Goal: Book appointment/travel/reservation

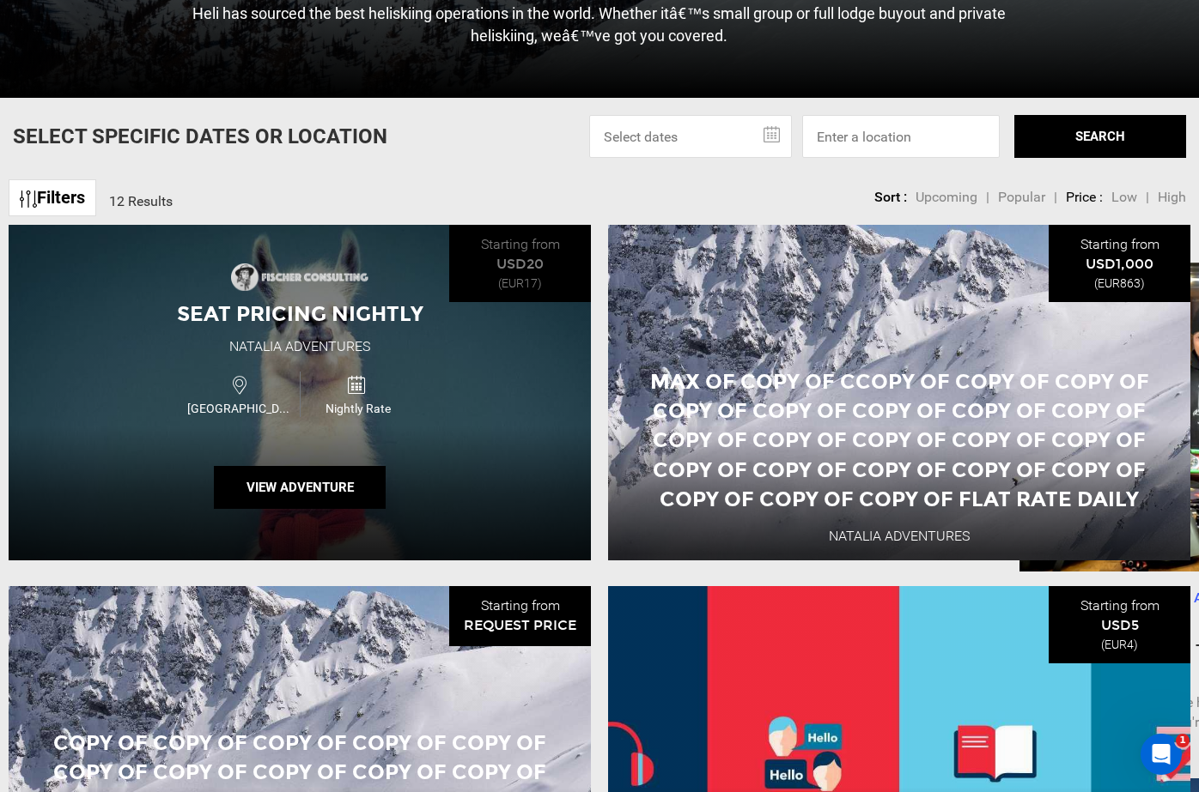
scroll to position [618, 0]
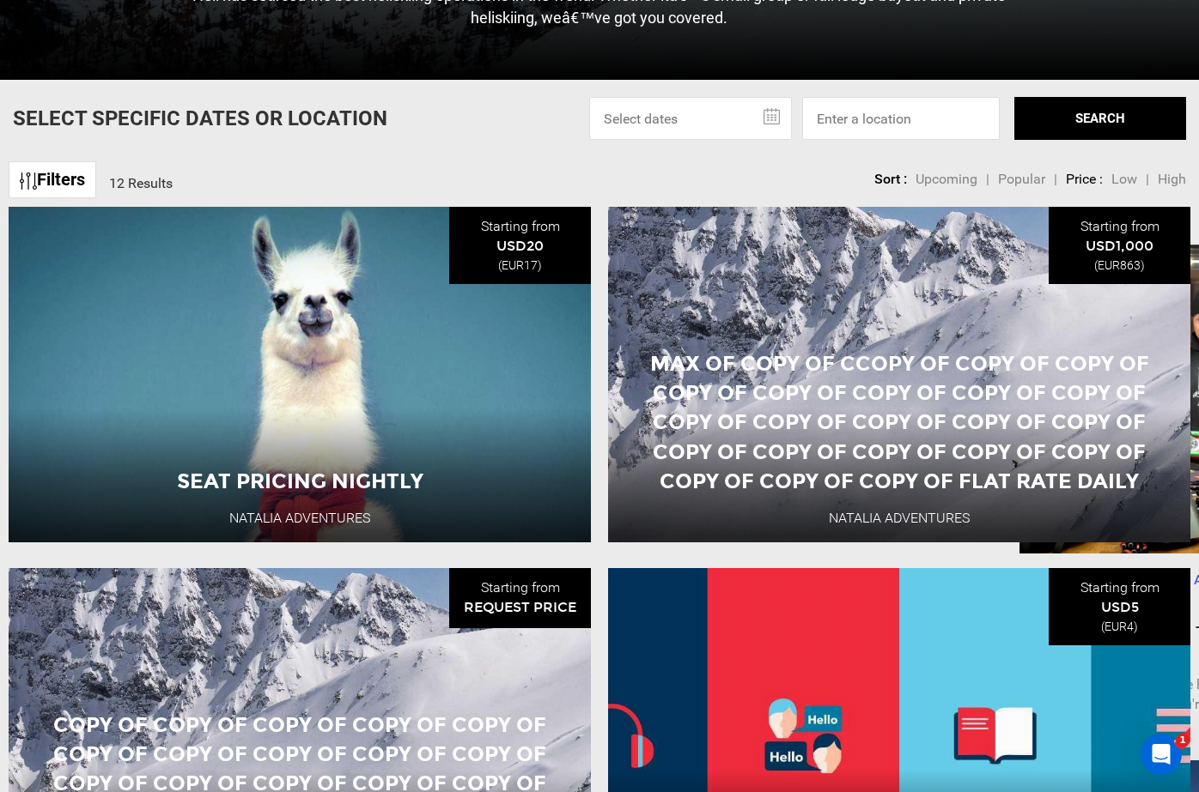
click at [74, 184] on link "Filters" at bounding box center [53, 179] width 88 height 37
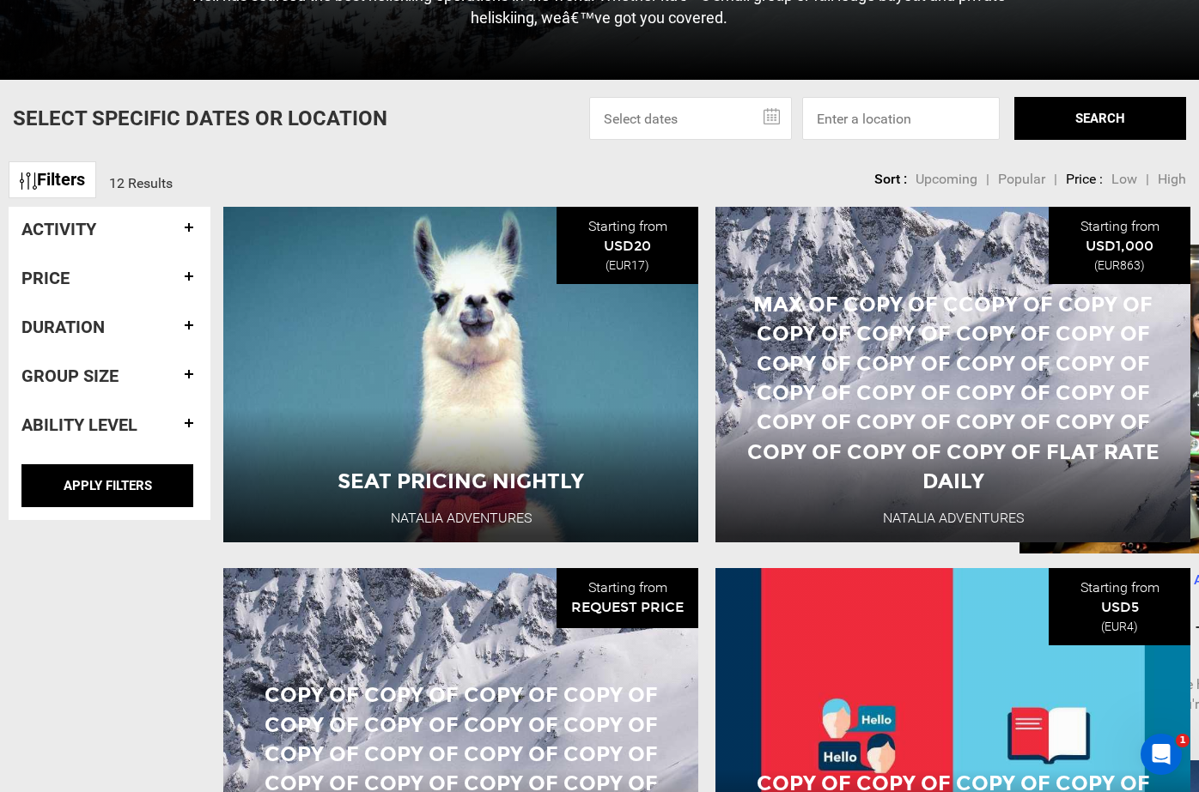
click at [181, 230] on h4 "Activity" at bounding box center [109, 229] width 176 height 19
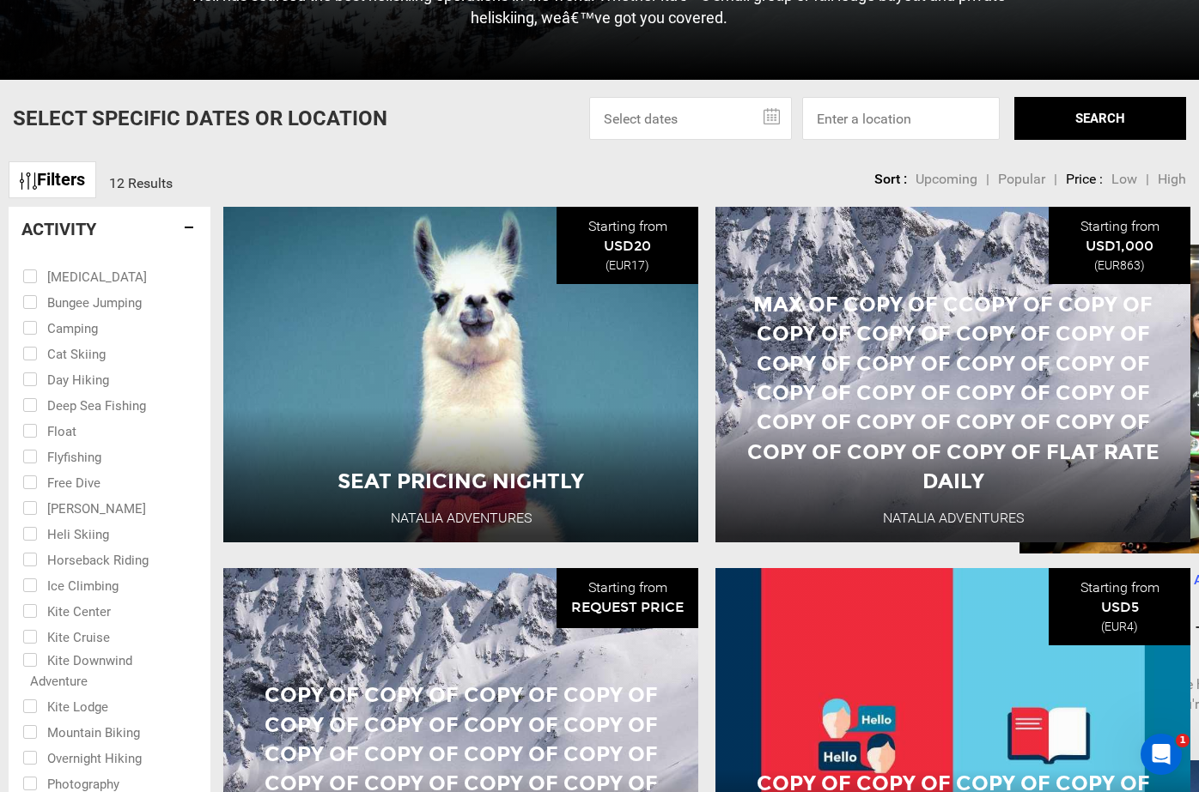
click at [191, 228] on h4 "Activity" at bounding box center [109, 229] width 176 height 19
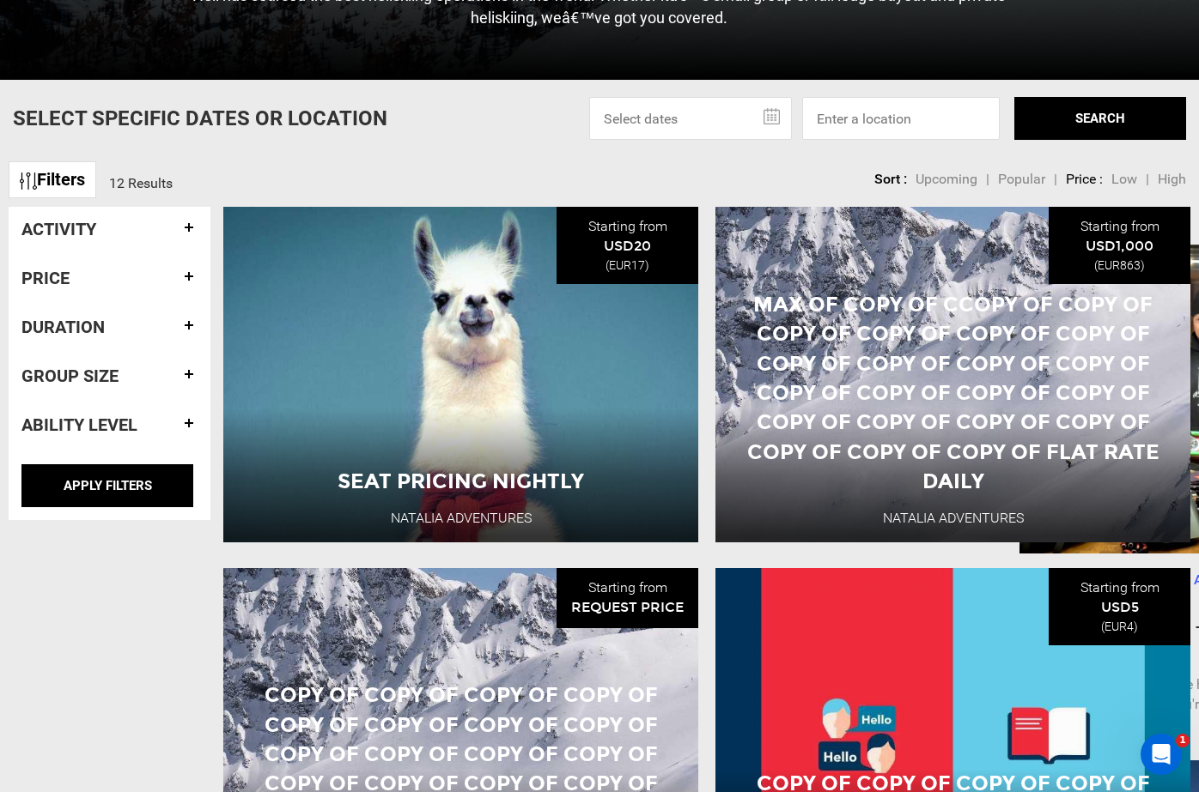
click at [194, 281] on h4 "Price" at bounding box center [109, 278] width 176 height 19
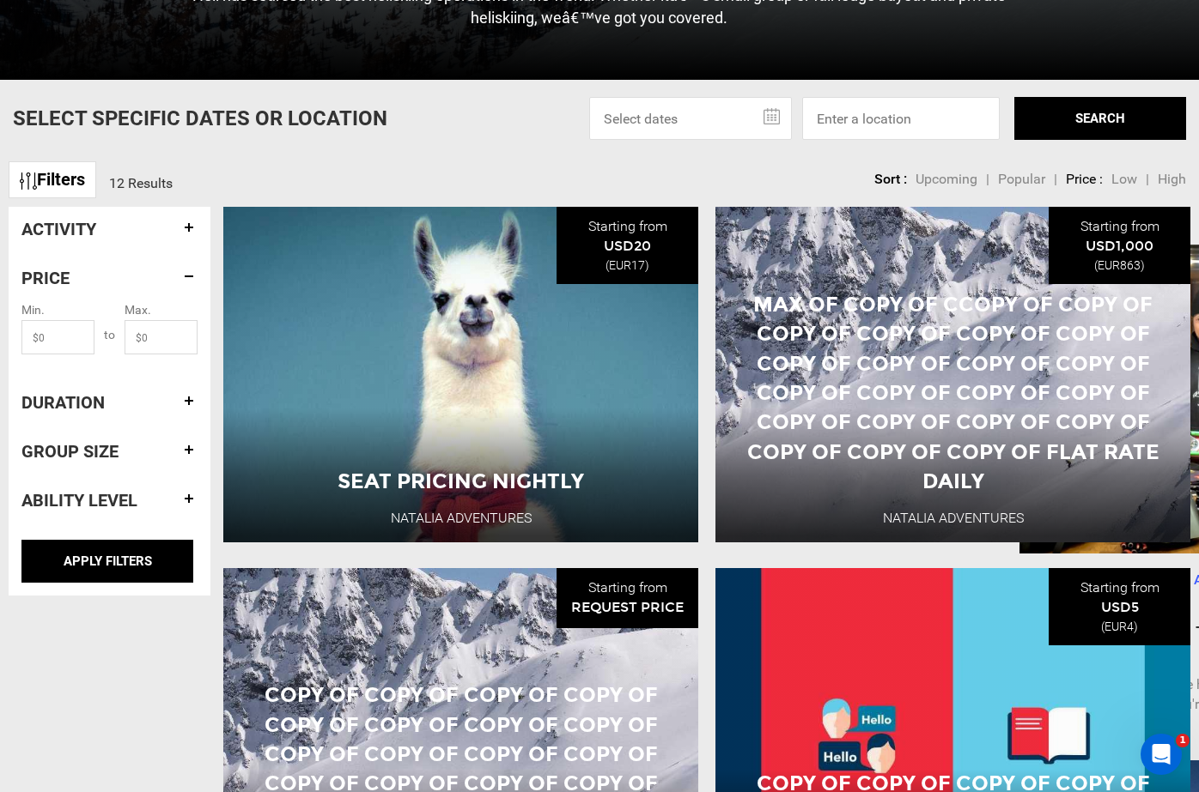
click at [189, 399] on h4 "Duration" at bounding box center [109, 402] width 176 height 19
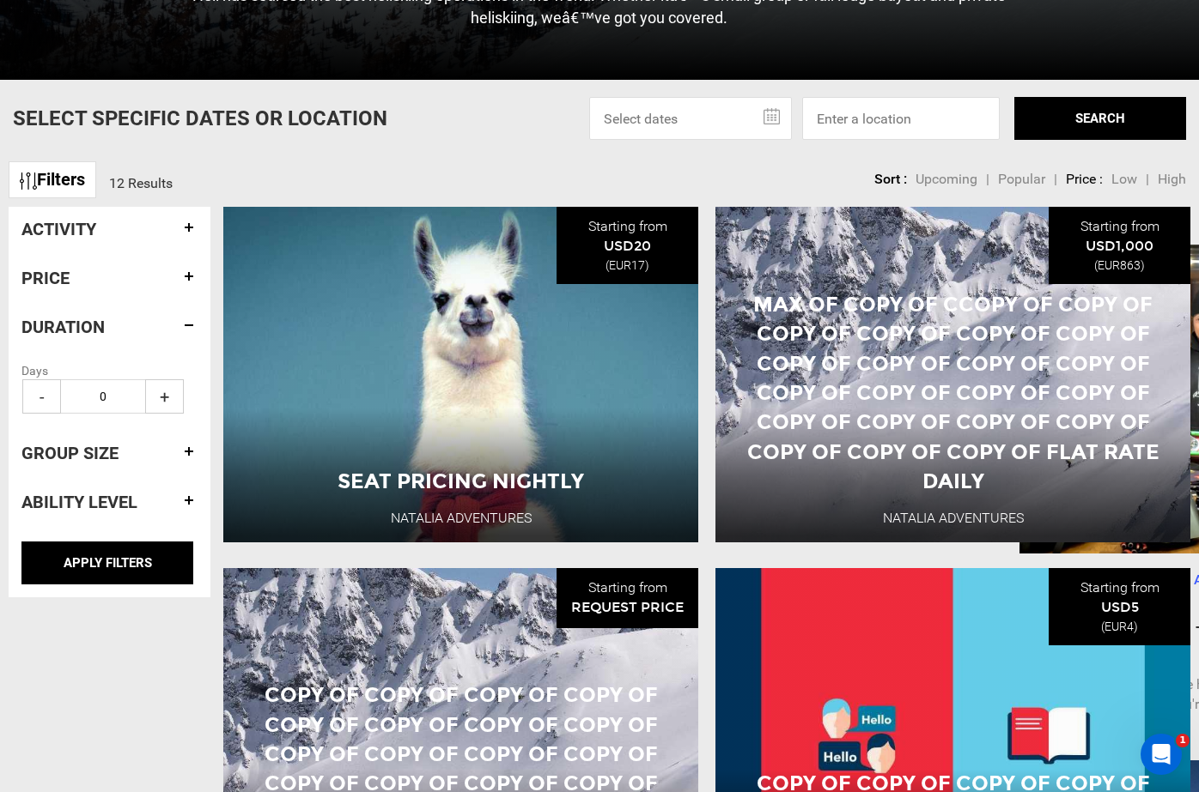
click at [190, 457] on h4 "Group size" at bounding box center [109, 453] width 176 height 19
click at [191, 505] on h4 "Ability Level" at bounding box center [109, 502] width 176 height 19
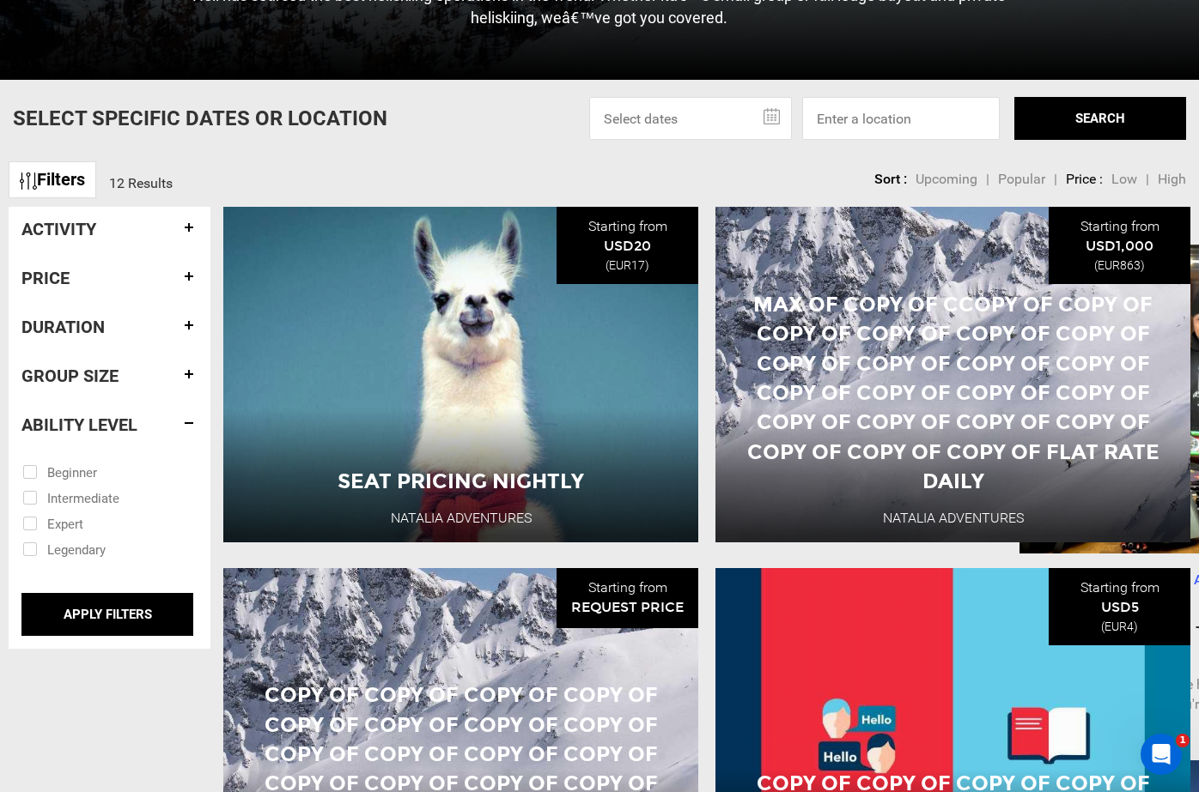
click at [76, 468] on input "checkbox" at bounding box center [97, 471] width 150 height 26
checkbox input "true"
click at [76, 502] on input "checkbox" at bounding box center [97, 497] width 150 height 26
checkbox input "true"
click at [193, 368] on h4 "Group size" at bounding box center [109, 376] width 176 height 19
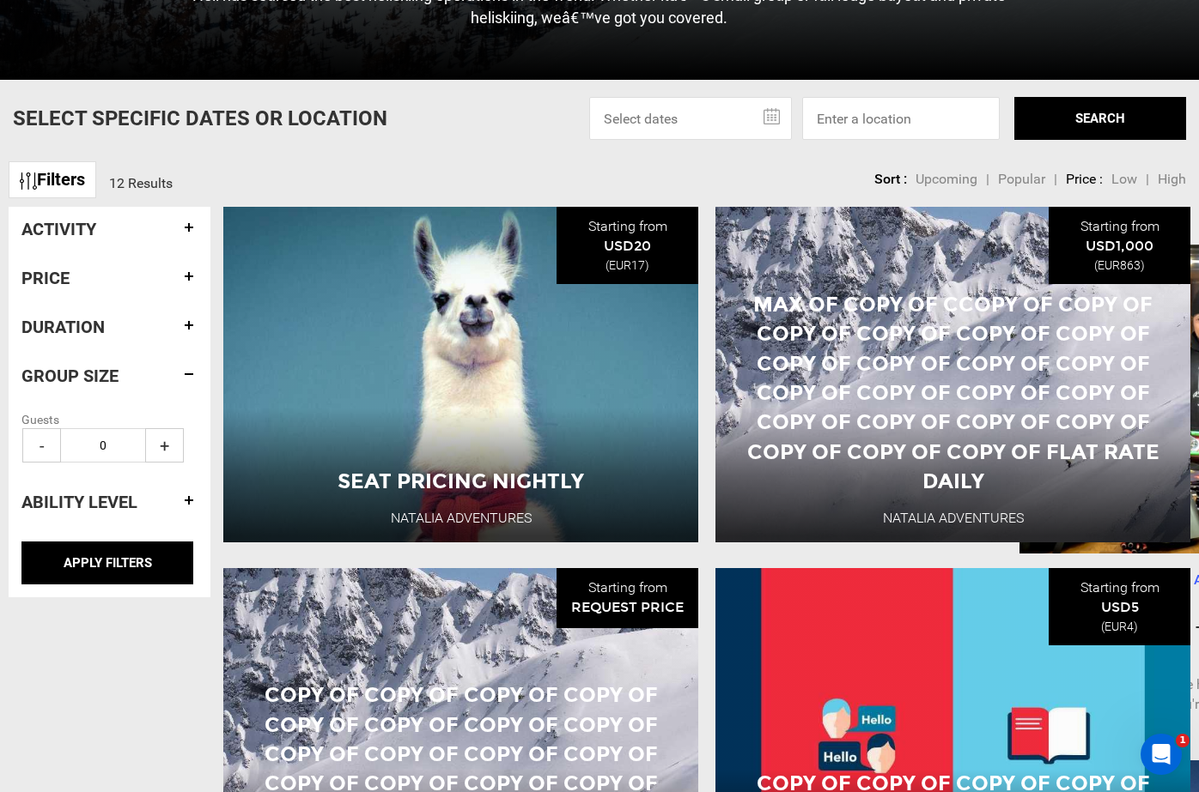
click at [160, 446] on span "+" at bounding box center [164, 445] width 39 height 34
click at [102, 561] on input "APPLY FILTERS" at bounding box center [107, 563] width 172 height 43
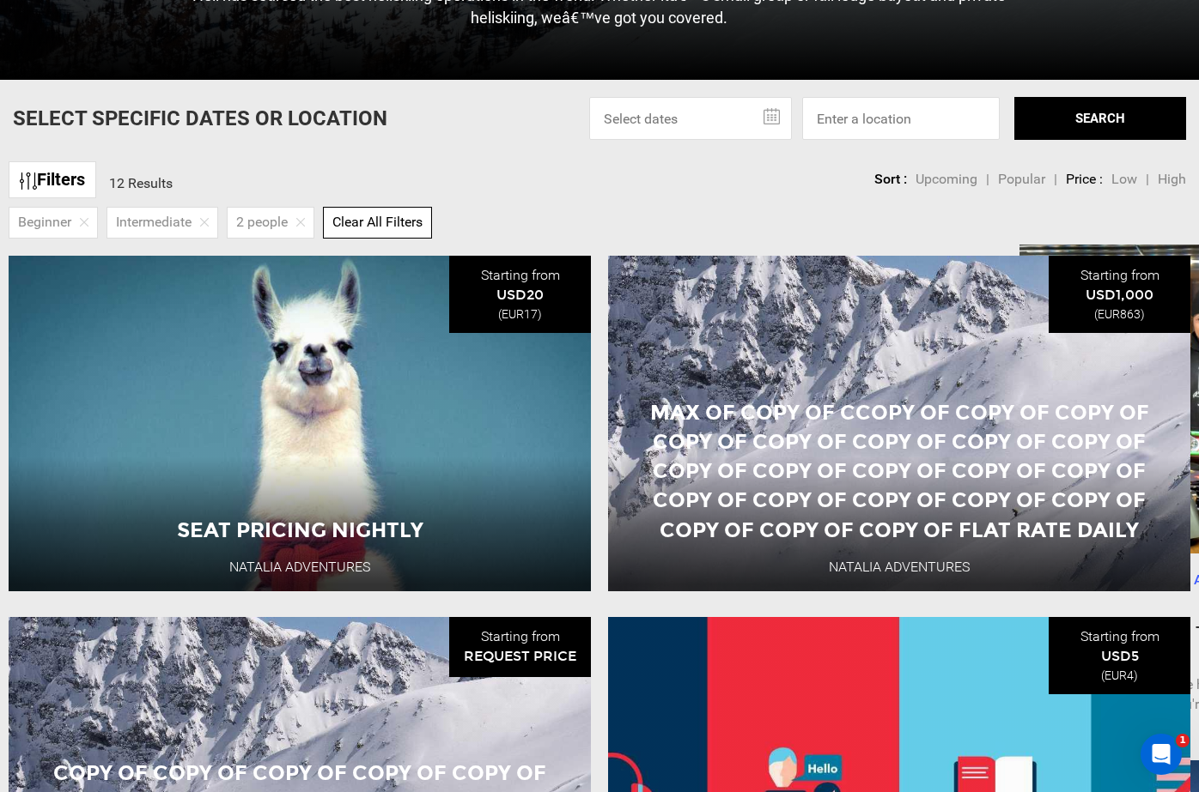
click at [375, 221] on span "Clear All Filters" at bounding box center [377, 222] width 90 height 16
type input "0"
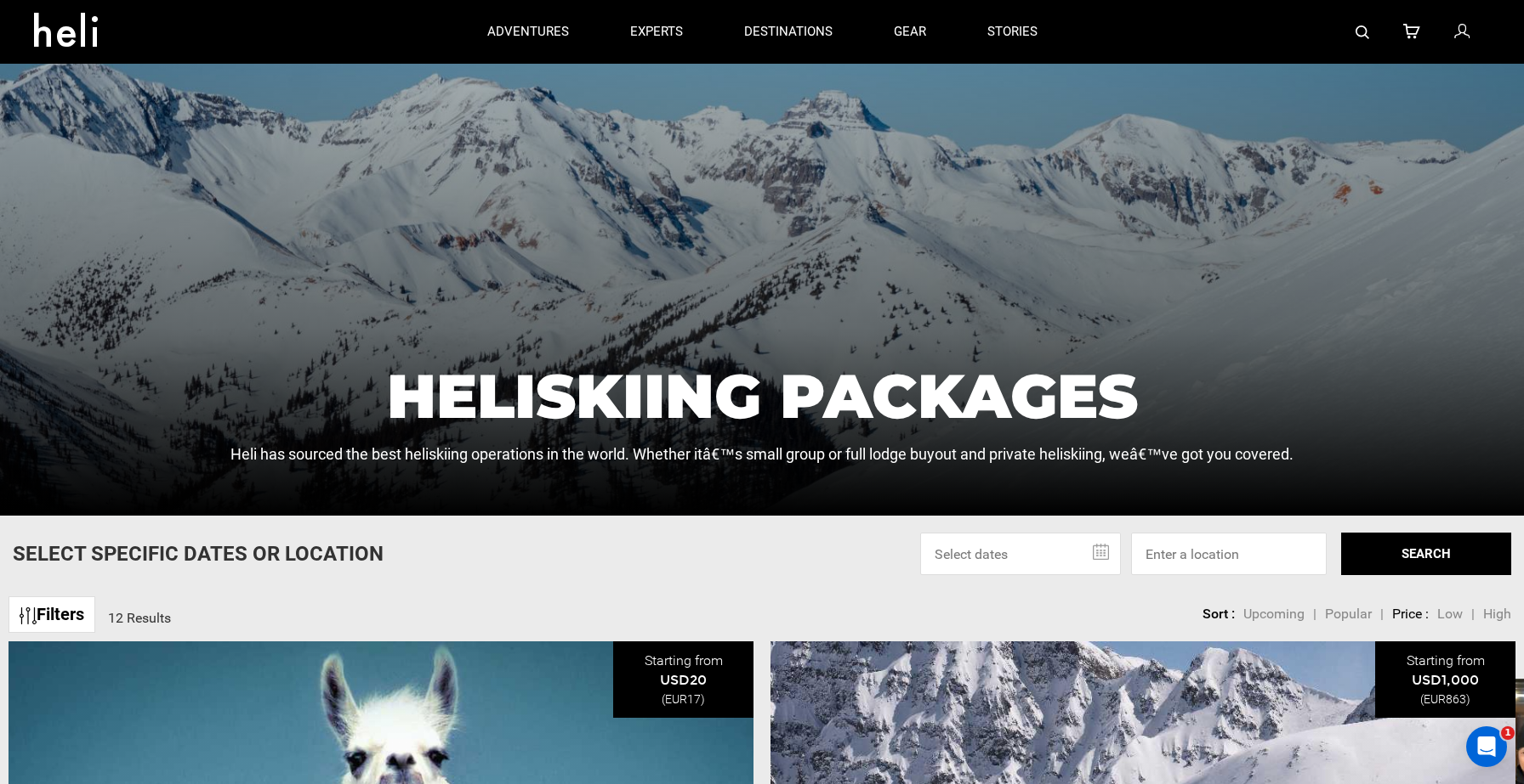
scroll to position [172, 0]
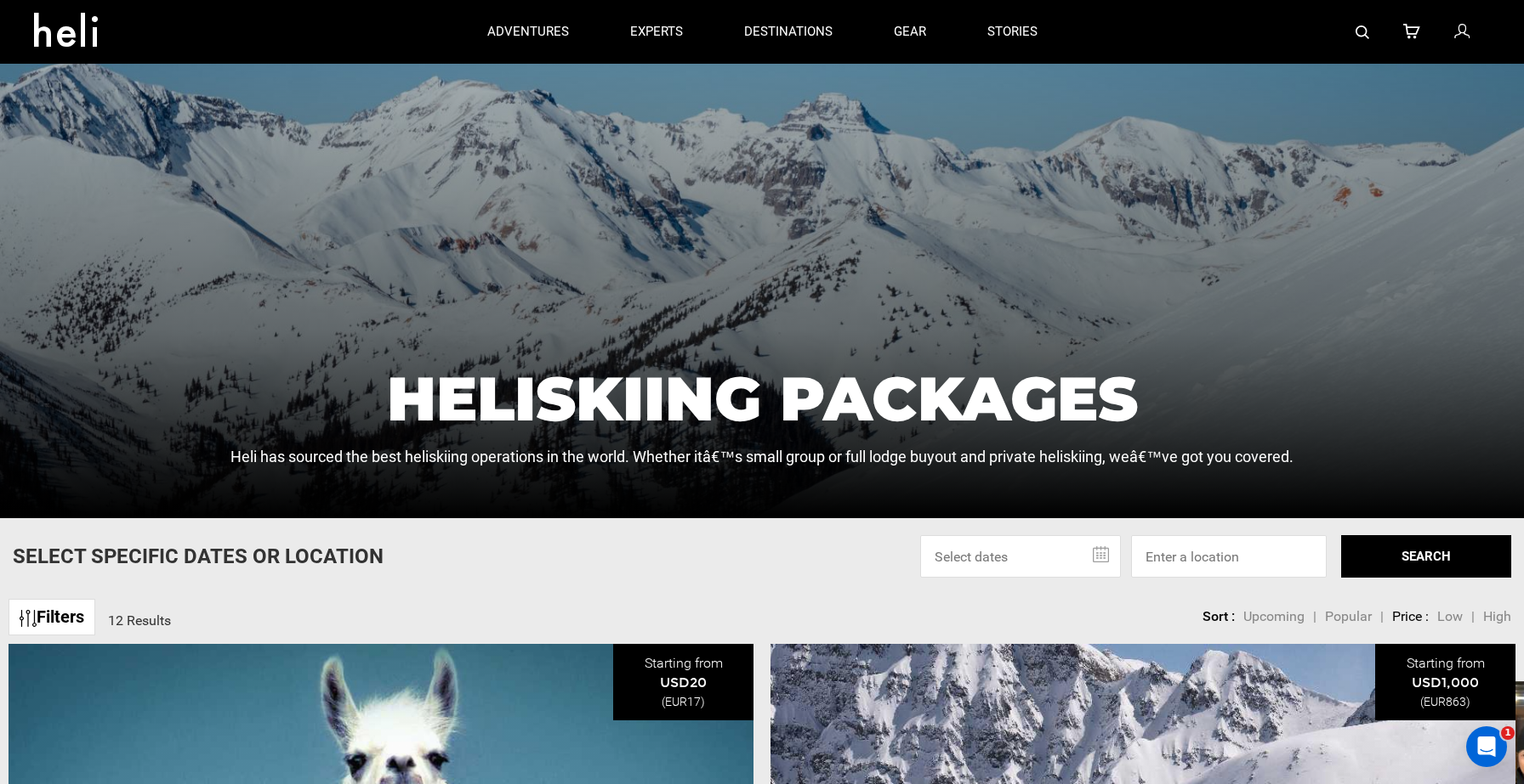
click at [58, 614] on link "Filters" at bounding box center [52, 617] width 87 height 37
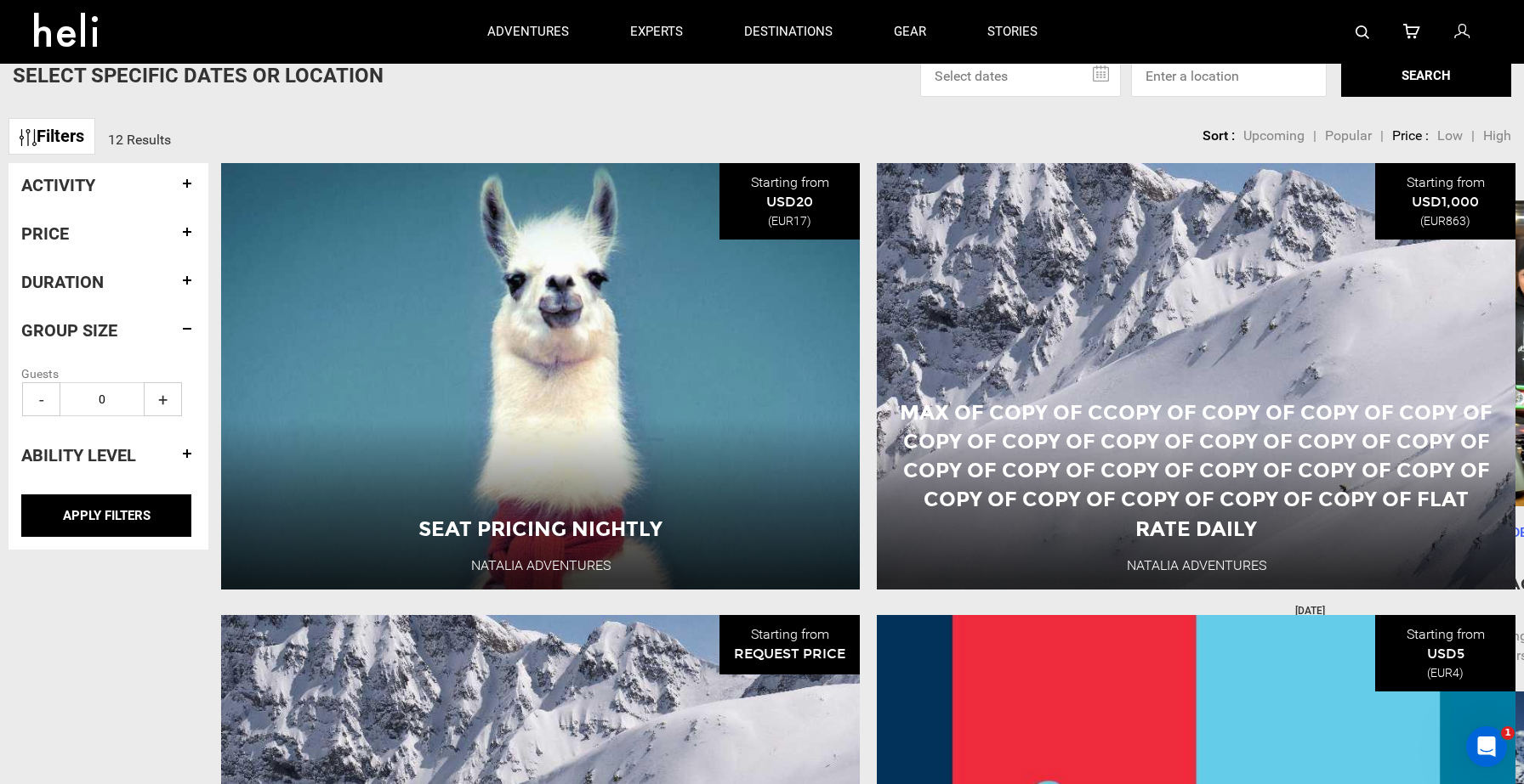
scroll to position [652, 0]
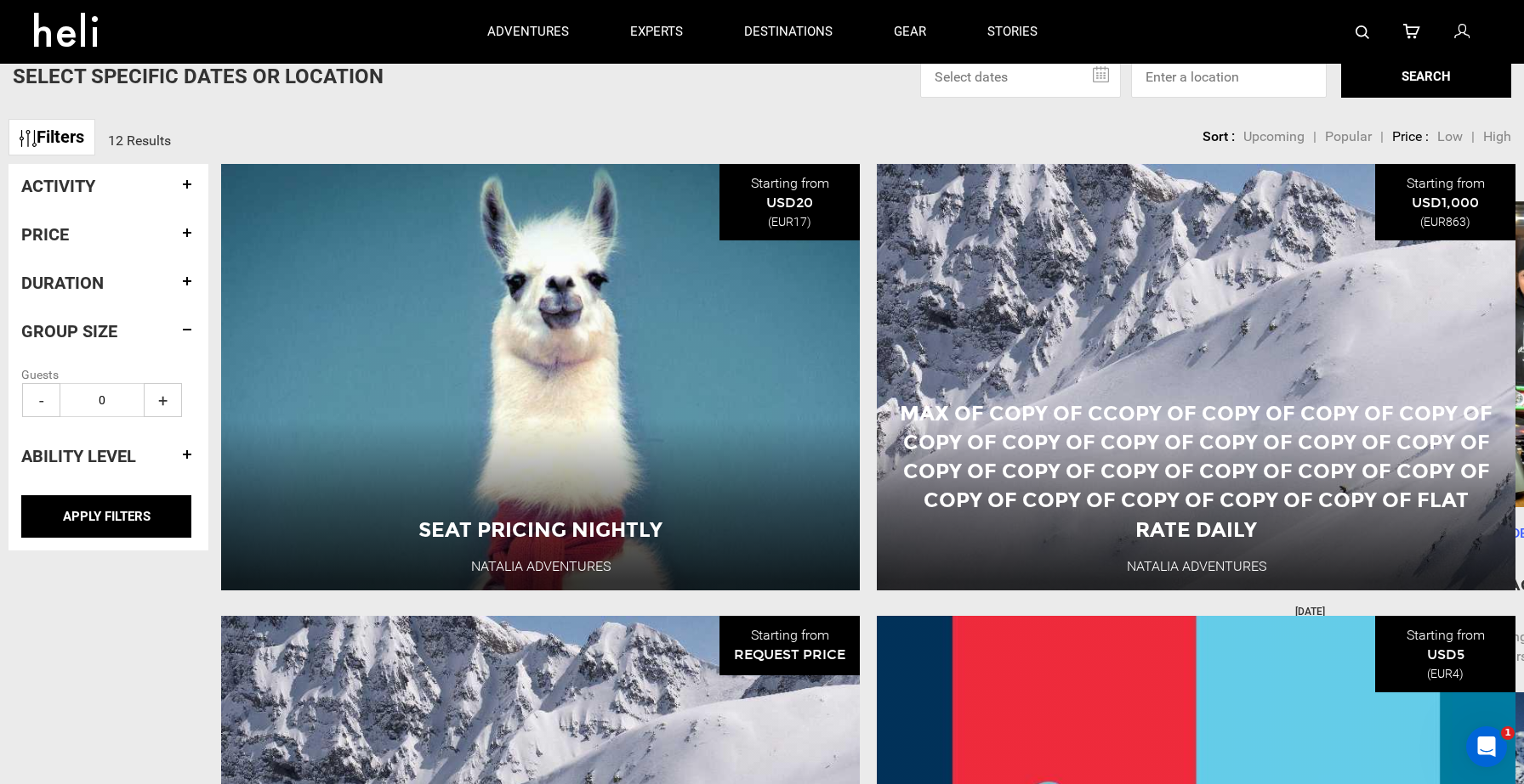
click at [60, 137] on link "Filters" at bounding box center [52, 137] width 87 height 37
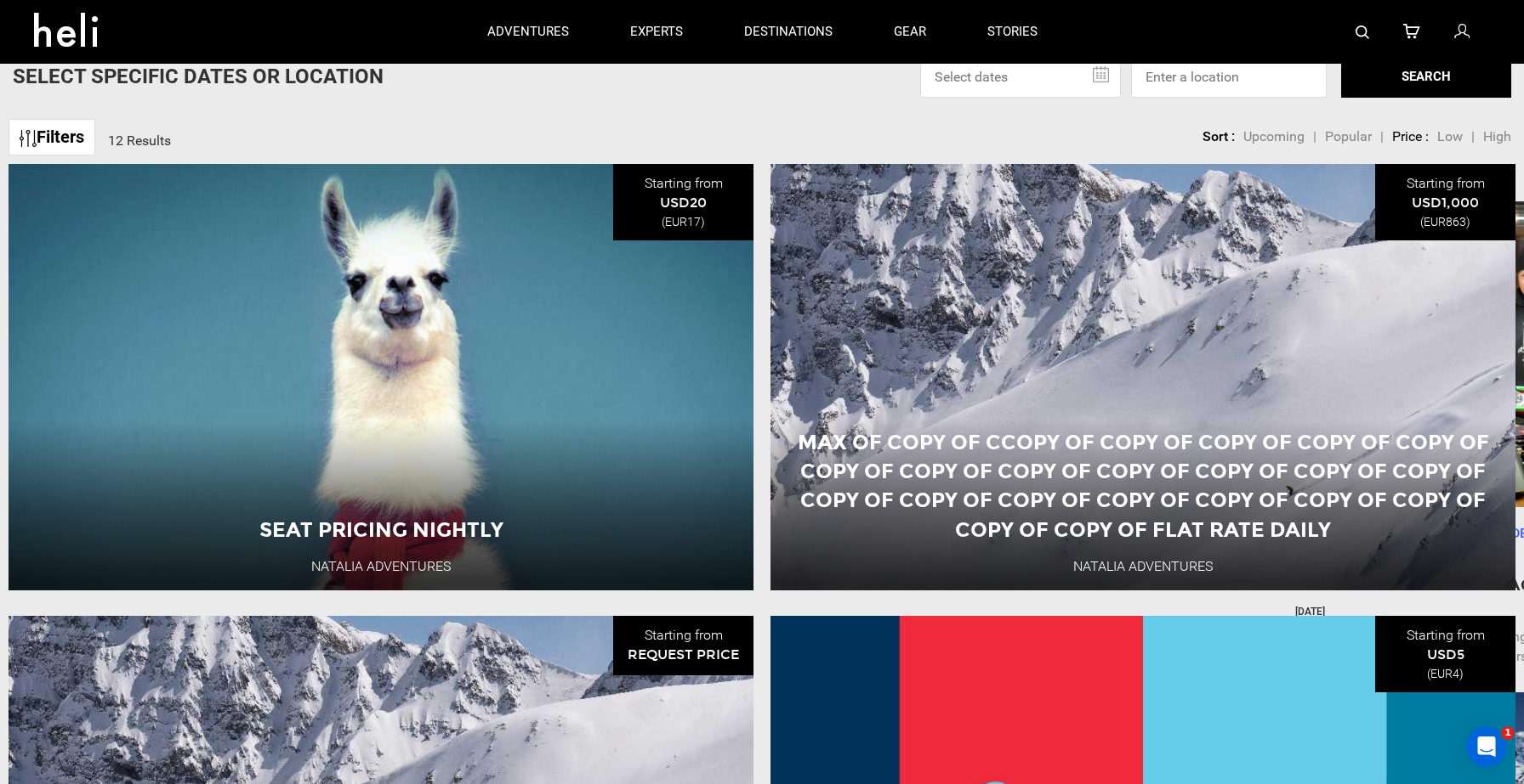
click at [60, 137] on link "Filters" at bounding box center [52, 137] width 87 height 37
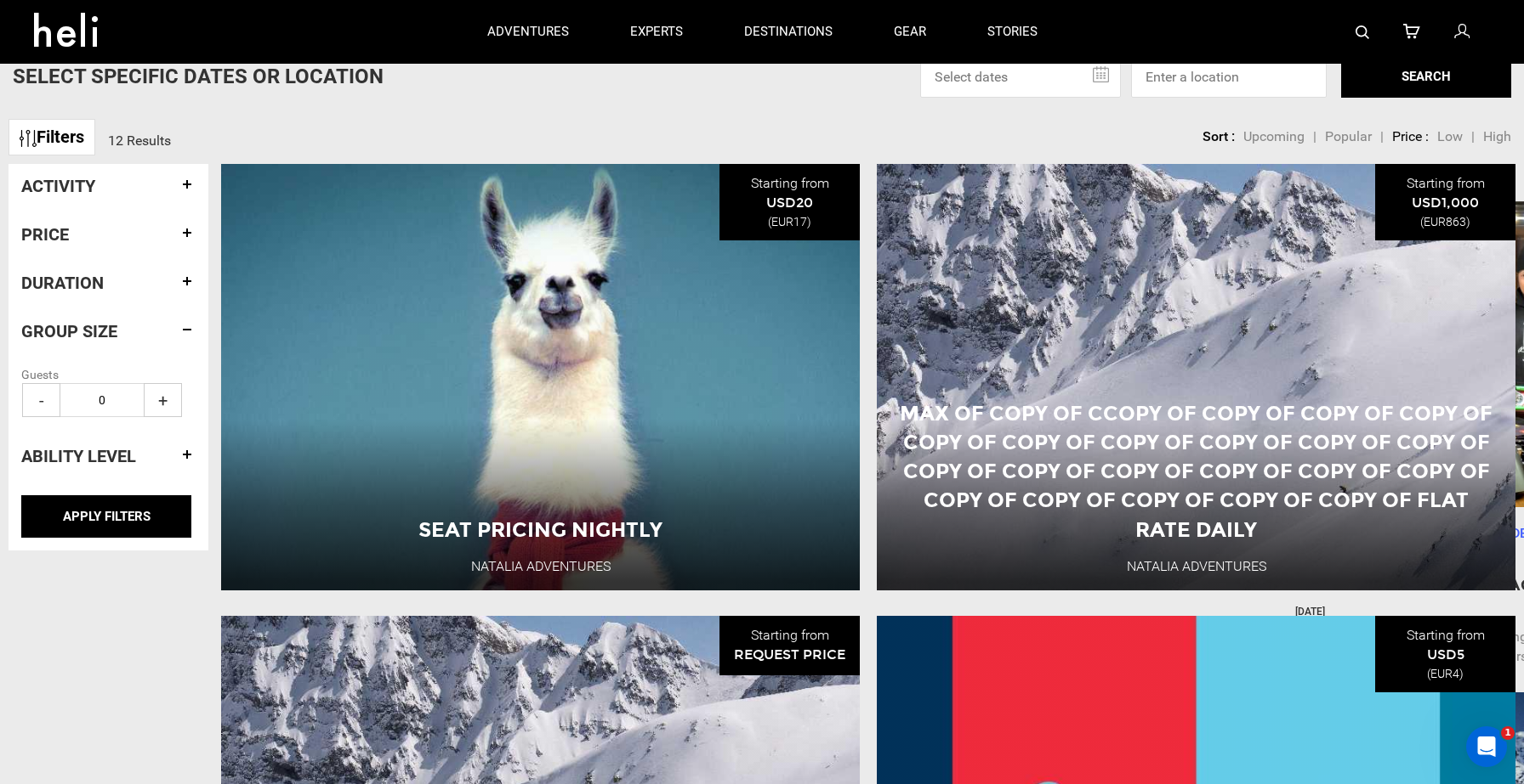
click at [83, 189] on h4 "Activity" at bounding box center [108, 186] width 174 height 19
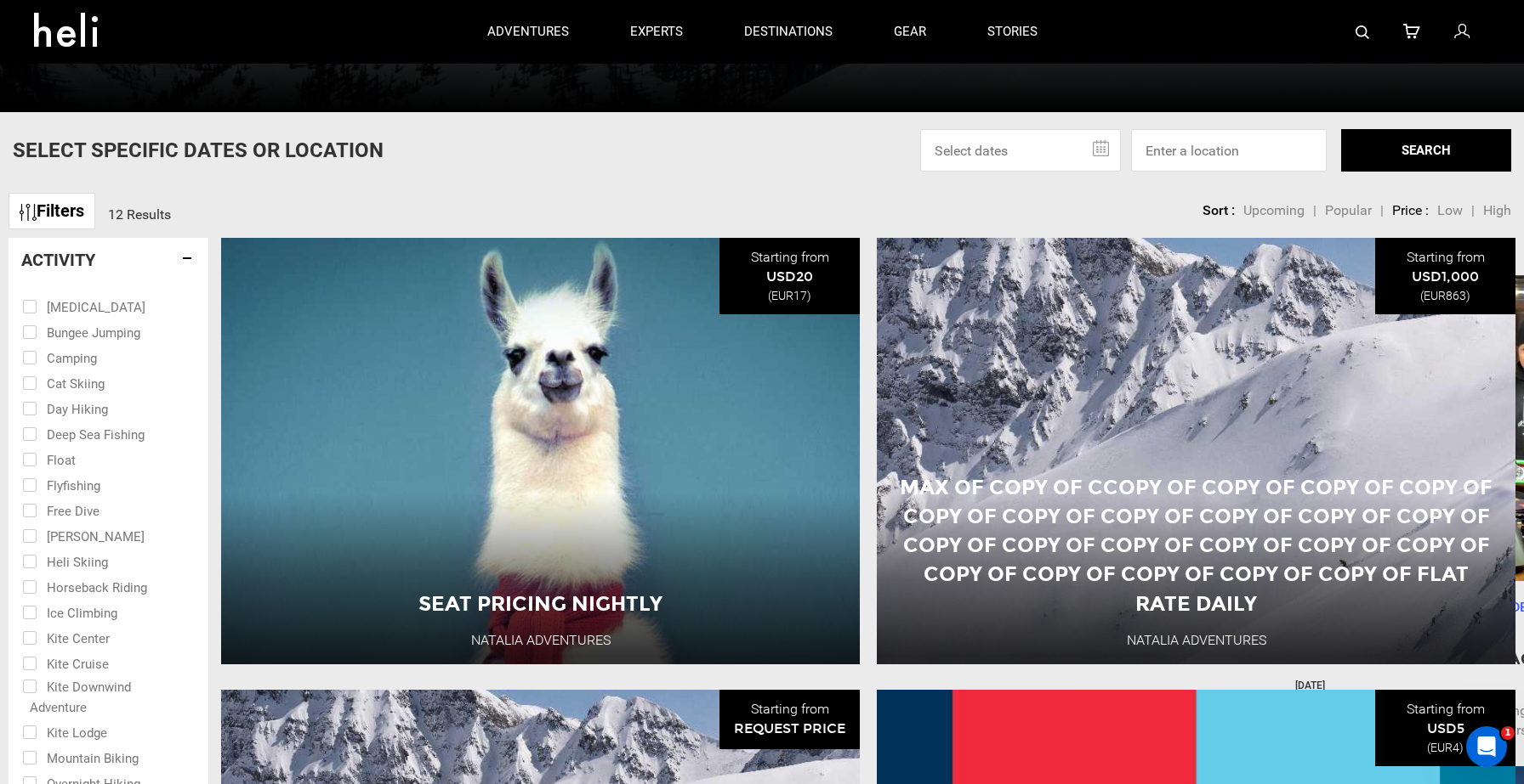
scroll to position [577, 0]
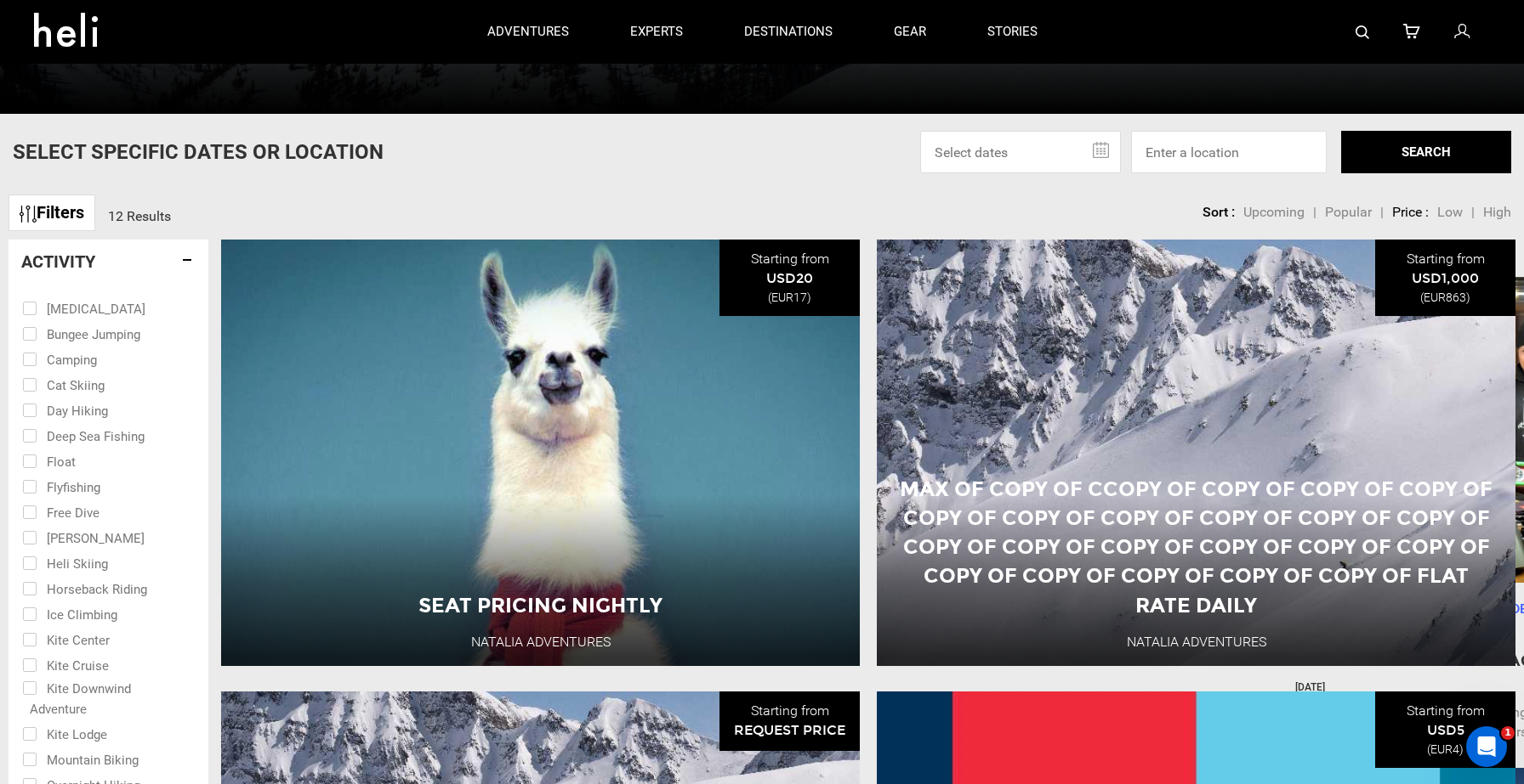
click at [71, 264] on h4 "Activity" at bounding box center [108, 261] width 174 height 19
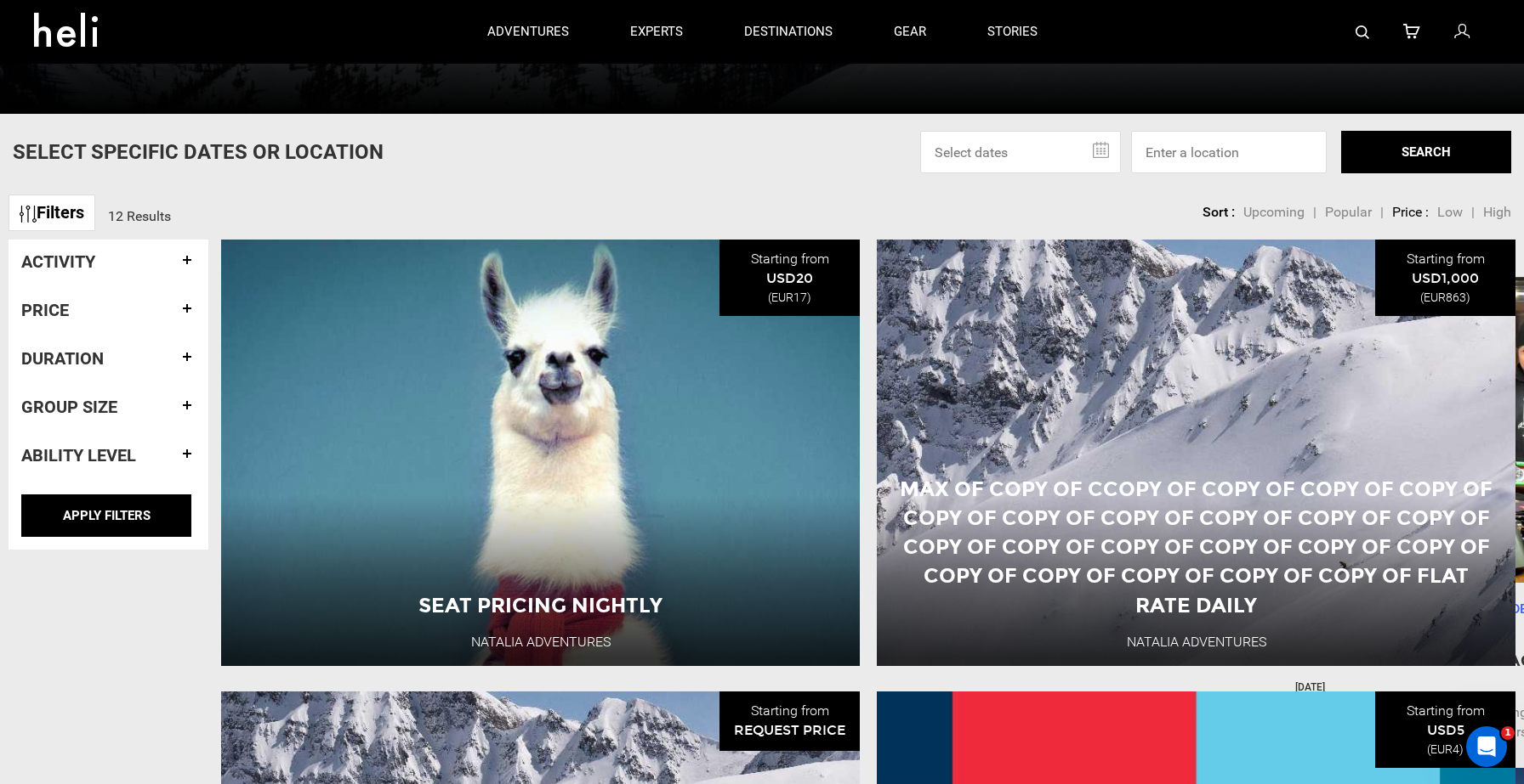
click at [58, 315] on h4 "Price" at bounding box center [108, 310] width 174 height 19
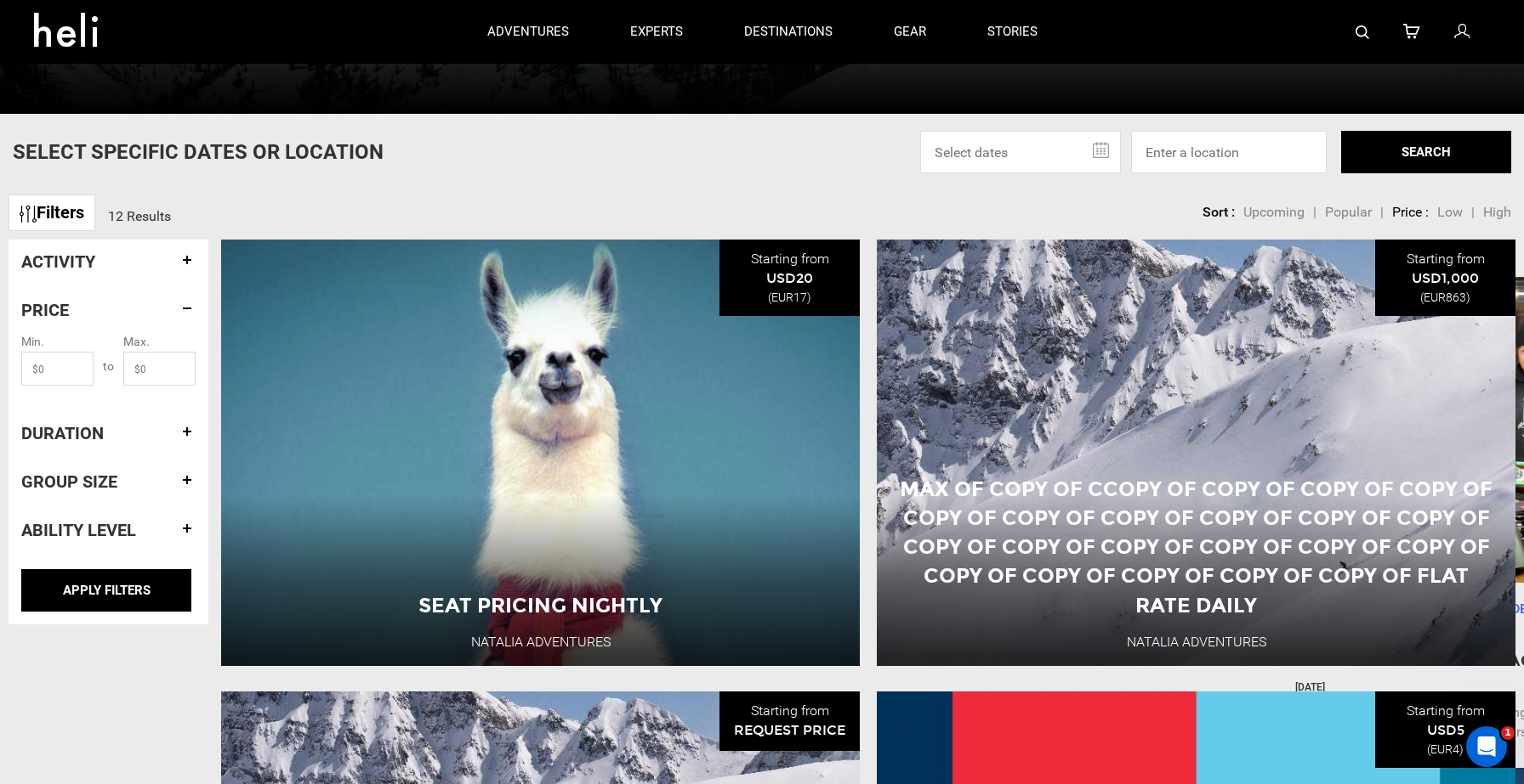
click at [59, 433] on h4 "Duration" at bounding box center [108, 433] width 174 height 19
click at [71, 483] on h4 "Group size" at bounding box center [108, 483] width 174 height 19
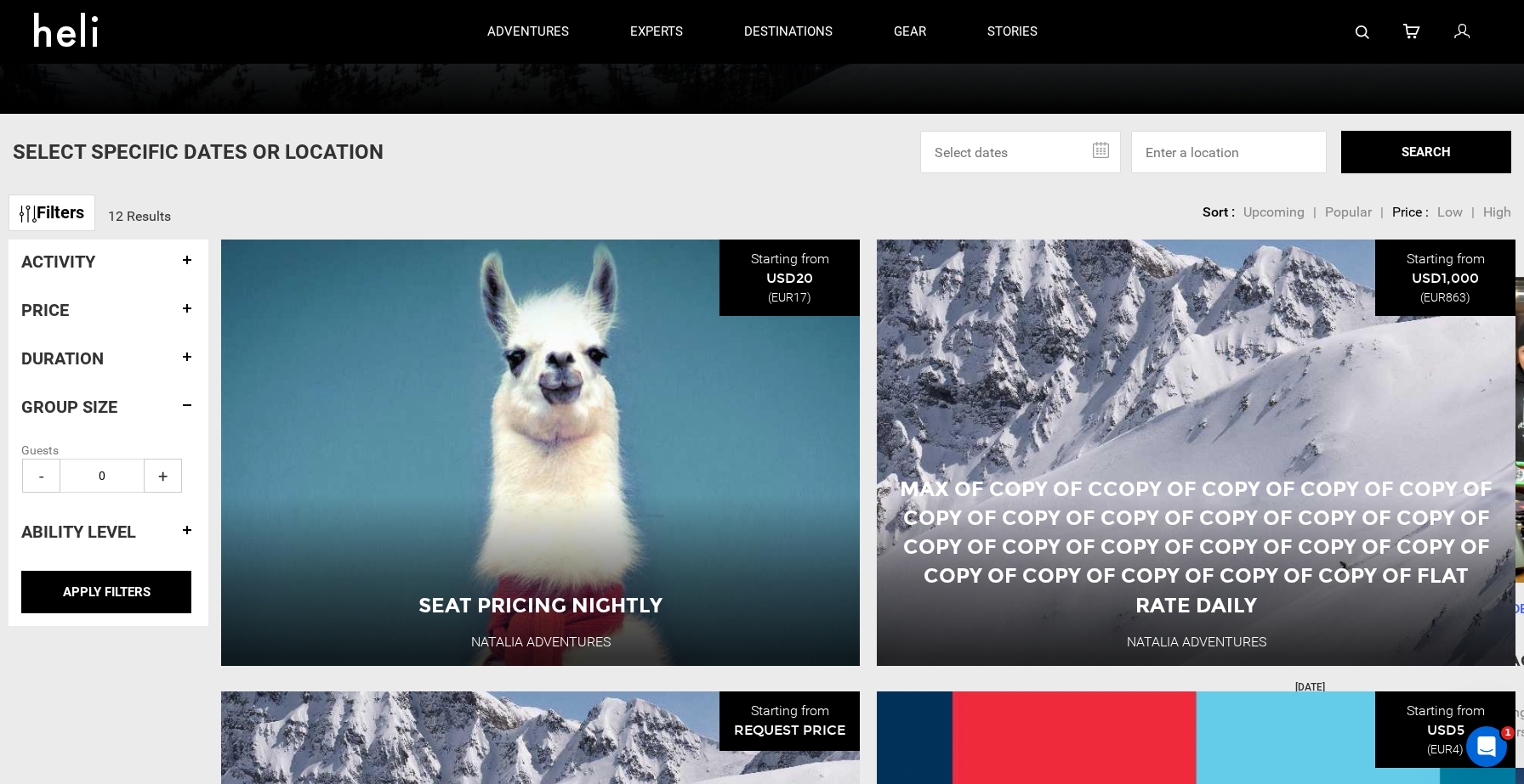
click at [76, 535] on h4 "Ability Level" at bounding box center [108, 532] width 174 height 19
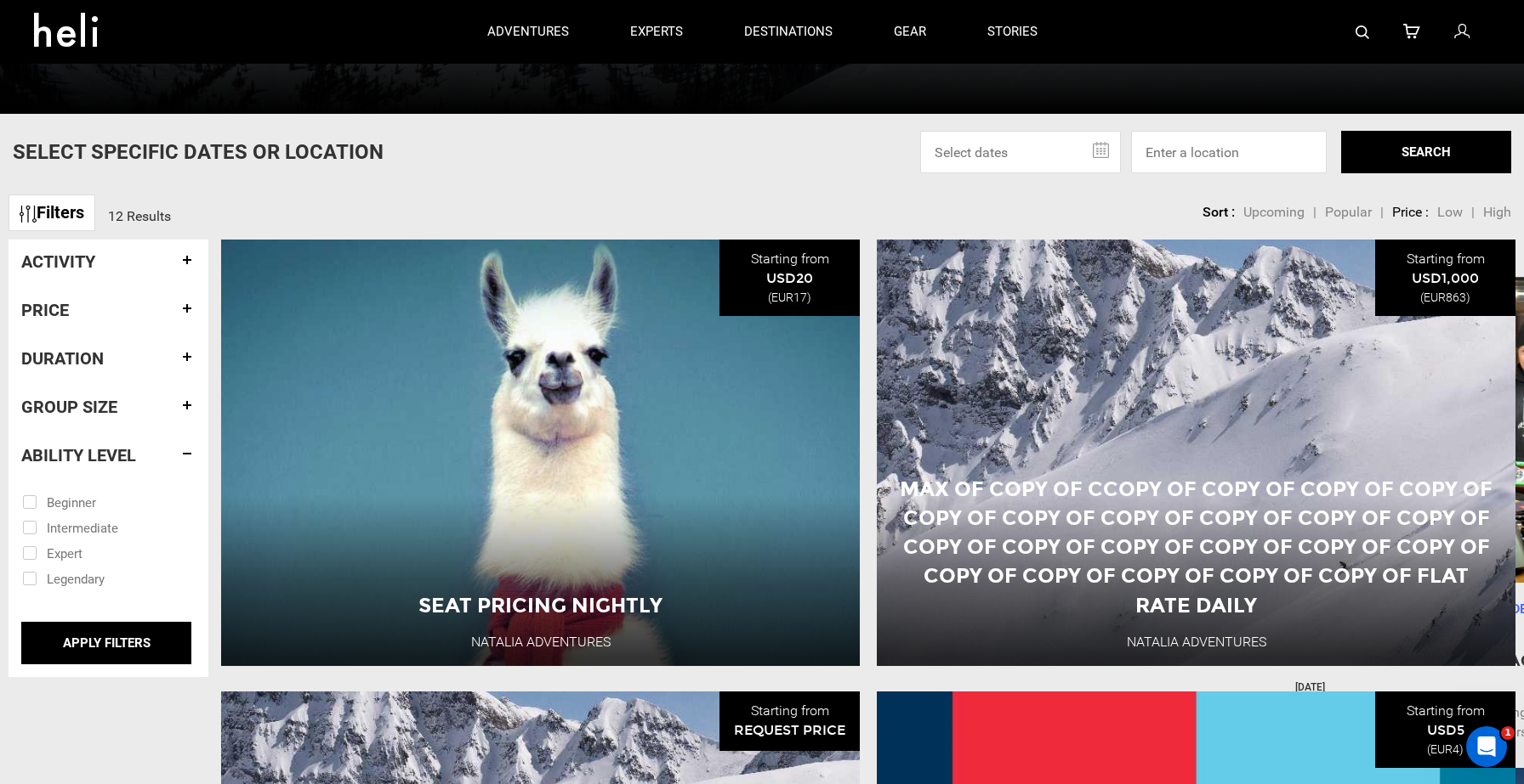
click at [75, 506] on input "checkbox" at bounding box center [96, 502] width 149 height 26
checkbox input "true"
click at [75, 526] on input "checkbox" at bounding box center [96, 527] width 149 height 26
checkbox input "true"
click at [65, 404] on h4 "Group size" at bounding box center [108, 407] width 174 height 19
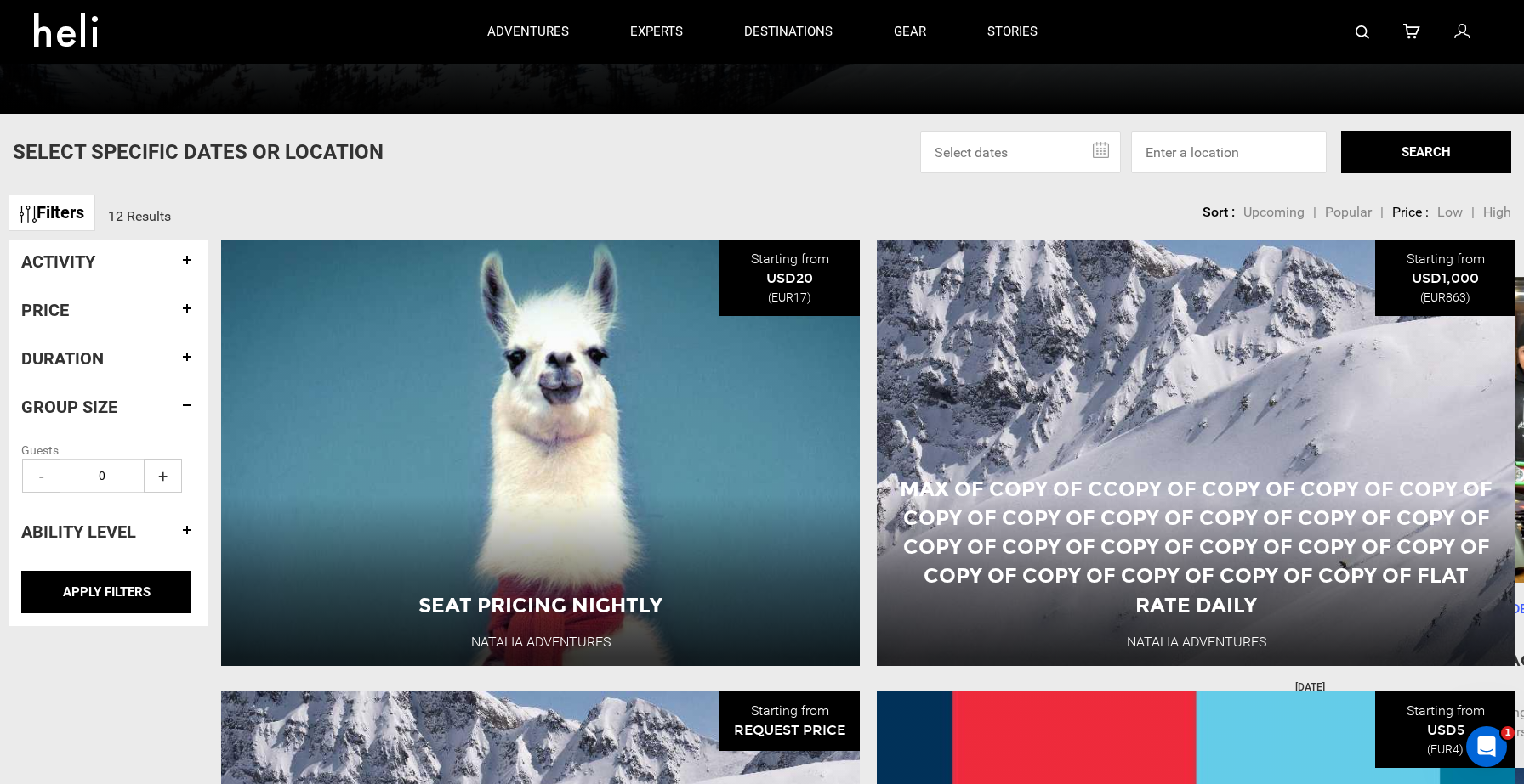
click at [158, 480] on span "+" at bounding box center [162, 476] width 39 height 34
type input "2"
click at [77, 357] on h4 "Duration" at bounding box center [108, 358] width 174 height 19
click at [159, 419] on span "+" at bounding box center [162, 428] width 39 height 34
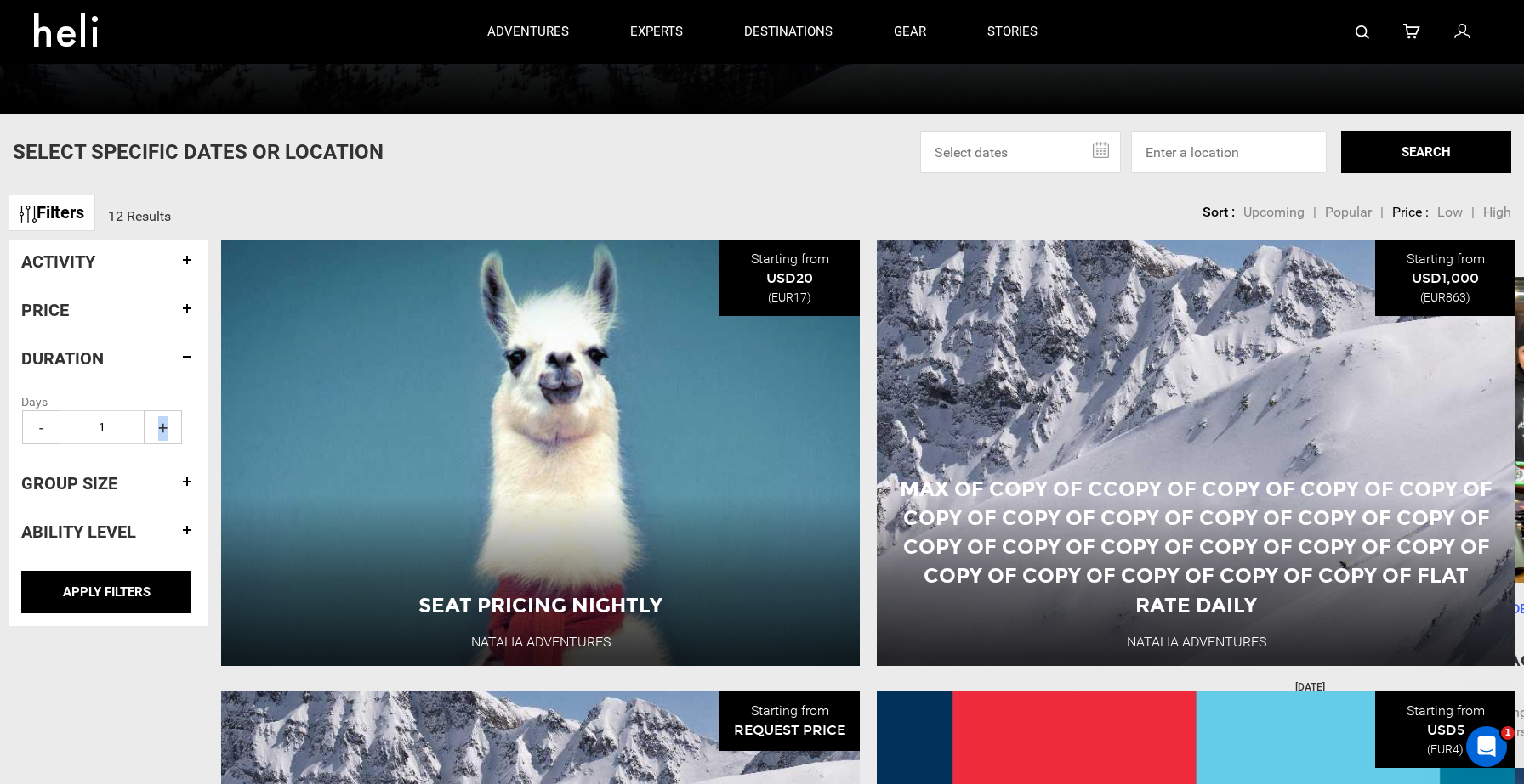
click at [159, 419] on span "+" at bounding box center [162, 428] width 39 height 34
type input "3"
click at [61, 308] on h4 "Price" at bounding box center [108, 310] width 174 height 19
click at [67, 369] on input "text" at bounding box center [56, 368] width 72 height 34
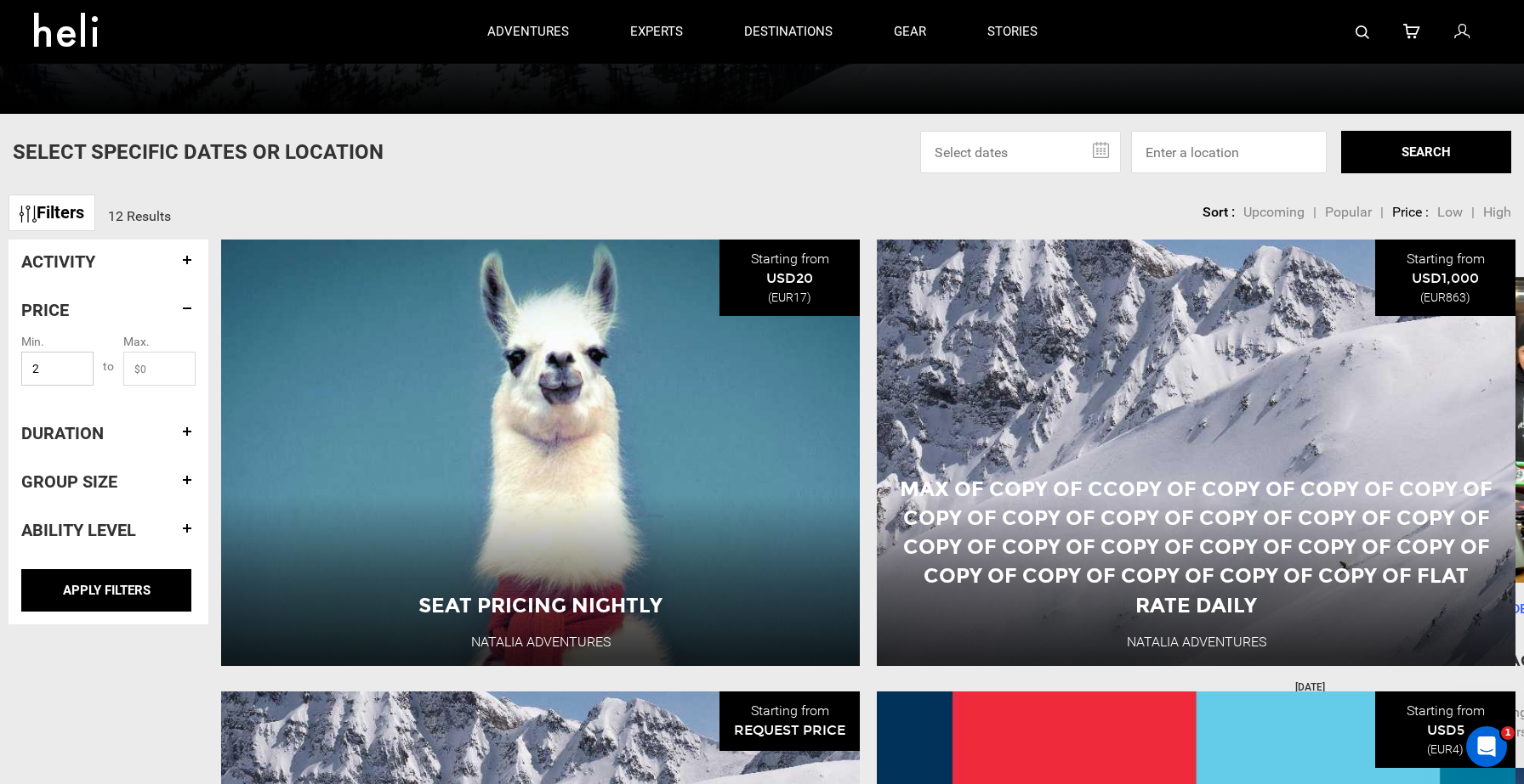
type input "2"
click at [153, 375] on input "text" at bounding box center [158, 368] width 72 height 34
type input "2000"
click at [130, 589] on input "APPLY FILTERS" at bounding box center [106, 590] width 170 height 43
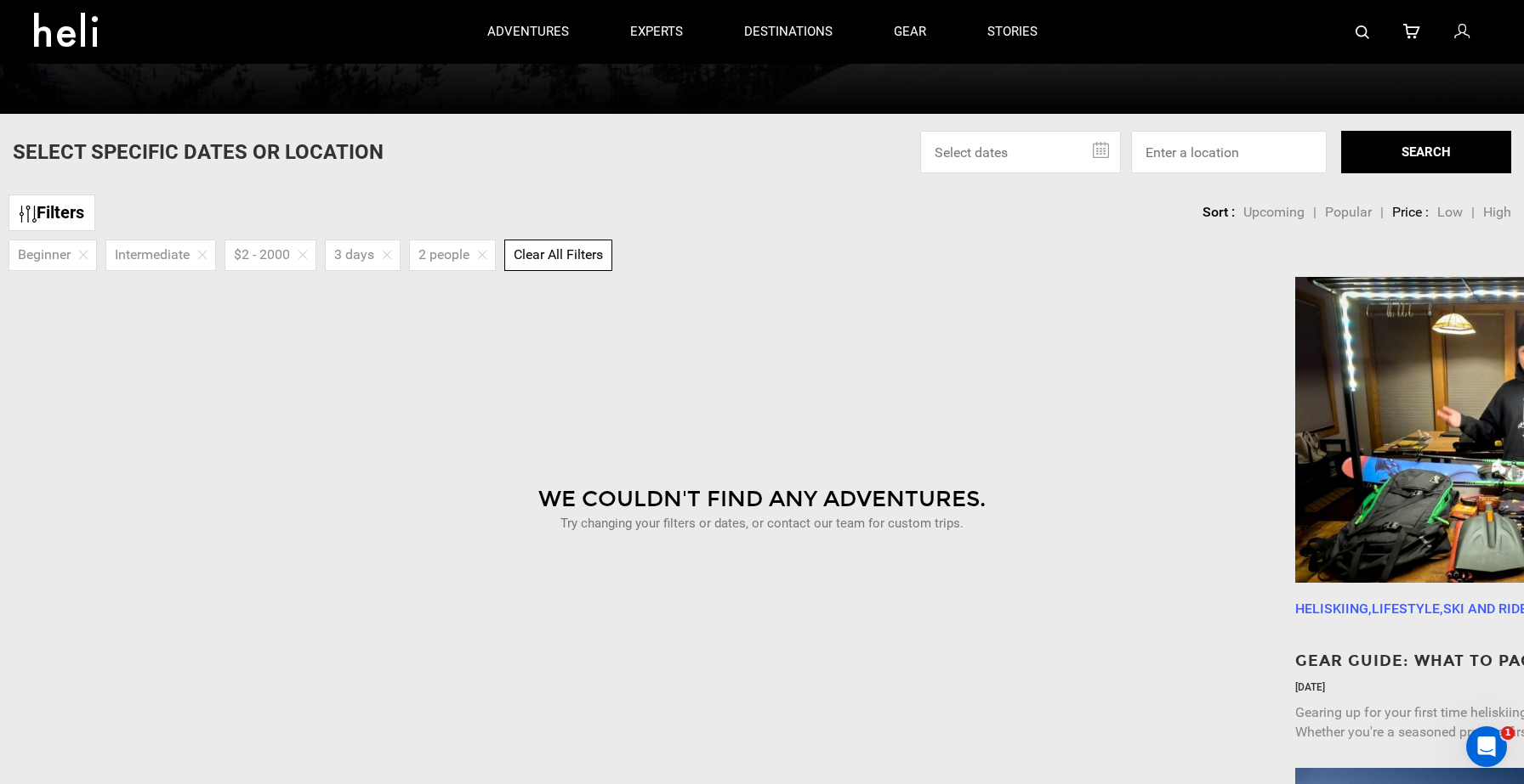
click at [485, 257] on img at bounding box center [482, 254] width 9 height 9
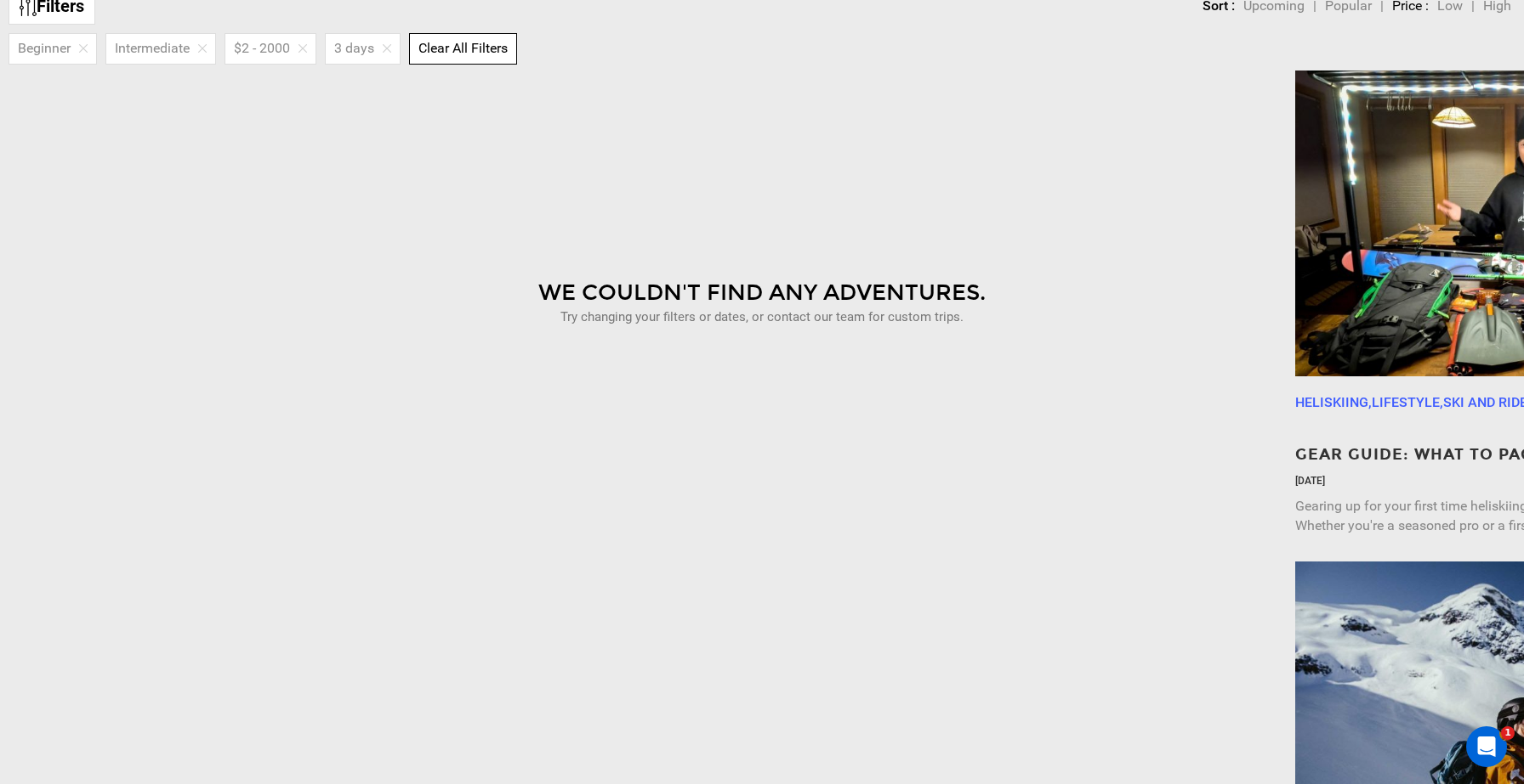
scroll to position [784, 0]
click at [390, 48] on img at bounding box center [386, 48] width 9 height 9
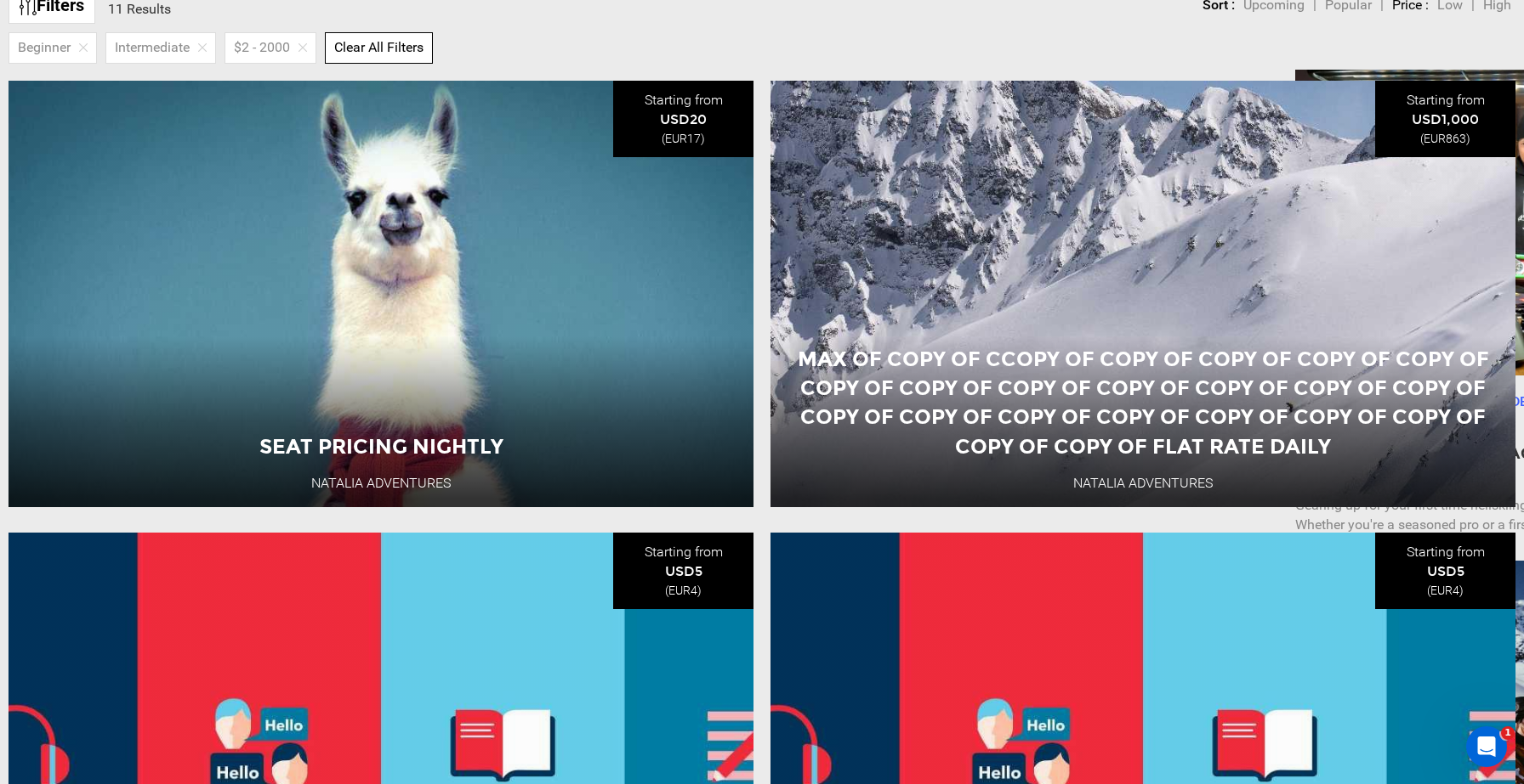
click at [394, 49] on span "Clear All Filters" at bounding box center [378, 47] width 89 height 16
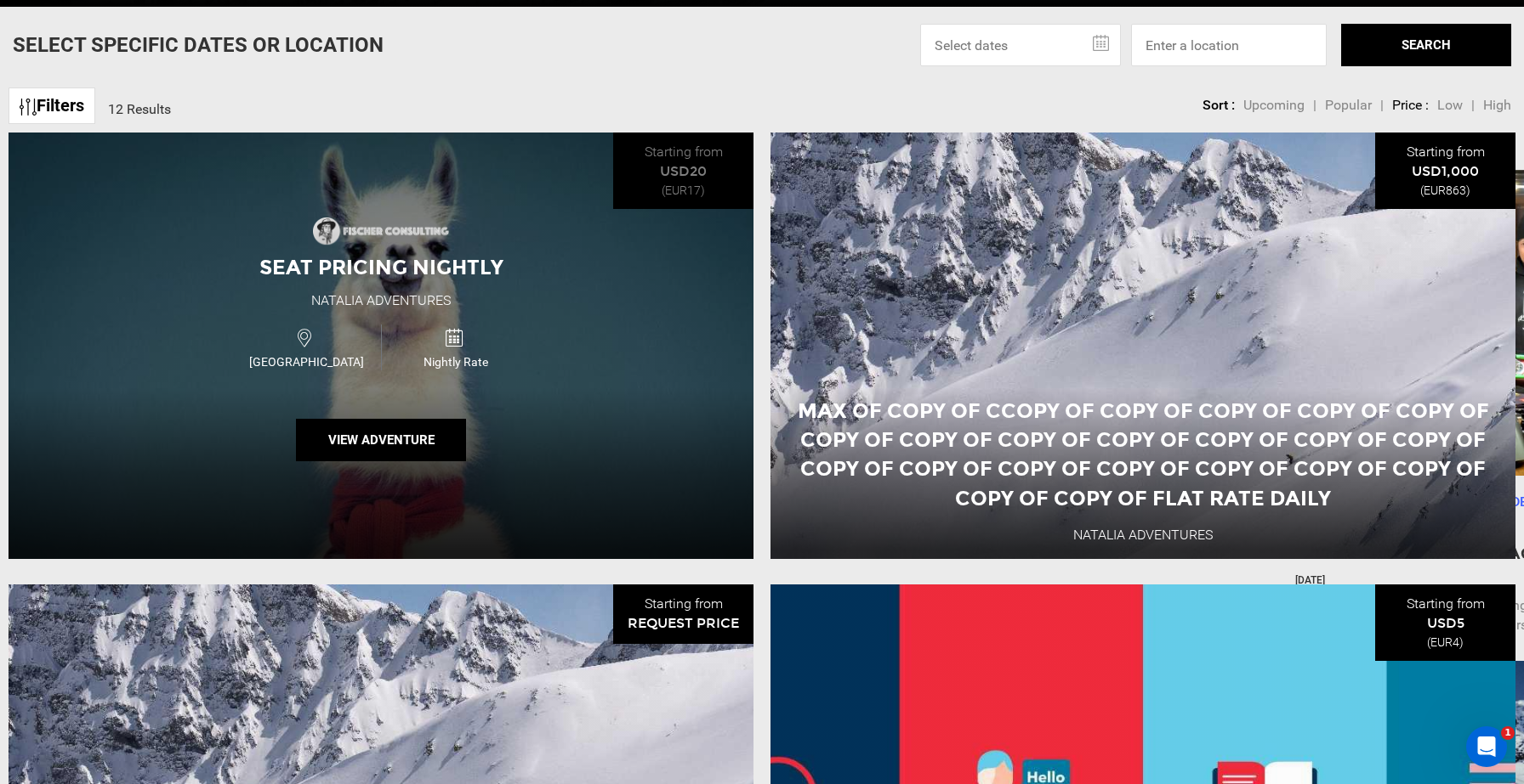
scroll to position [686, 0]
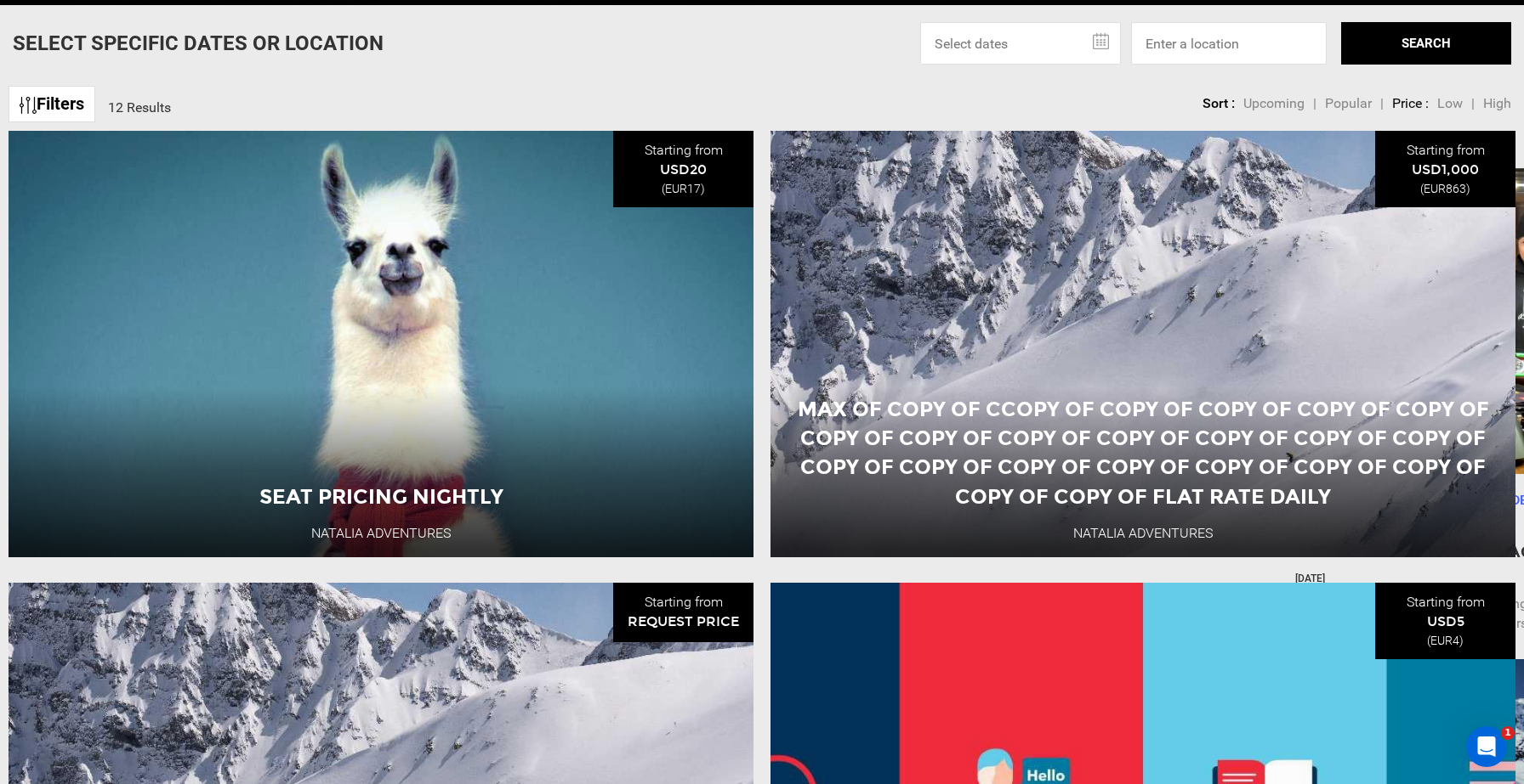
click at [1109, 46] on input "text" at bounding box center [1020, 43] width 201 height 43
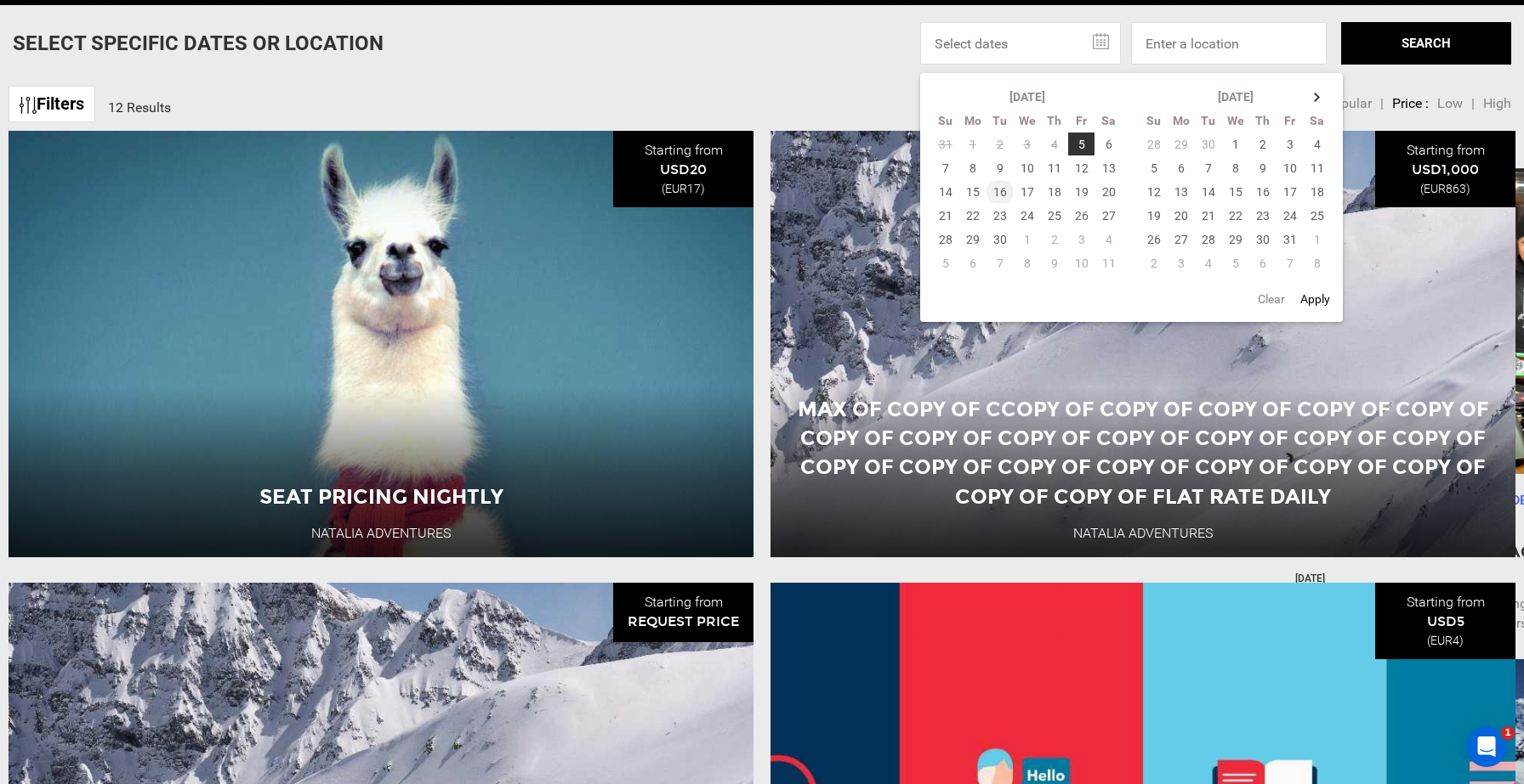
click at [1002, 193] on td "16" at bounding box center [999, 192] width 27 height 24
click at [1056, 220] on td "25" at bounding box center [1054, 216] width 27 height 24
click at [1185, 303] on button "Apply" at bounding box center [1315, 299] width 40 height 31
type input "[DATE] - [DATE]"
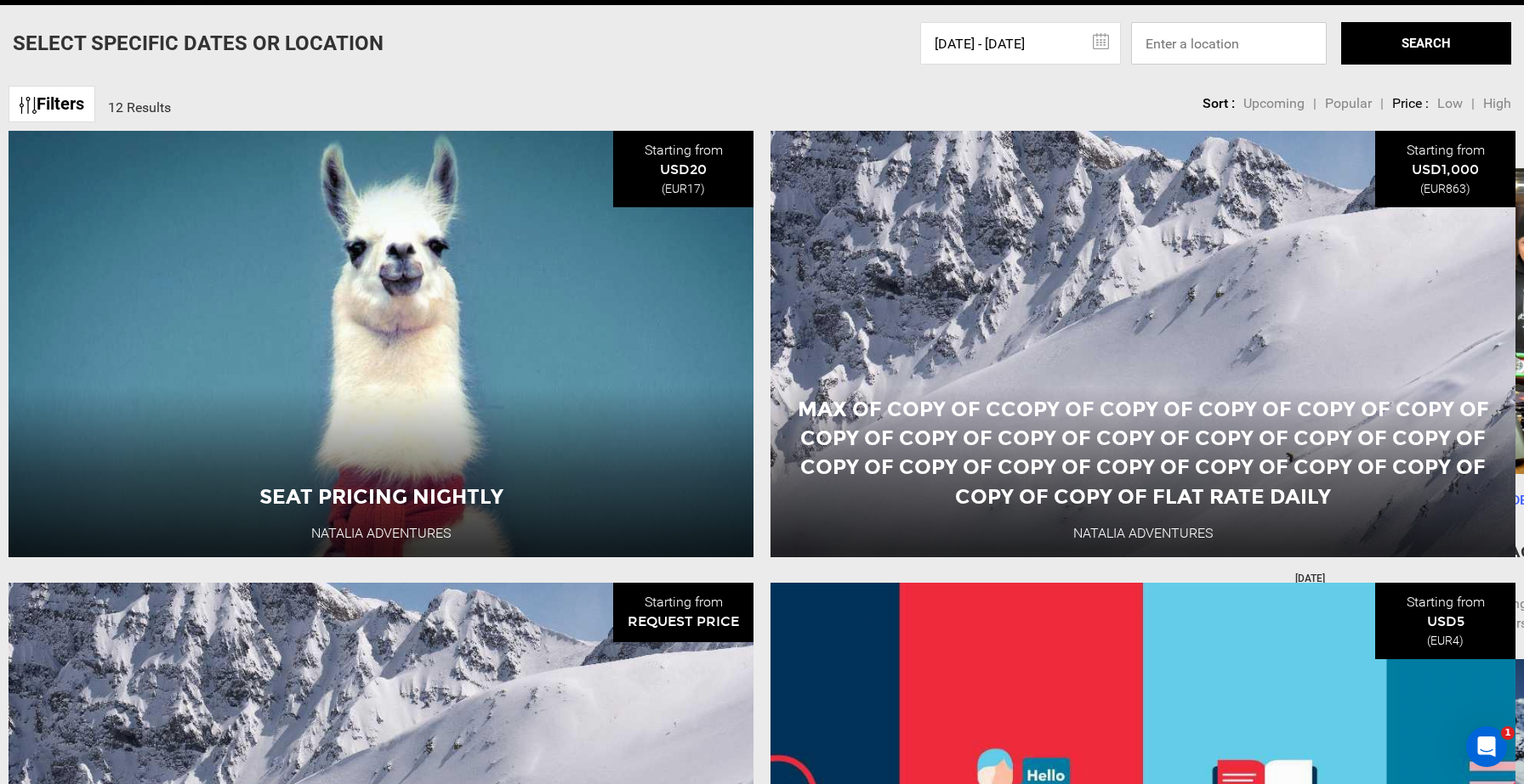
click at [1185, 49] on input at bounding box center [1228, 43] width 195 height 43
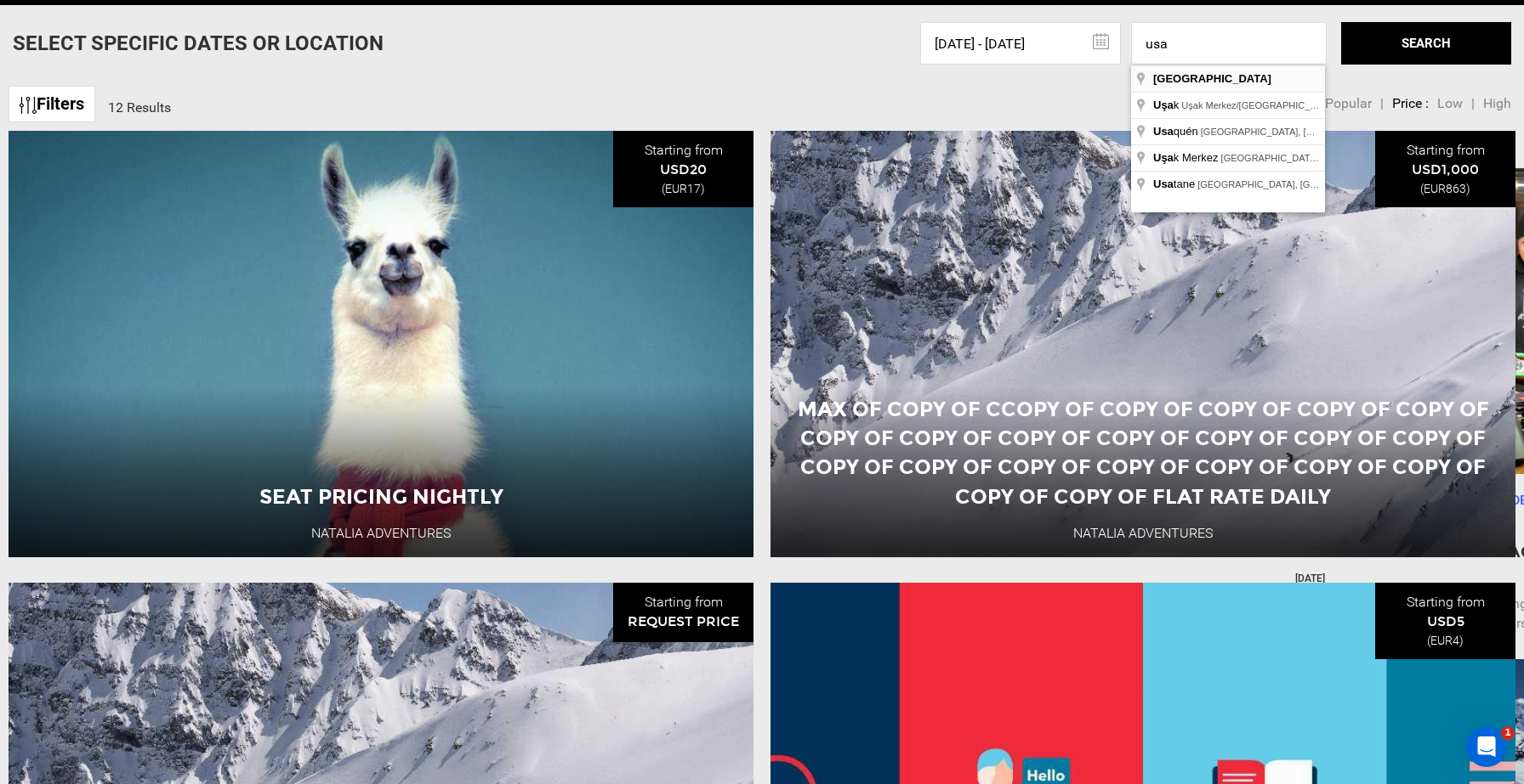
type input "[GEOGRAPHIC_DATA]"
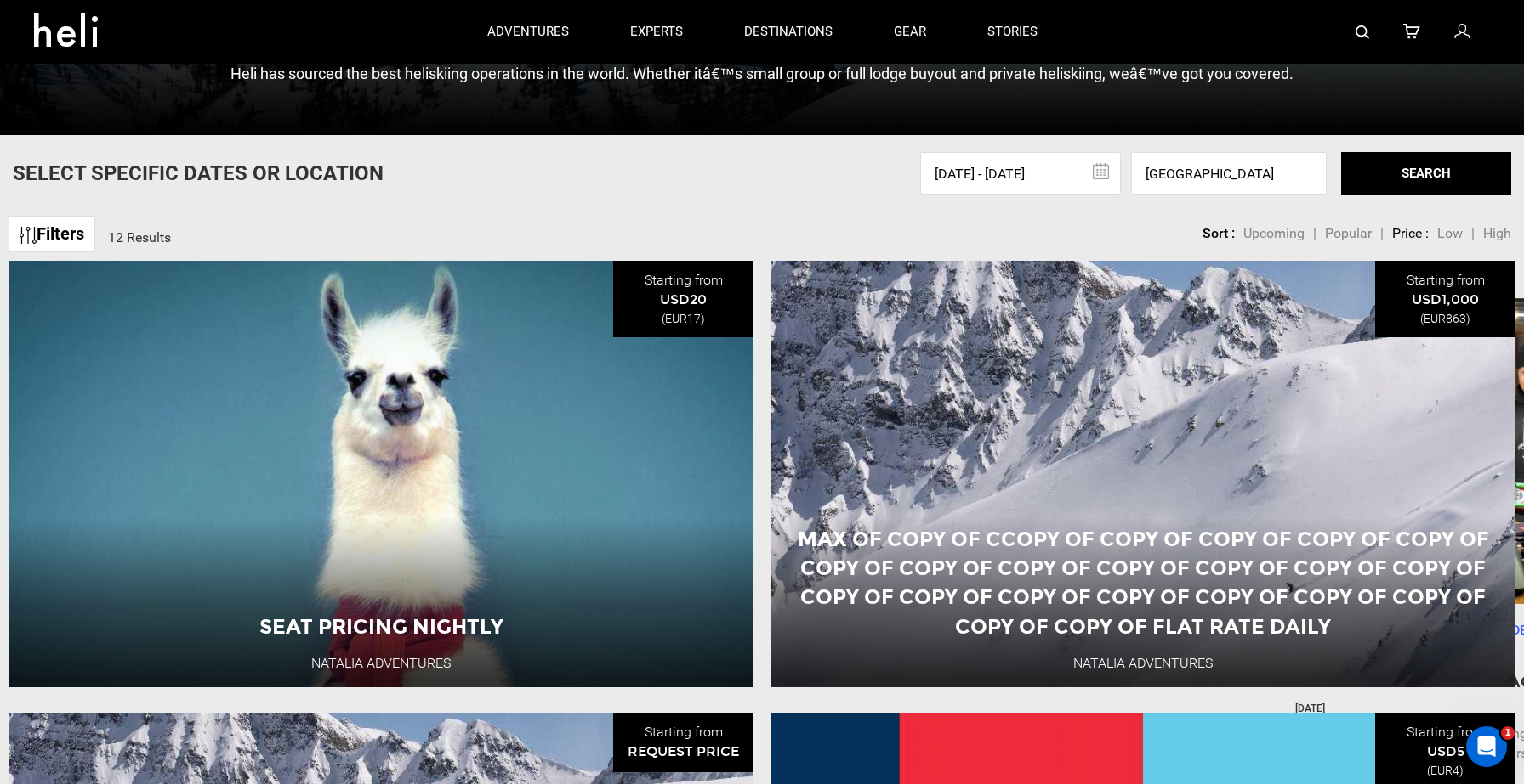
scroll to position [554, 0]
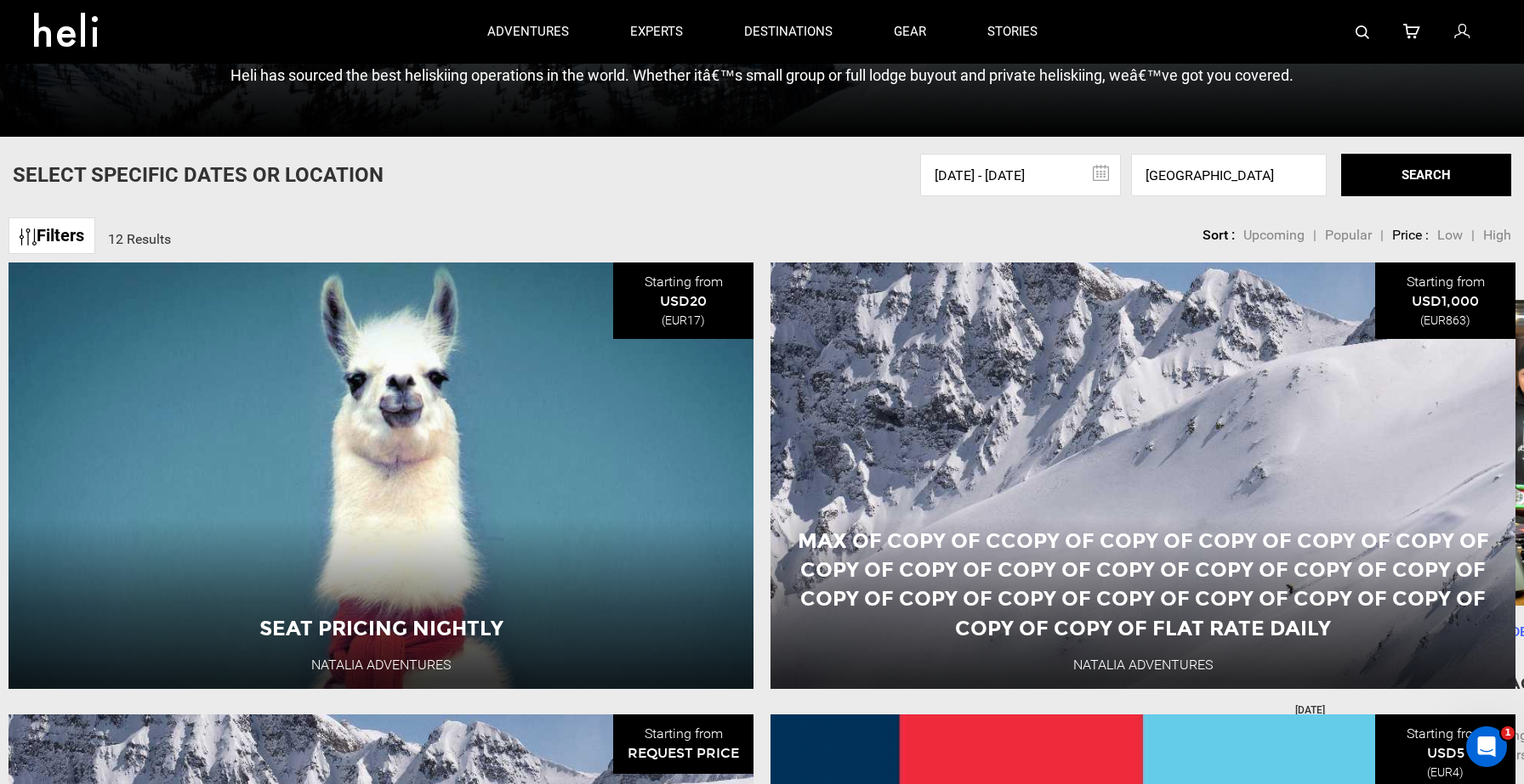
click at [1185, 174] on button "SEARCH" at bounding box center [1426, 174] width 170 height 43
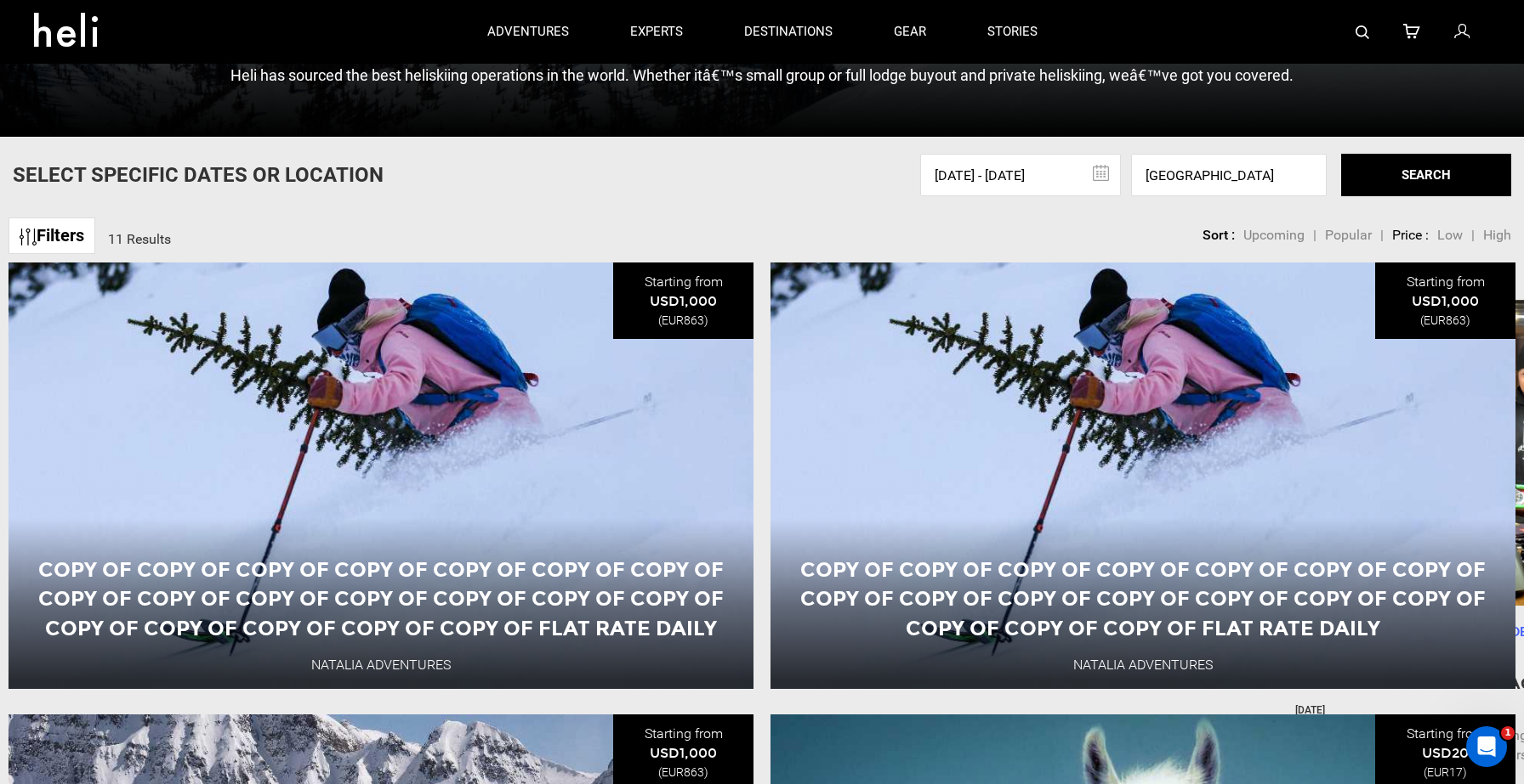
click at [1185, 236] on span "Low" at bounding box center [1450, 235] width 26 height 16
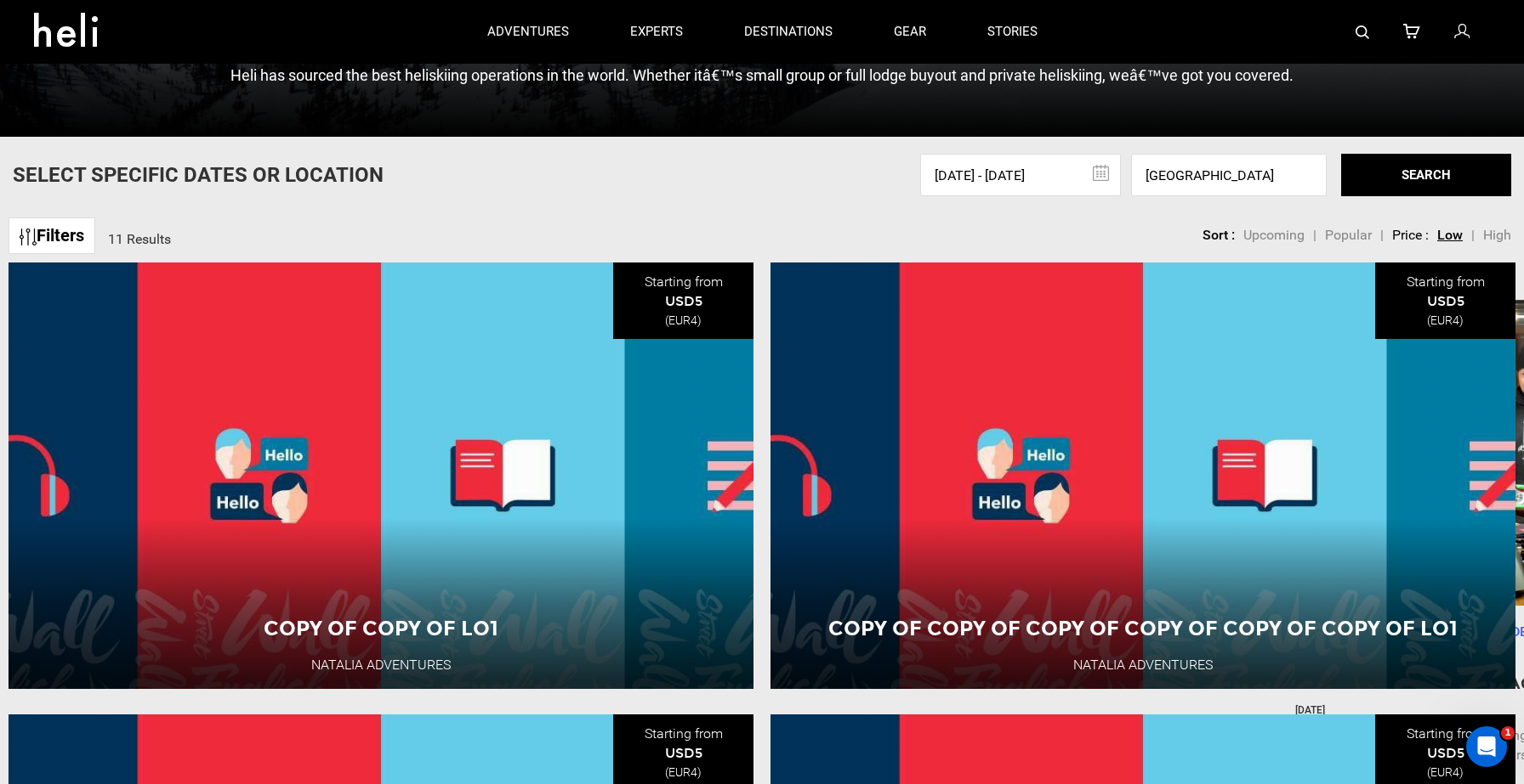
click at [1185, 237] on span "High" at bounding box center [1496, 235] width 28 height 16
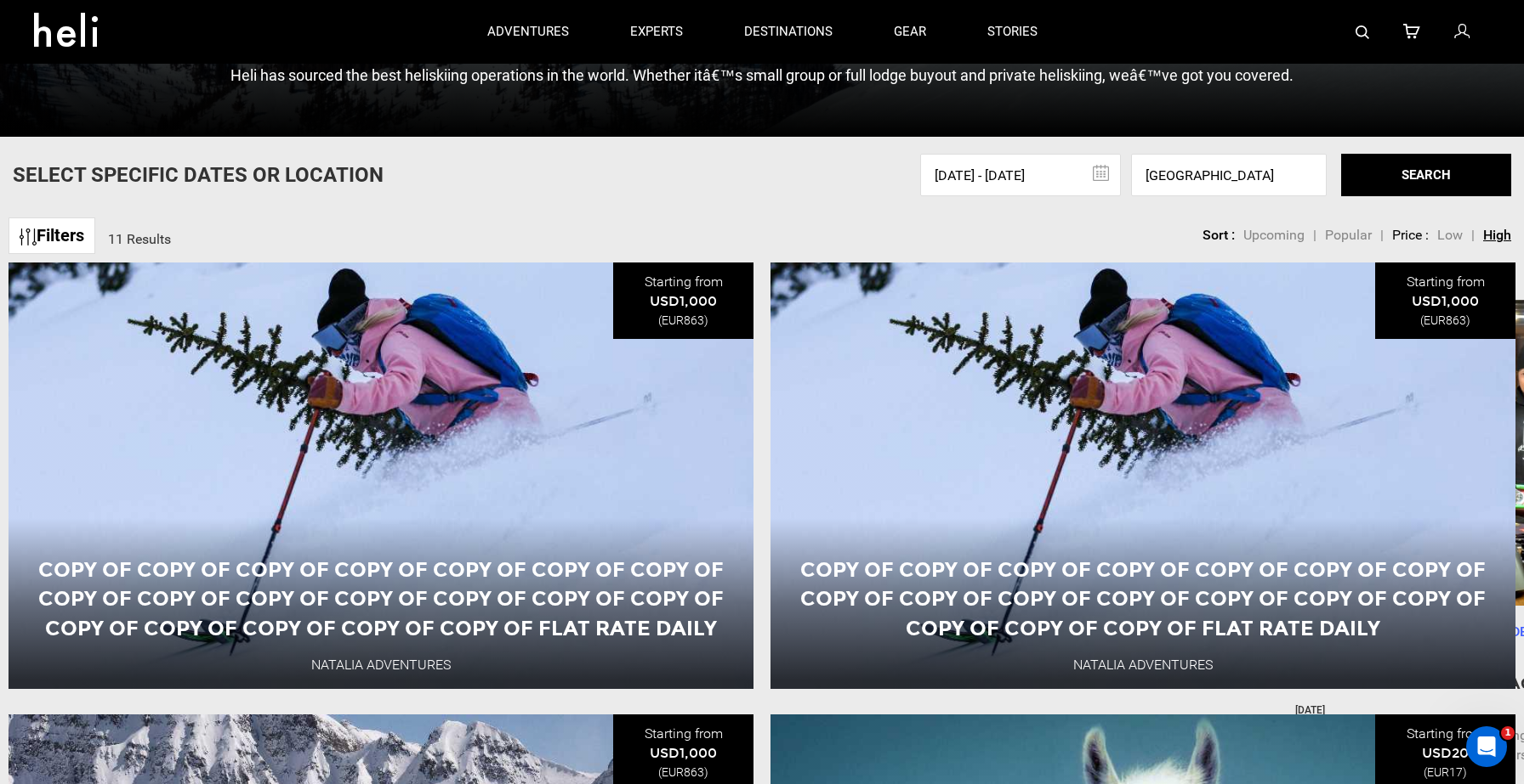
click at [1185, 235] on span "Upcoming" at bounding box center [1273, 235] width 61 height 16
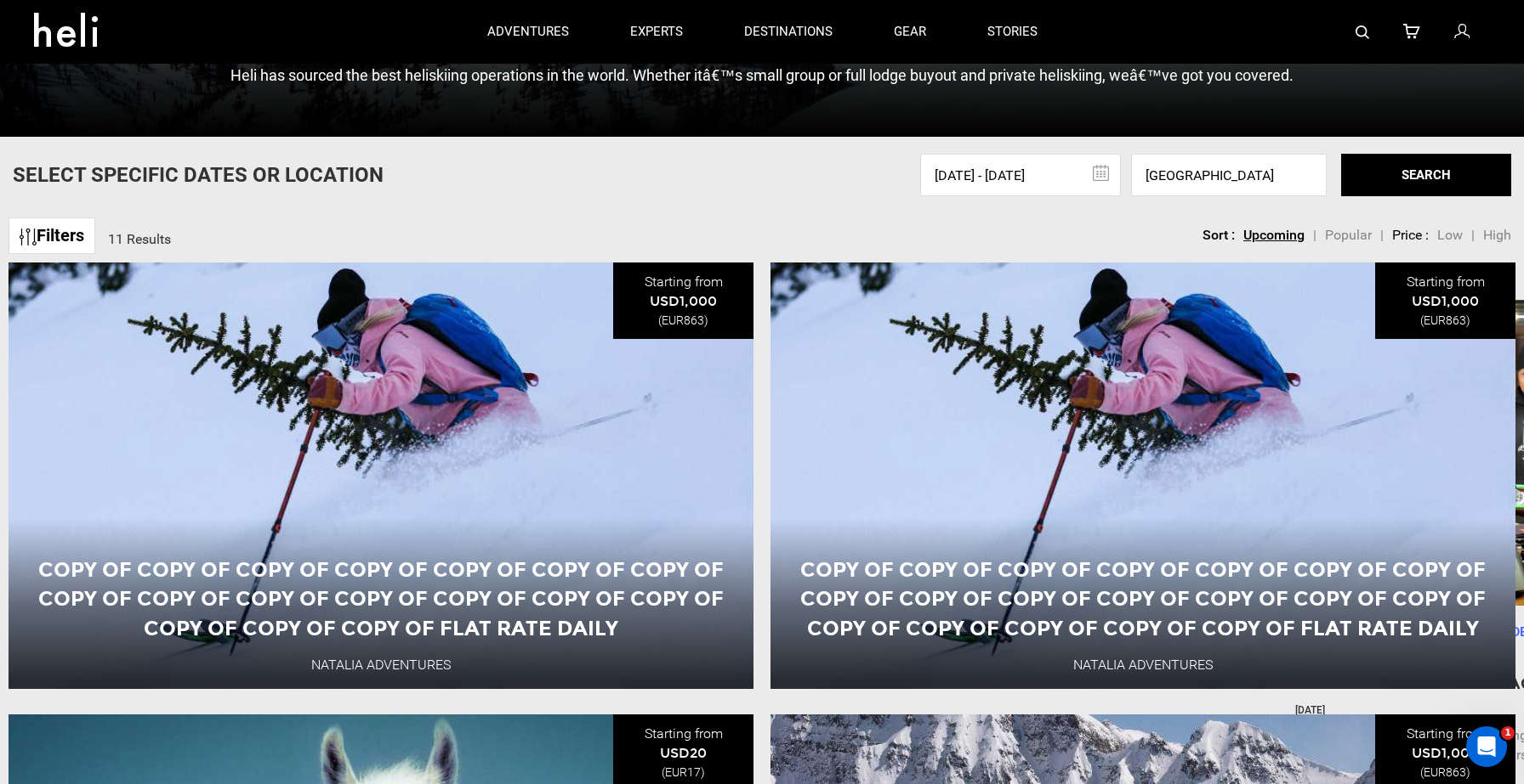
click at [1185, 238] on span "Popular" at bounding box center [1348, 235] width 47 height 16
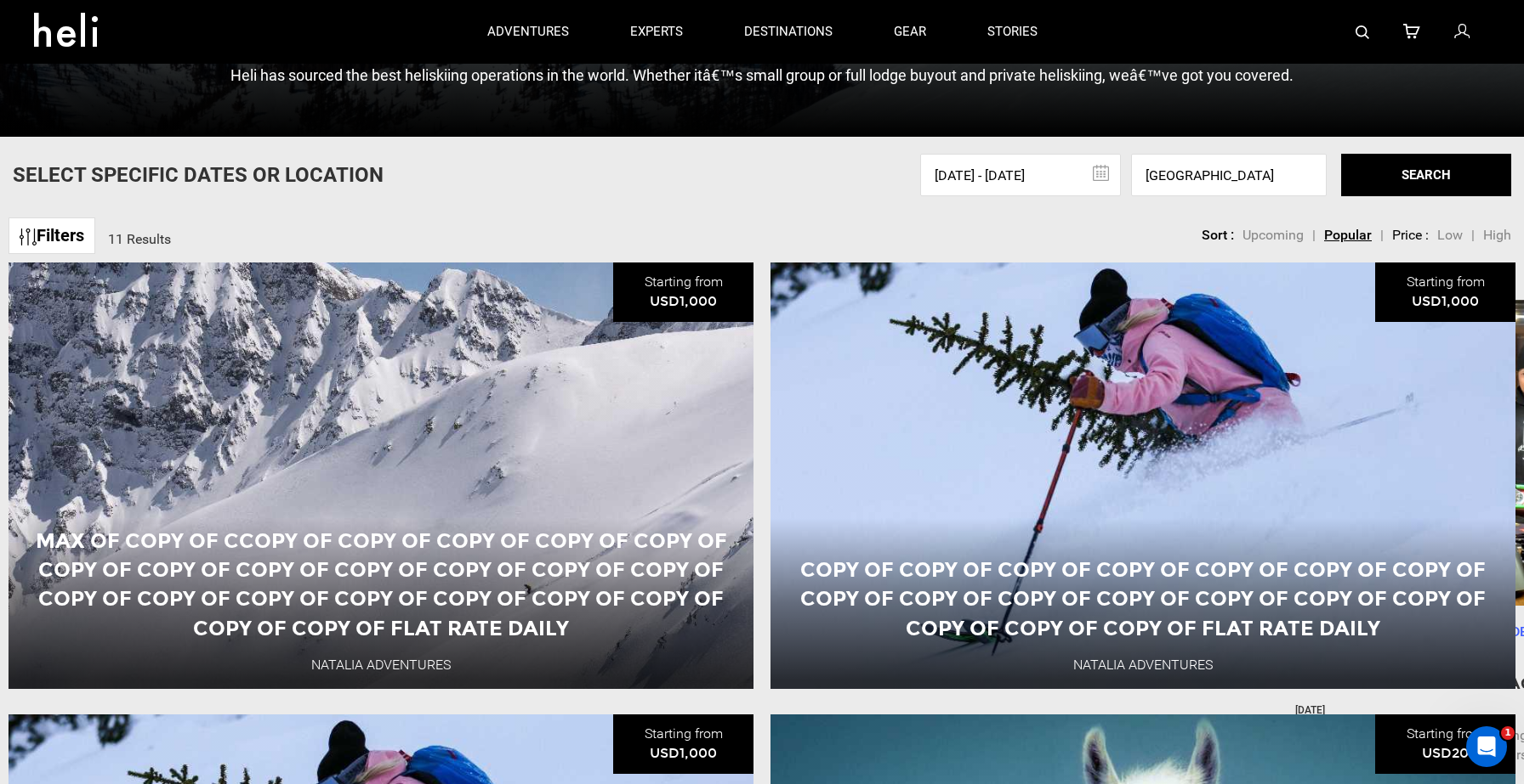
click at [1185, 240] on span "Low" at bounding box center [1450, 235] width 26 height 16
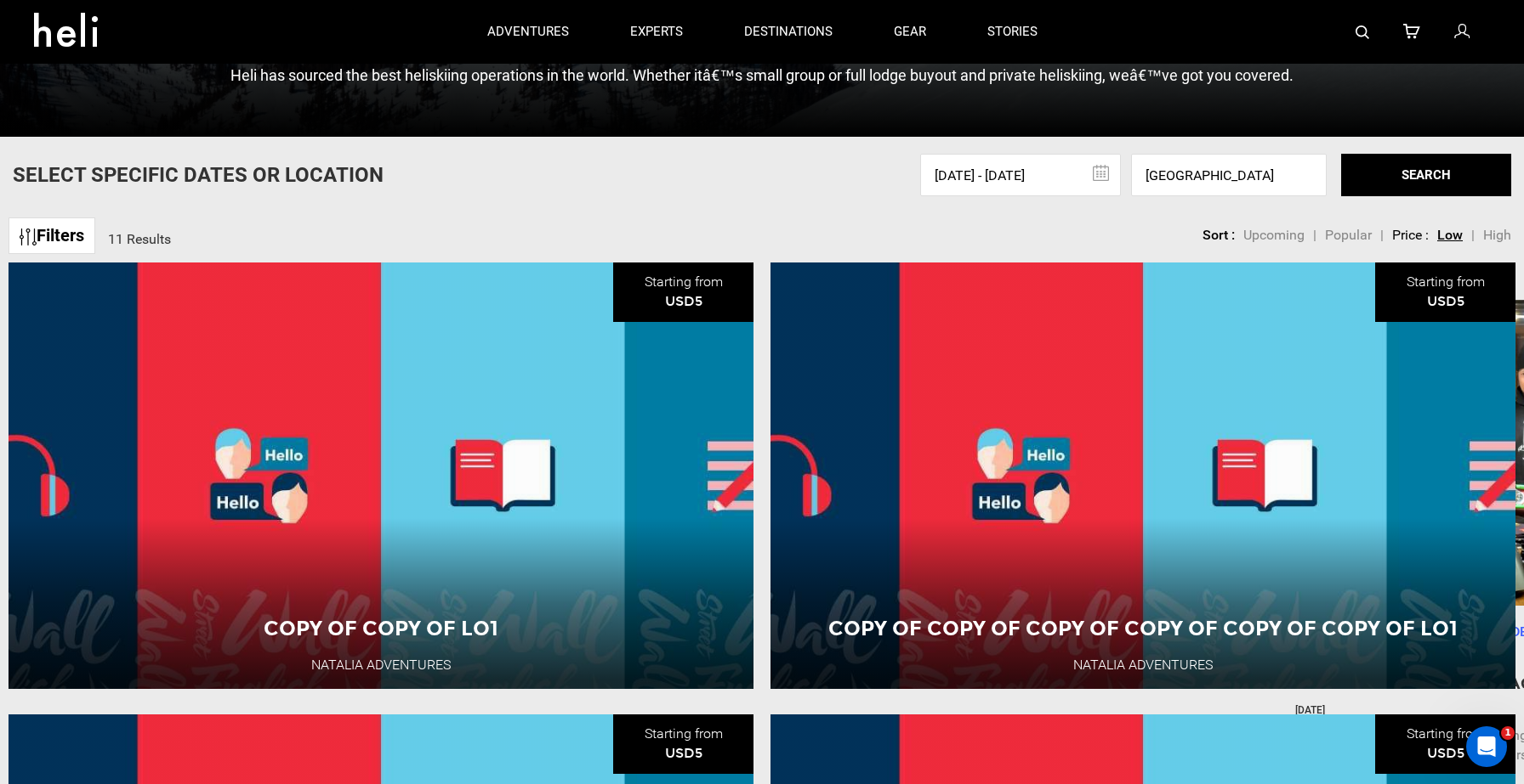
click at [72, 235] on link "Filters" at bounding box center [52, 236] width 87 height 37
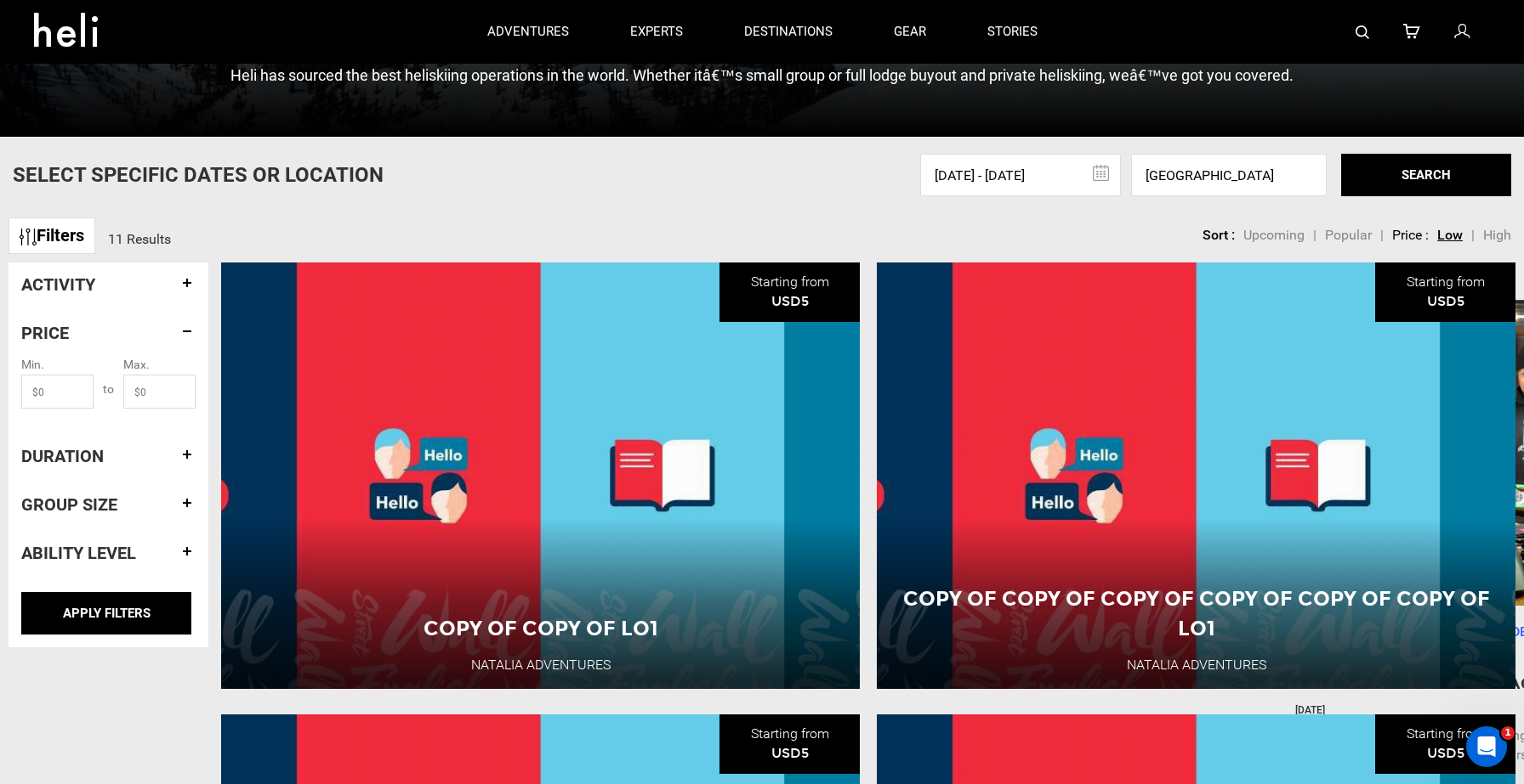
click at [76, 218] on link "Filters" at bounding box center [52, 236] width 87 height 37
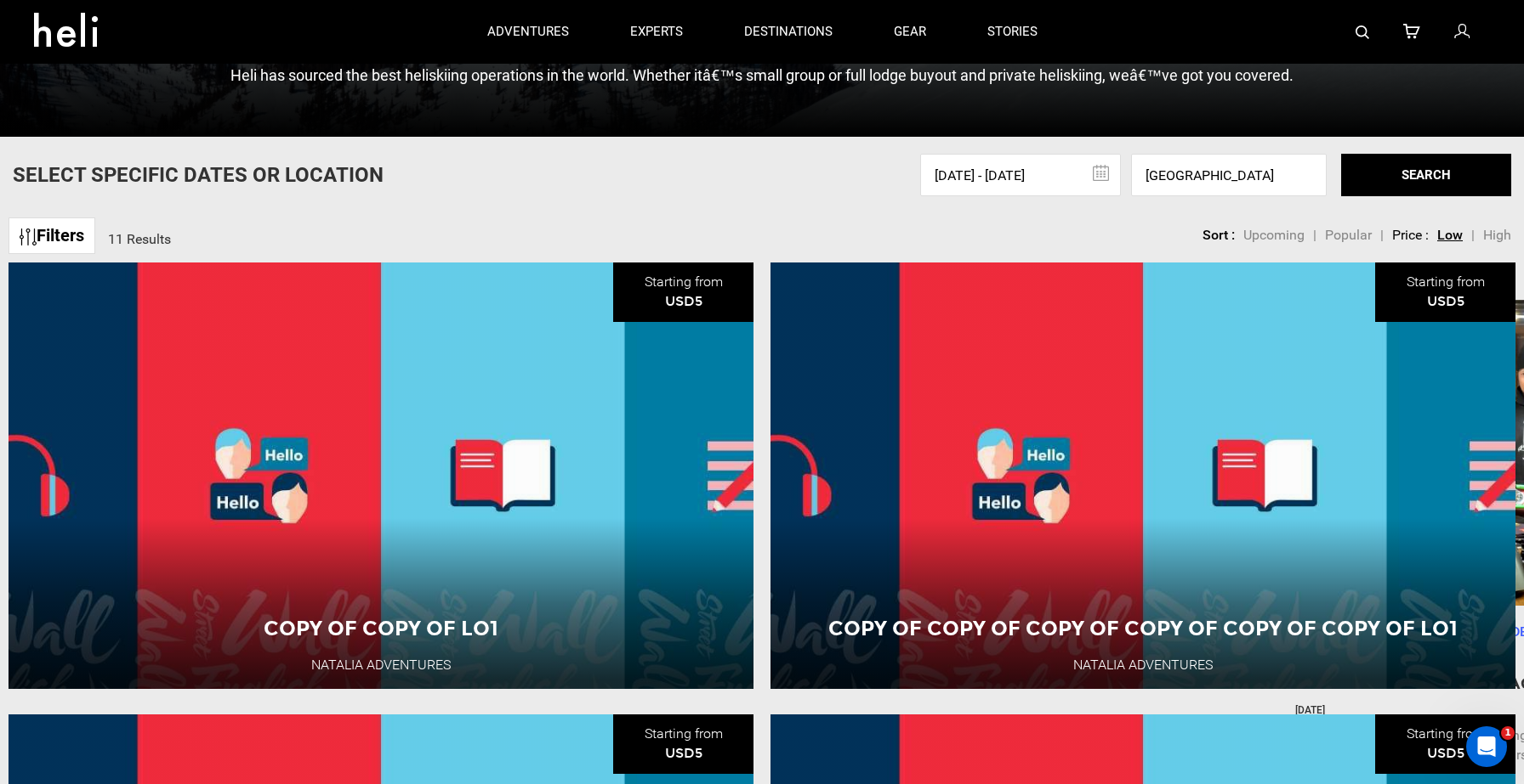
click at [586, 214] on div "Filters 11 Results sortby Sort Upcoming Popular Price: Low to High Price : High…" at bounding box center [762, 227] width 1524 height 37
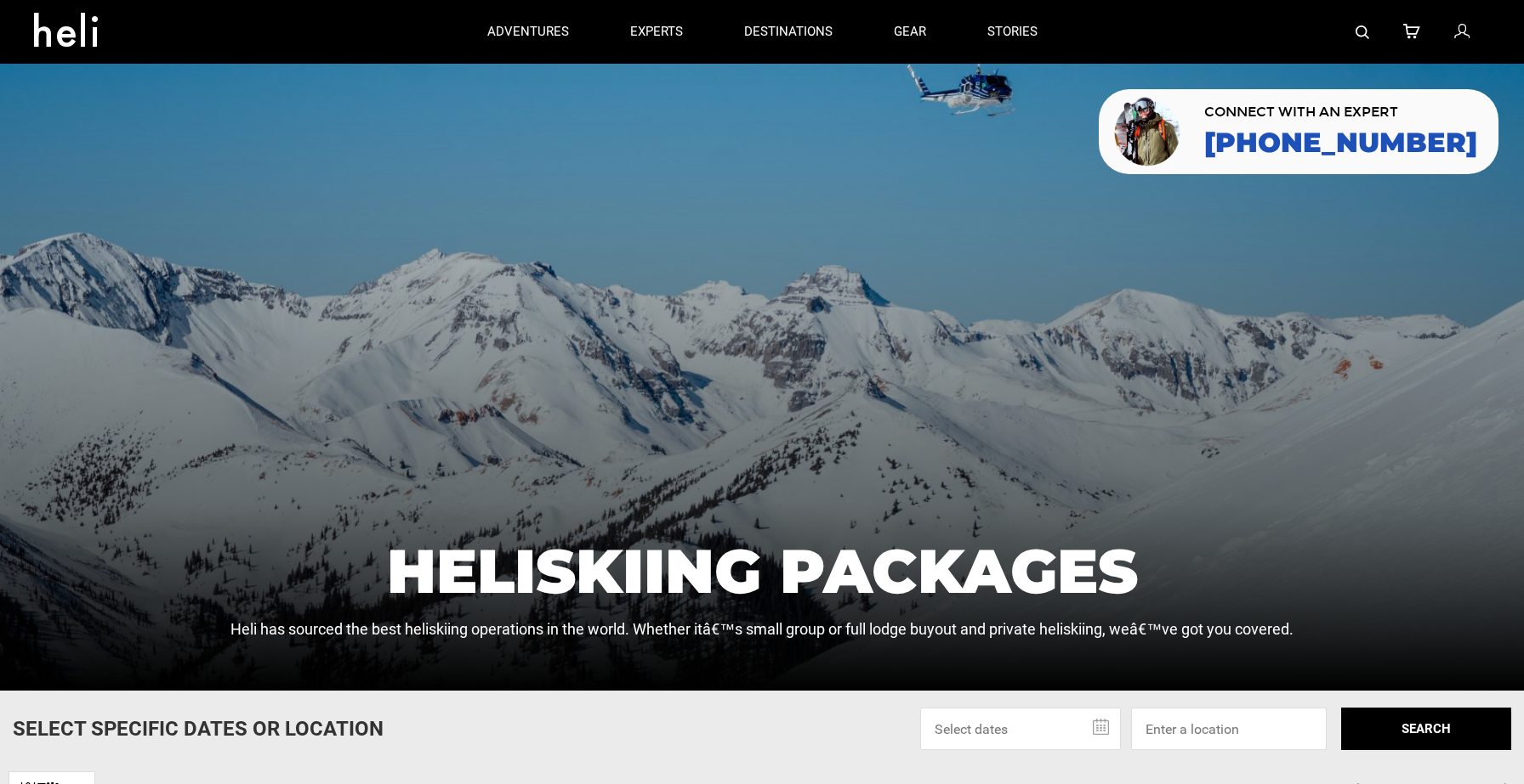
click at [68, 39] on icon at bounding box center [71, 24] width 76 height 27
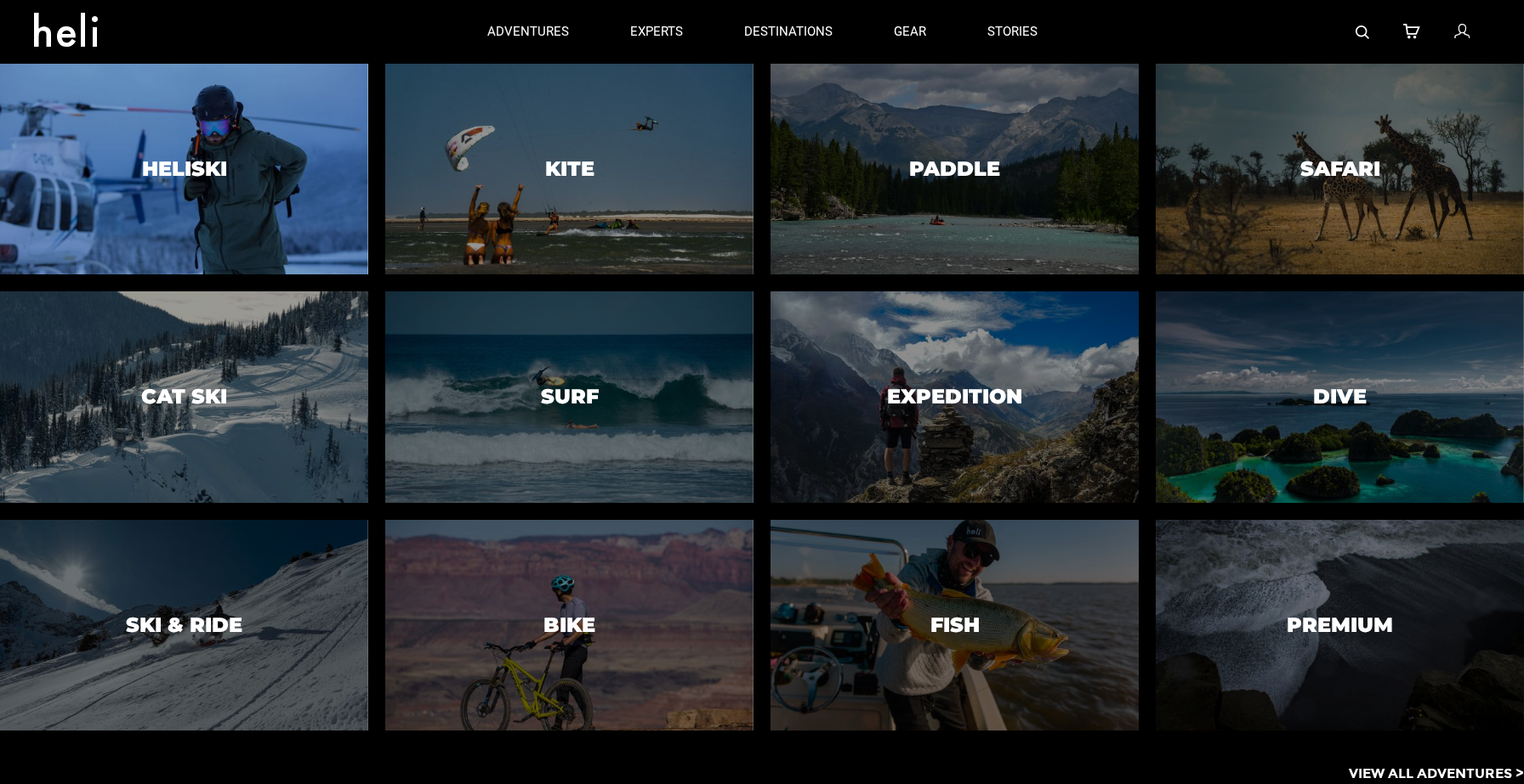
click at [290, 212] on div at bounding box center [184, 169] width 375 height 215
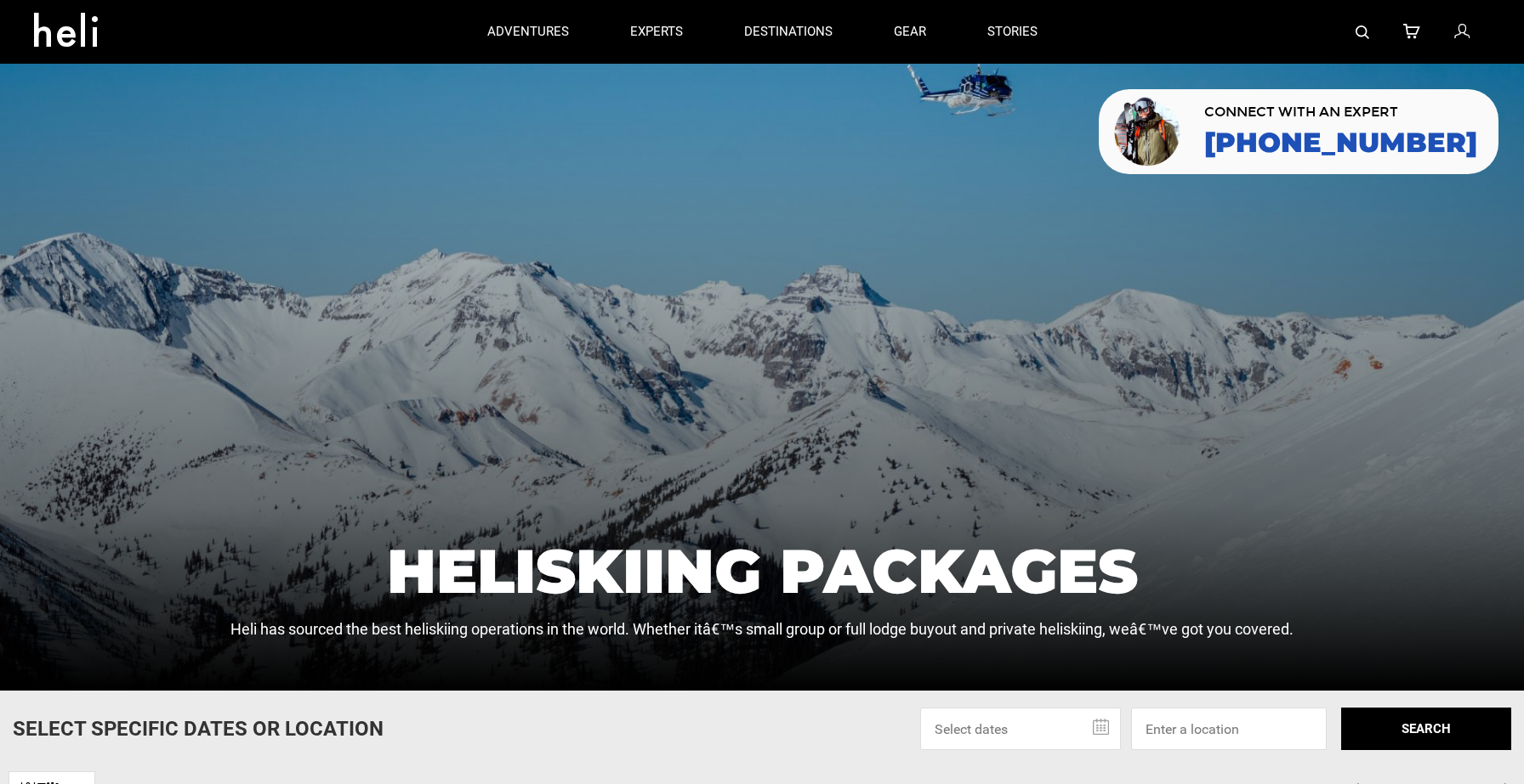
click at [79, 39] on icon at bounding box center [71, 24] width 76 height 27
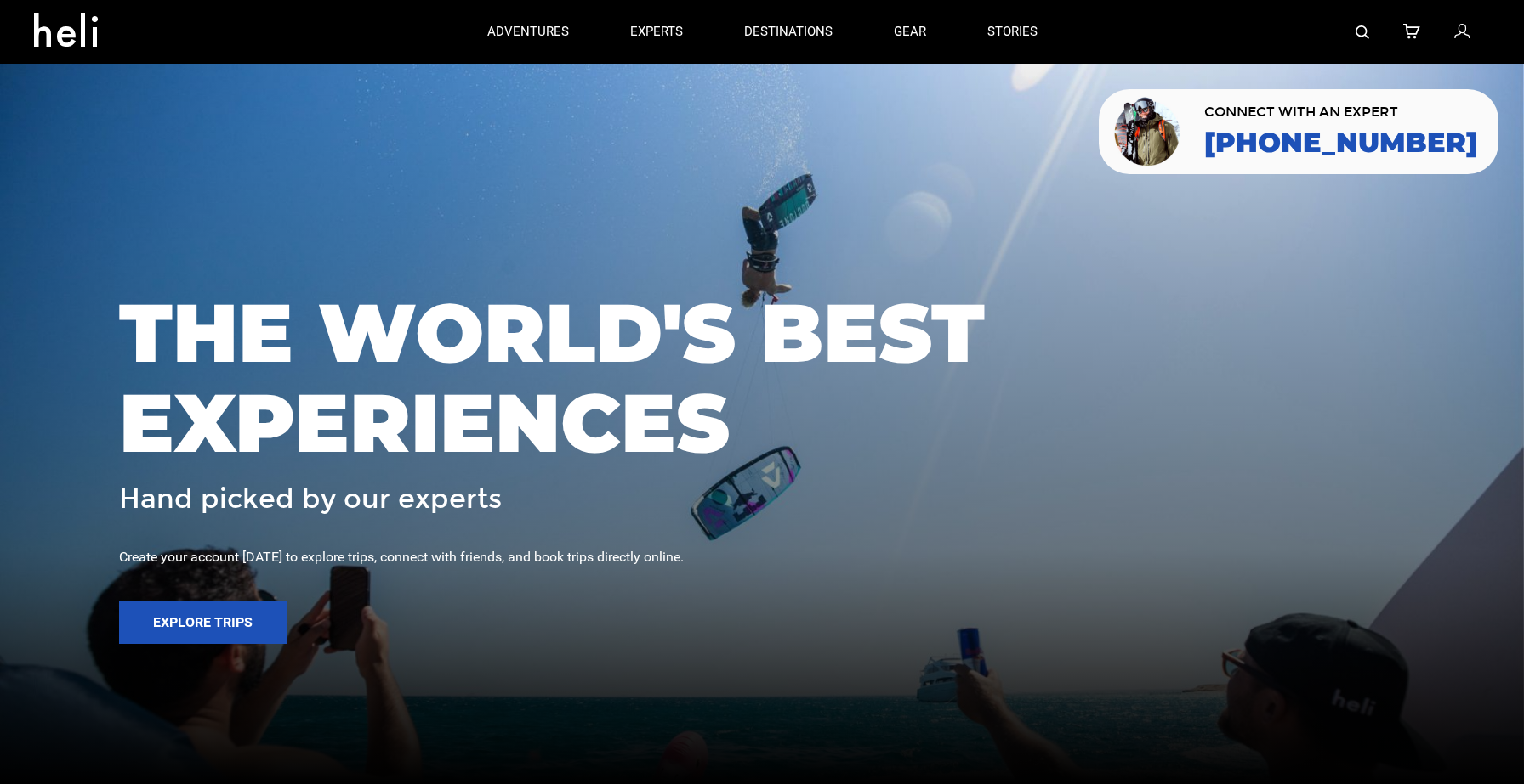
click at [955, 588] on div at bounding box center [762, 392] width 1524 height 784
click at [78, 36] on icon at bounding box center [71, 24] width 76 height 27
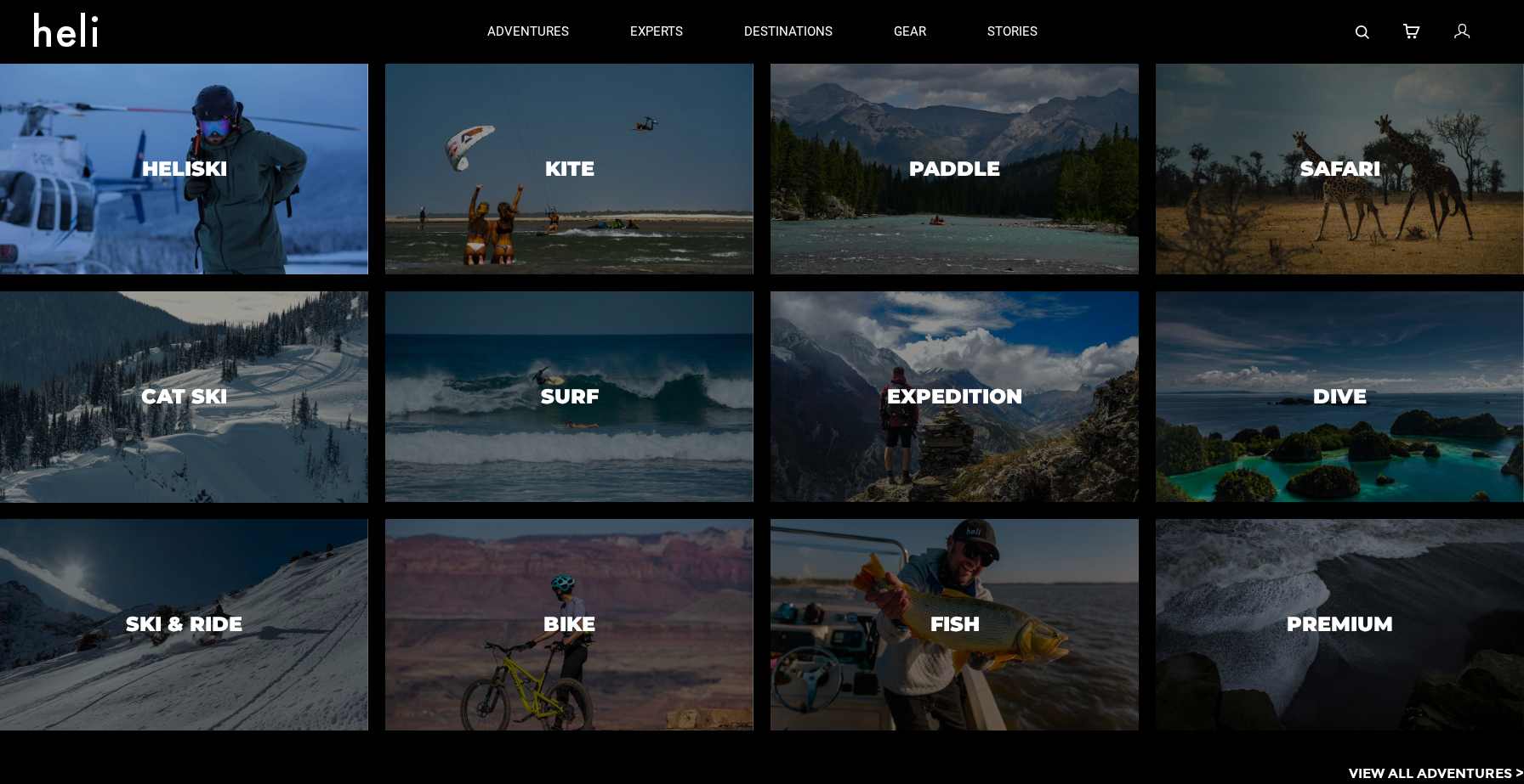
click at [281, 184] on div at bounding box center [184, 169] width 375 height 215
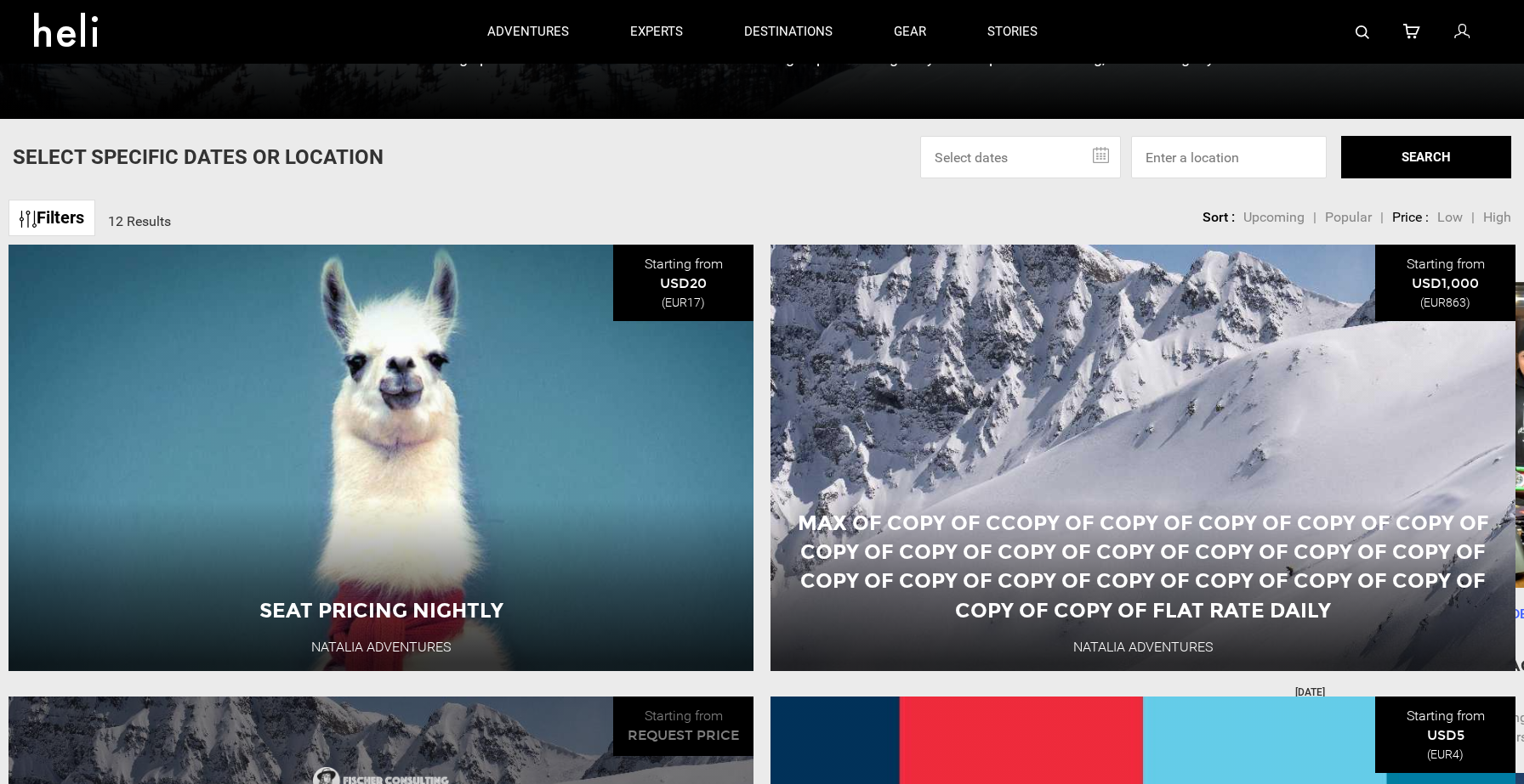
scroll to position [494, 0]
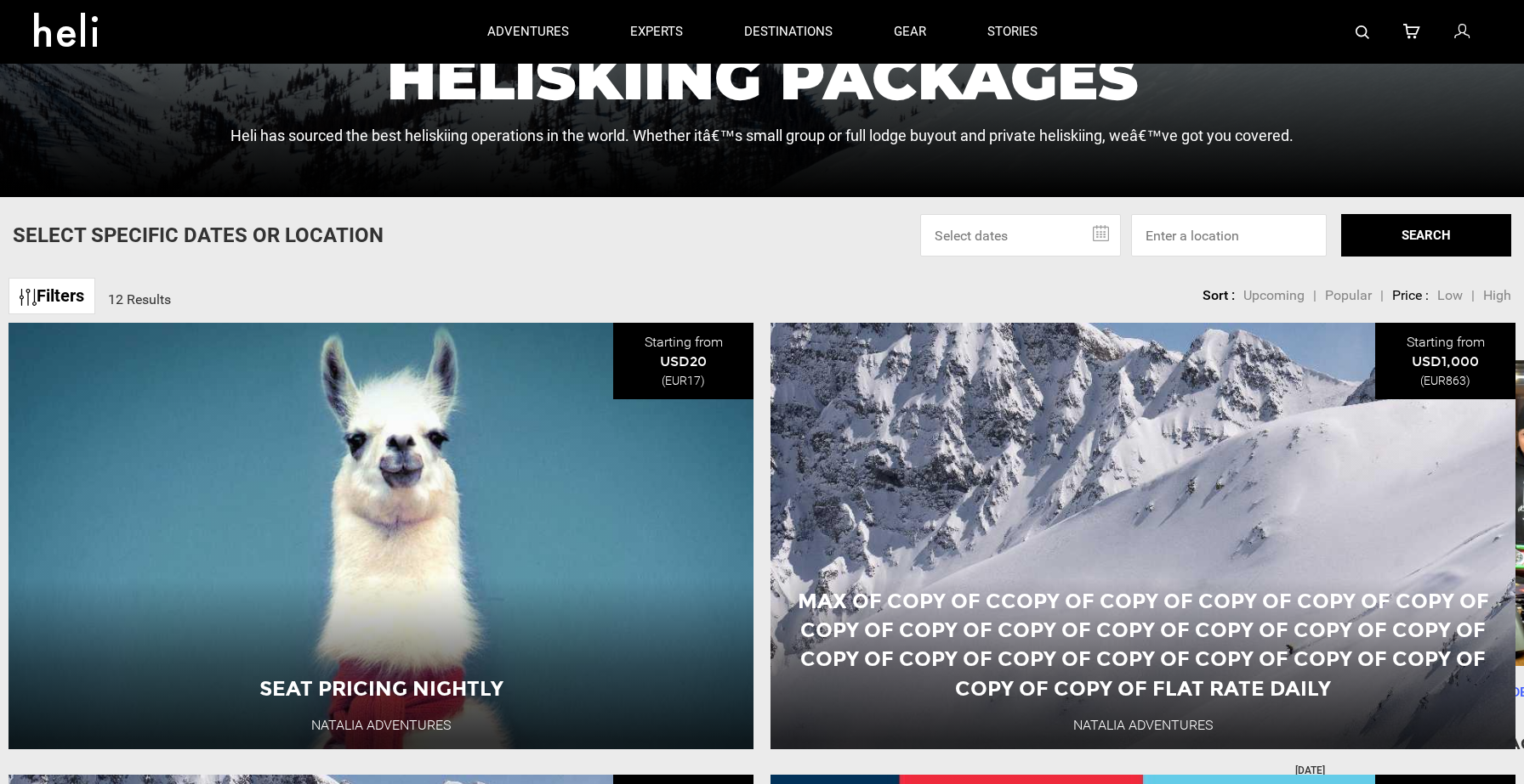
click at [71, 299] on link "Filters" at bounding box center [52, 296] width 87 height 37
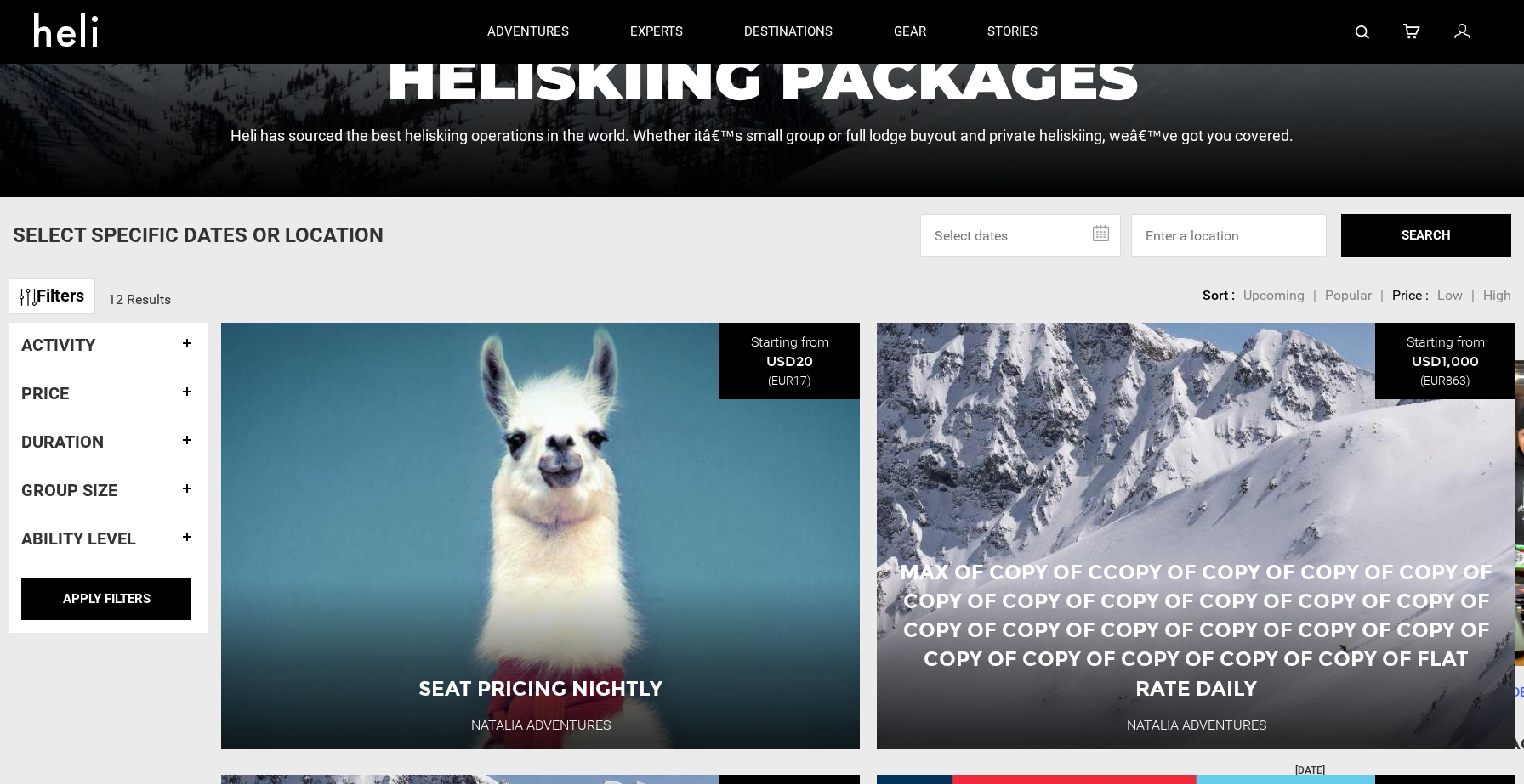
click at [152, 345] on h4 "Activity" at bounding box center [108, 344] width 174 height 19
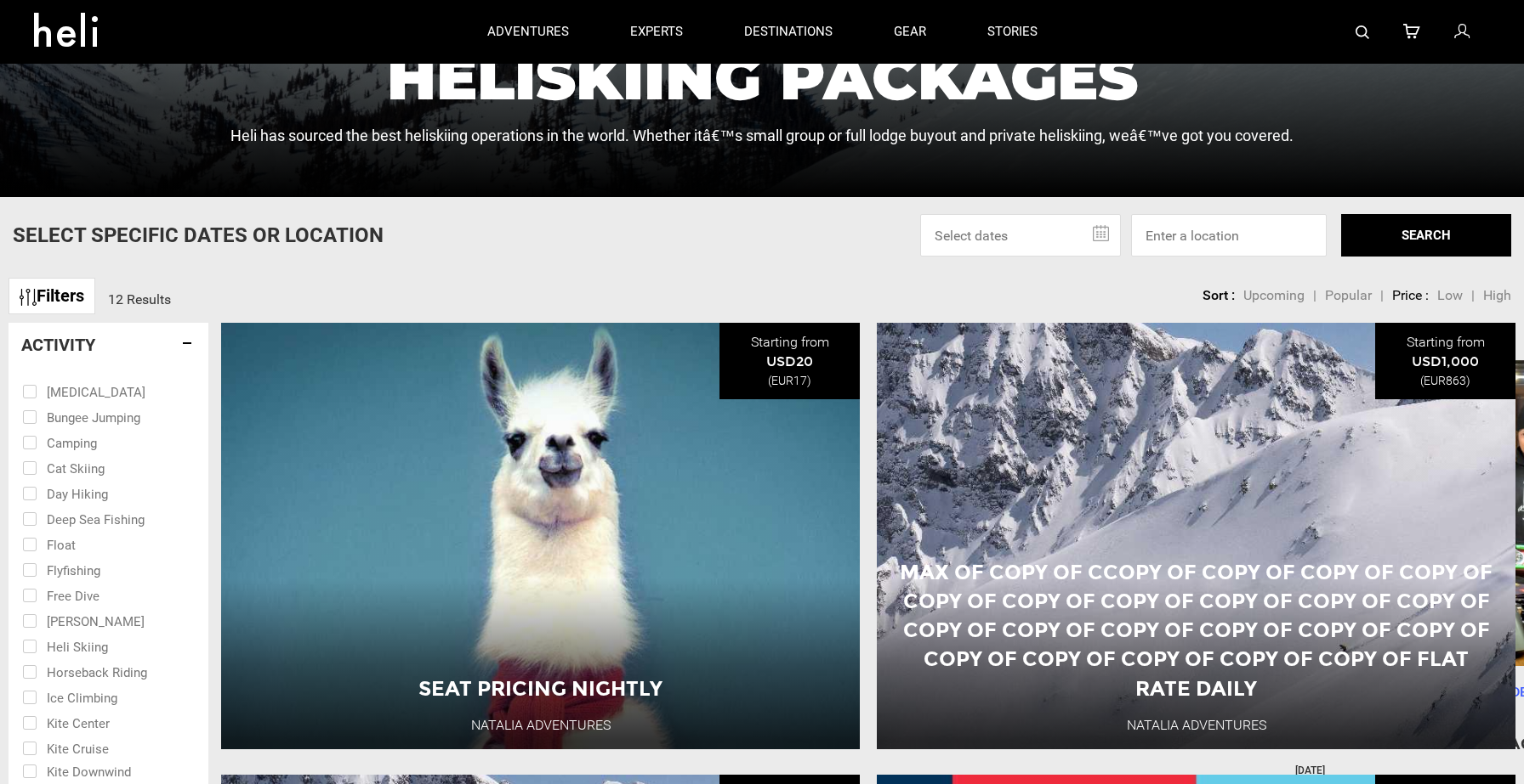
click at [152, 344] on h4 "Activity" at bounding box center [108, 344] width 174 height 19
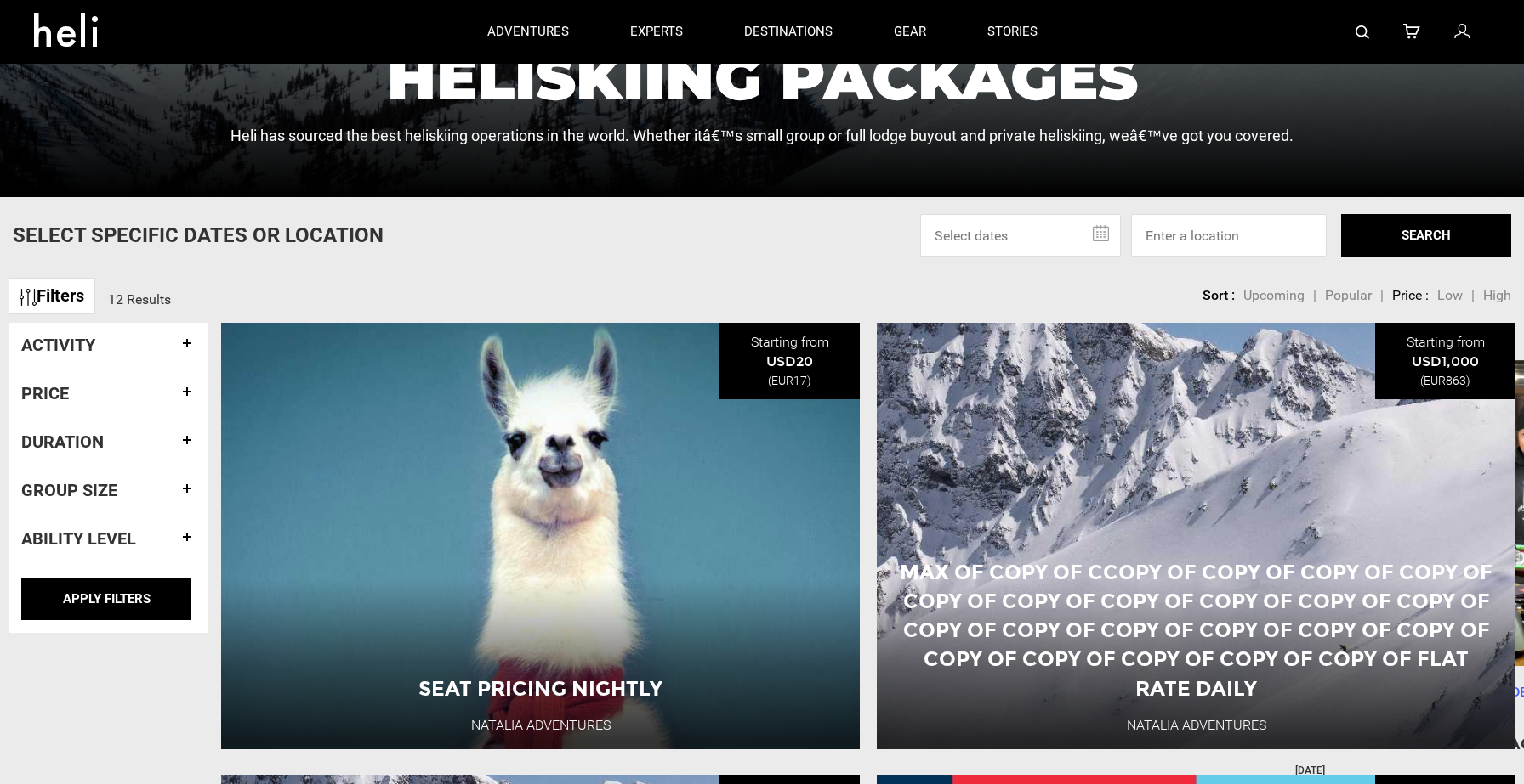
click at [124, 391] on h4 "Price" at bounding box center [108, 393] width 174 height 19
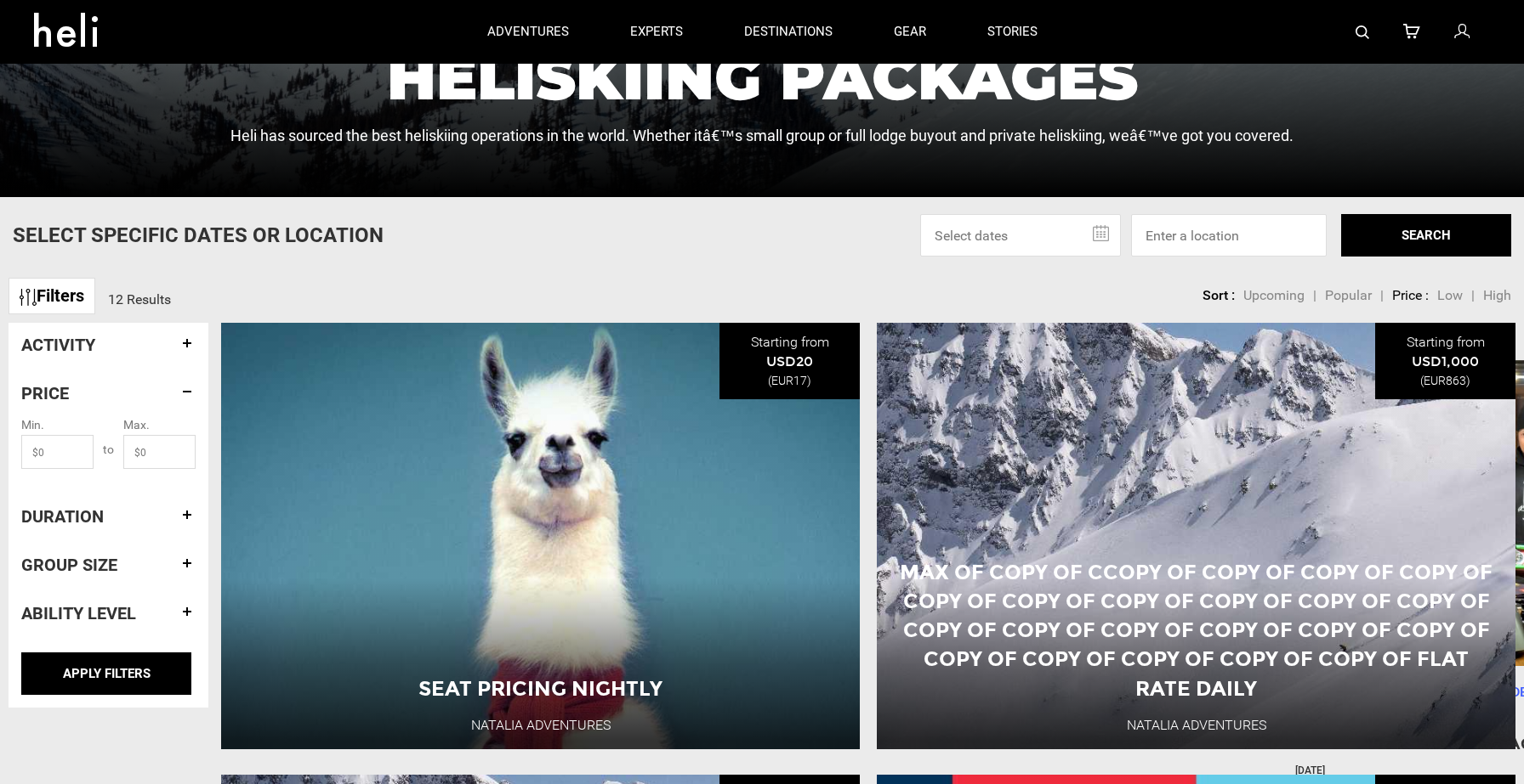
click at [94, 512] on h4 "Duration" at bounding box center [108, 517] width 174 height 19
click at [93, 571] on h4 "Group size" at bounding box center [108, 566] width 174 height 19
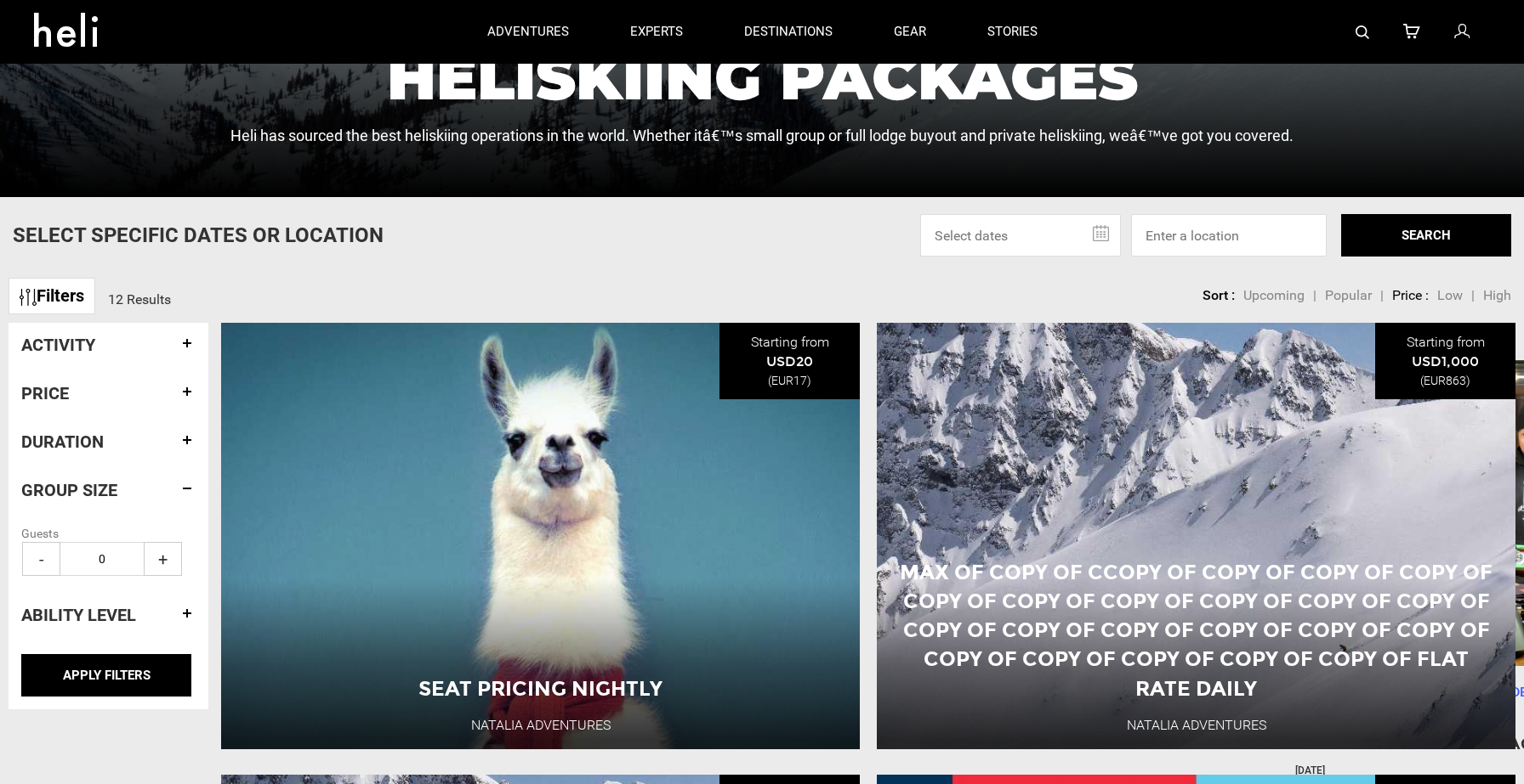
click at [93, 611] on h4 "Ability Level" at bounding box center [108, 615] width 174 height 19
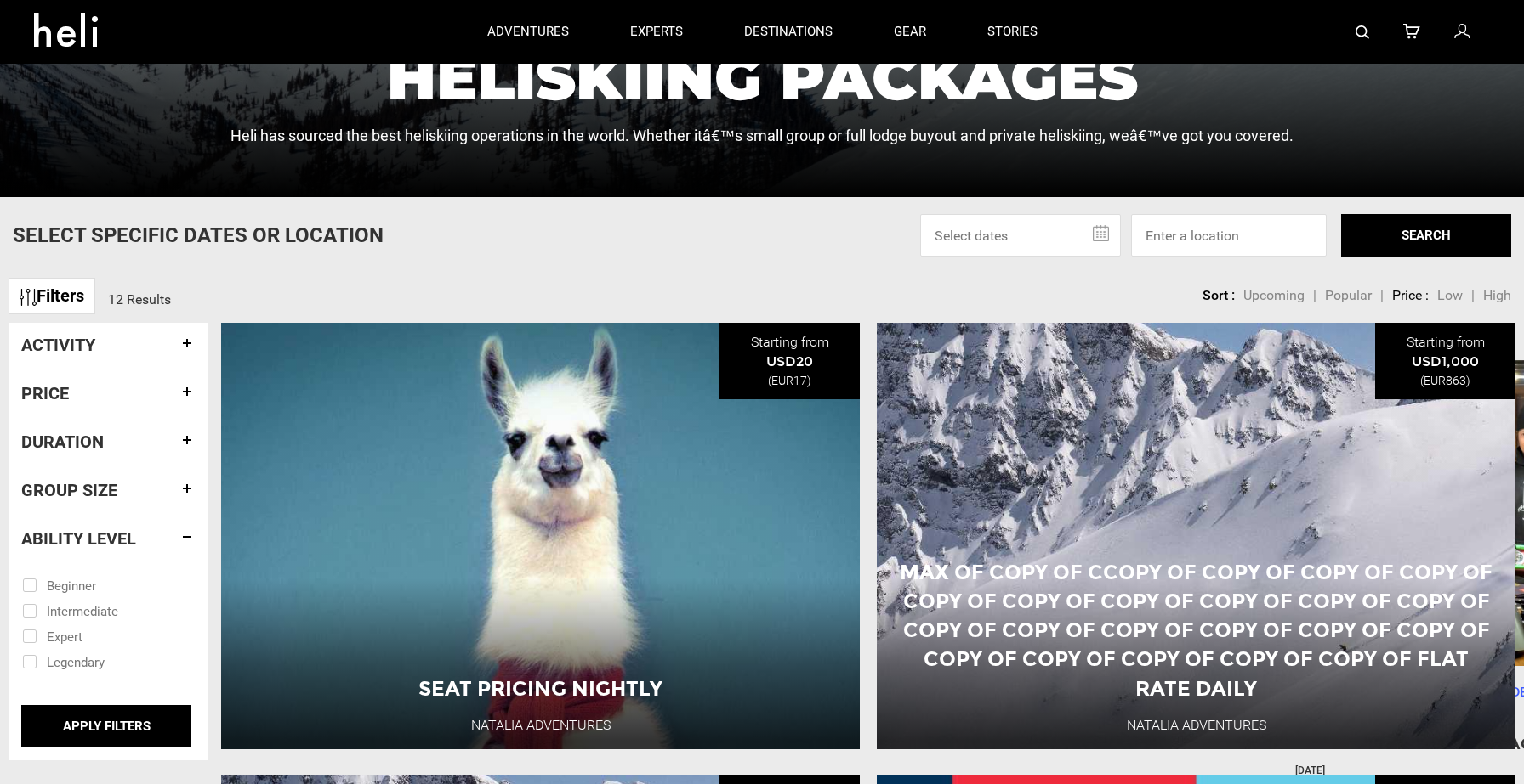
click at [73, 581] on input "checkbox" at bounding box center [96, 585] width 149 height 26
checkbox input "true"
click at [73, 615] on input "checkbox" at bounding box center [96, 611] width 149 height 26
checkbox input "true"
click at [93, 489] on h4 "Group size" at bounding box center [108, 490] width 174 height 19
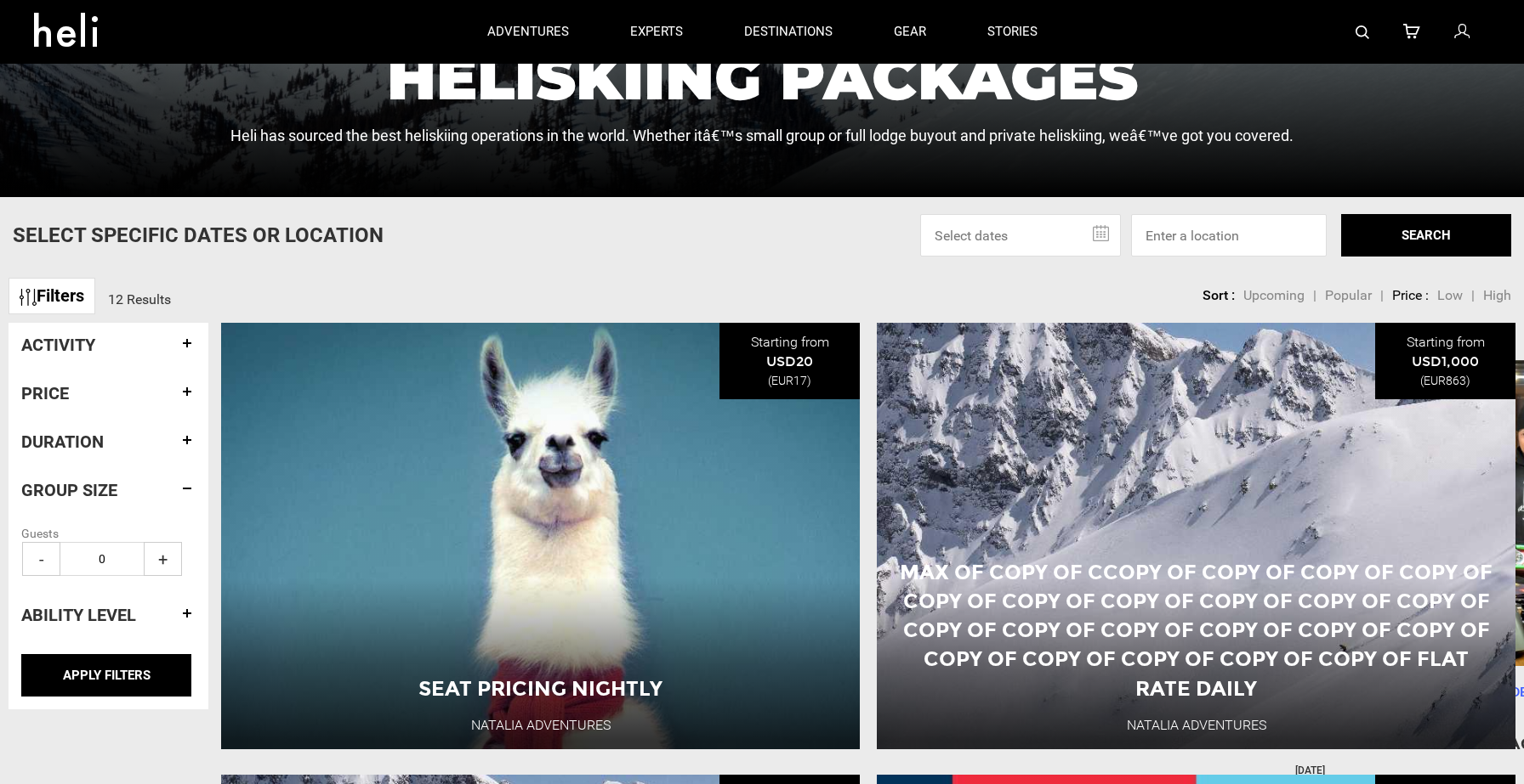
click at [167, 560] on span "+" at bounding box center [162, 559] width 39 height 34
type input "2"
click at [96, 445] on h4 "Duration" at bounding box center [108, 441] width 174 height 19
click at [159, 509] on span "+" at bounding box center [162, 511] width 39 height 34
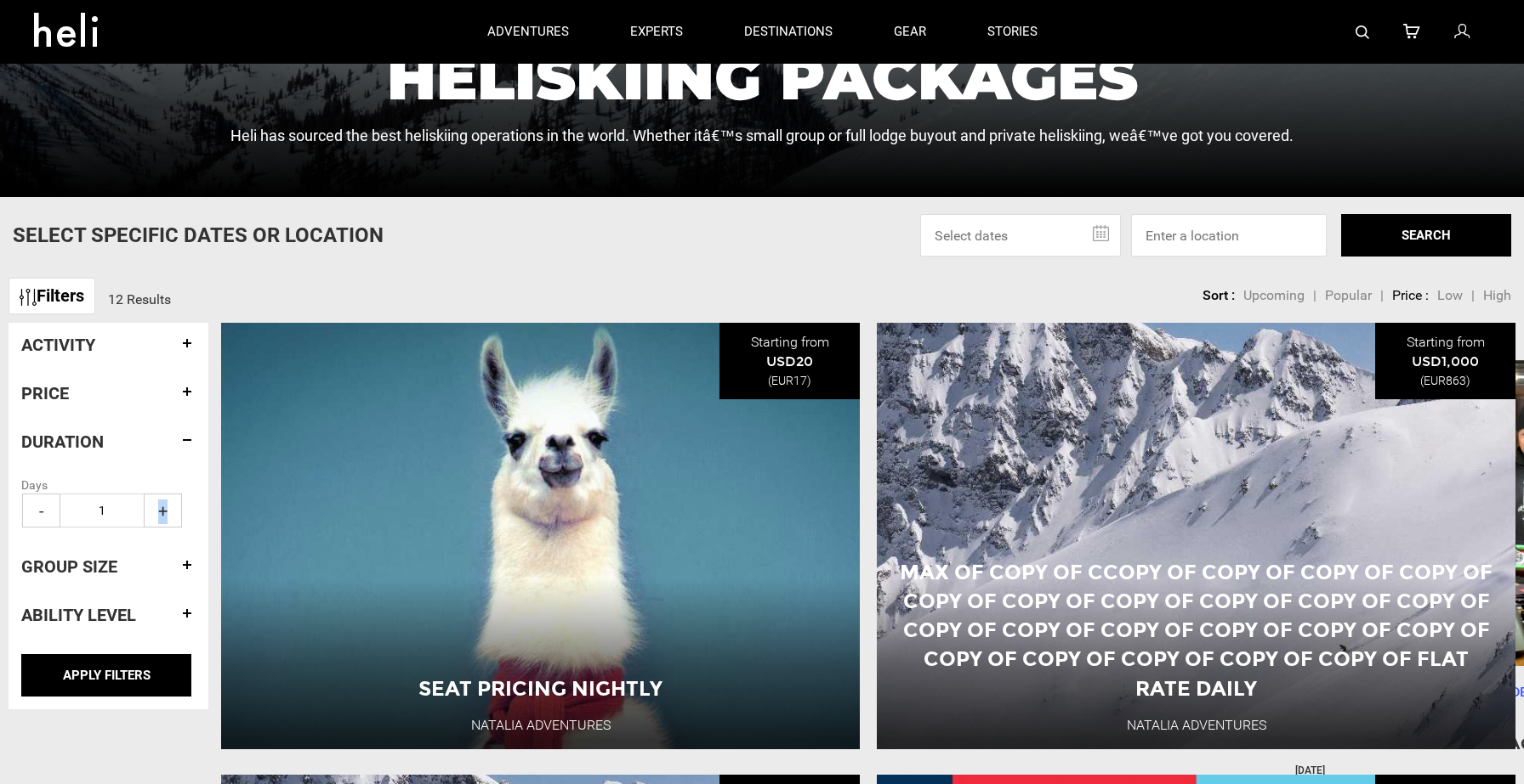
click at [159, 509] on span "+" at bounding box center [162, 511] width 39 height 34
click at [108, 678] on input "APPLY FILTERS" at bounding box center [106, 675] width 170 height 43
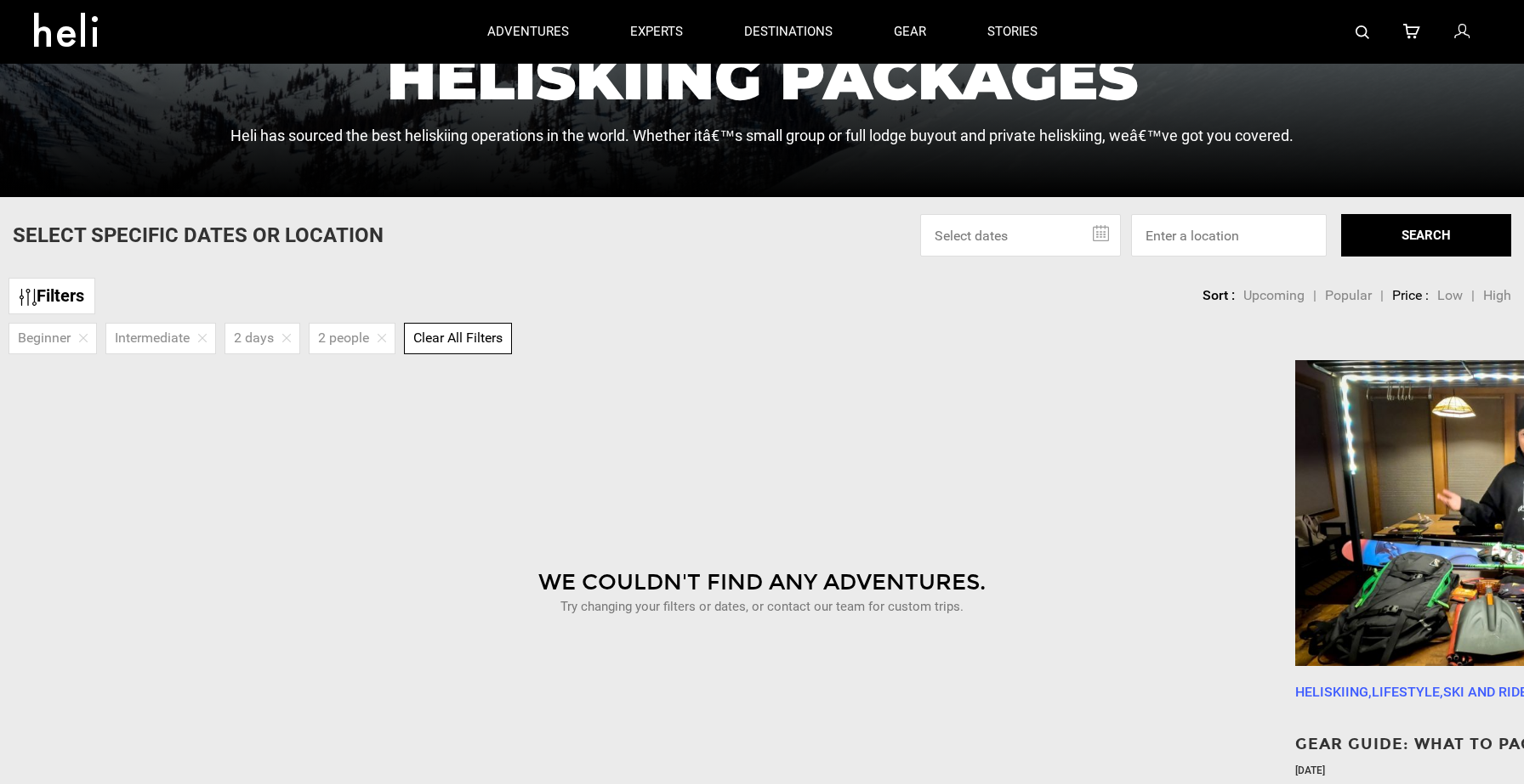
click at [385, 340] on img at bounding box center [381, 338] width 9 height 9
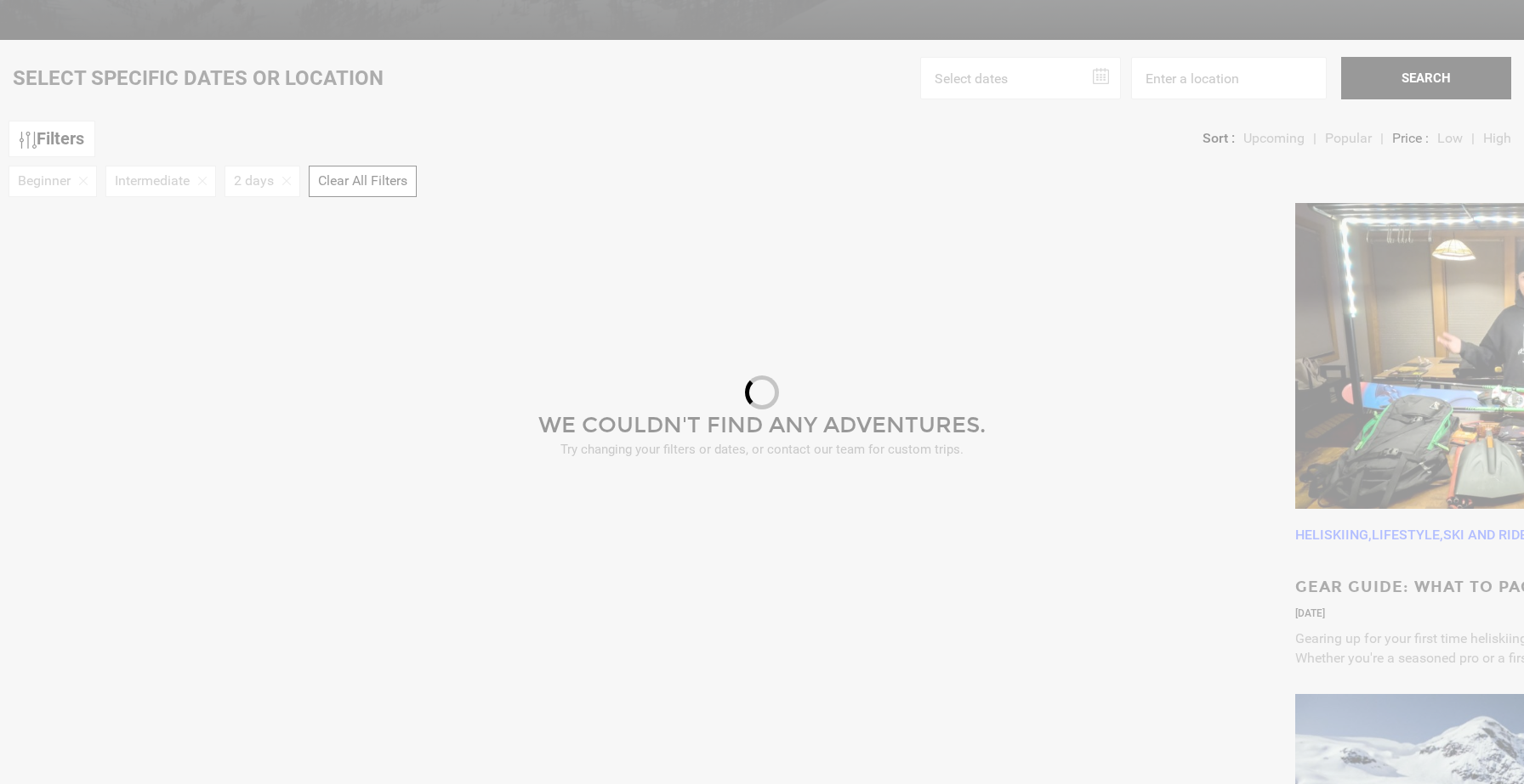
scroll to position [784, 0]
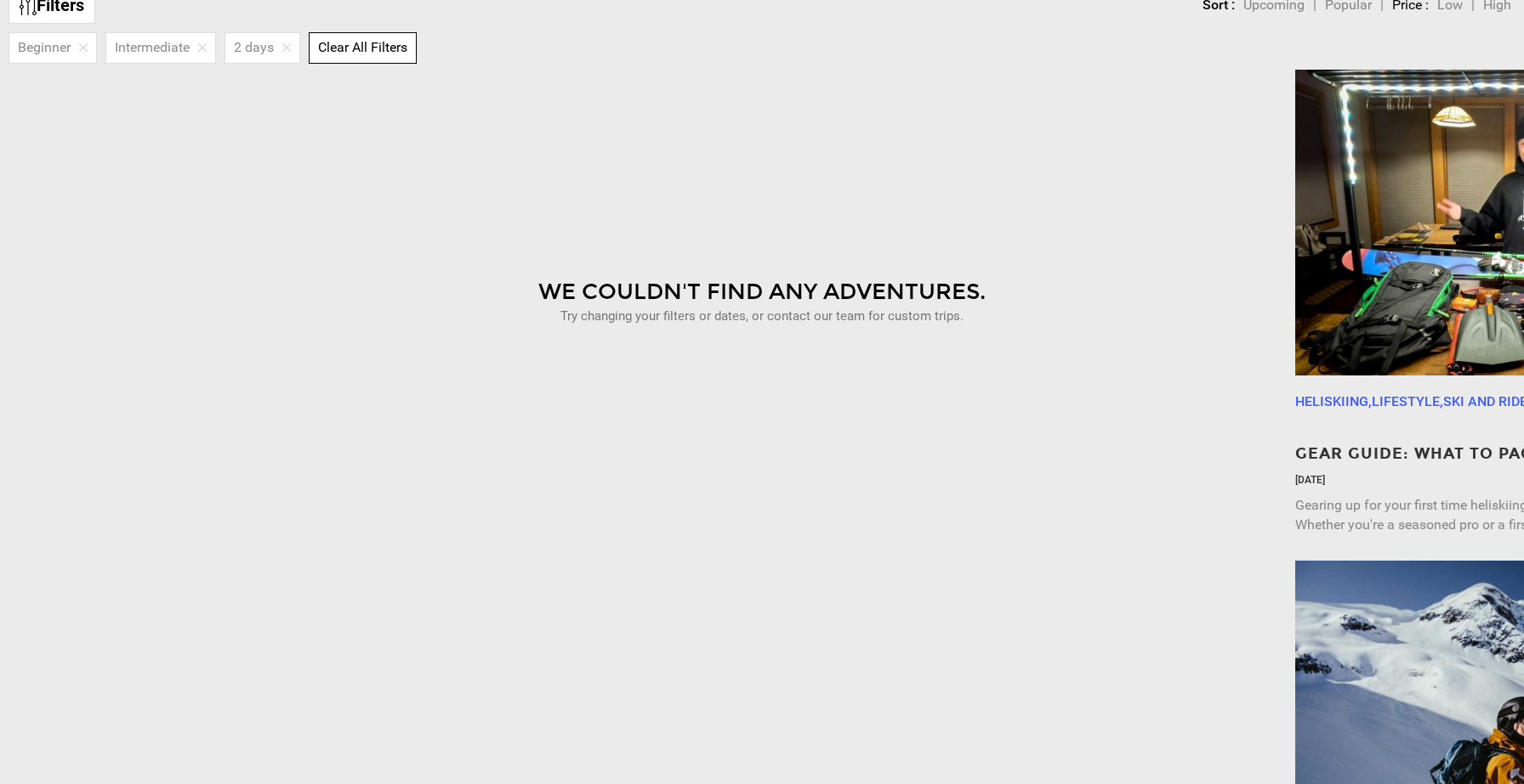
click at [289, 49] on img at bounding box center [286, 48] width 9 height 9
type input "0"
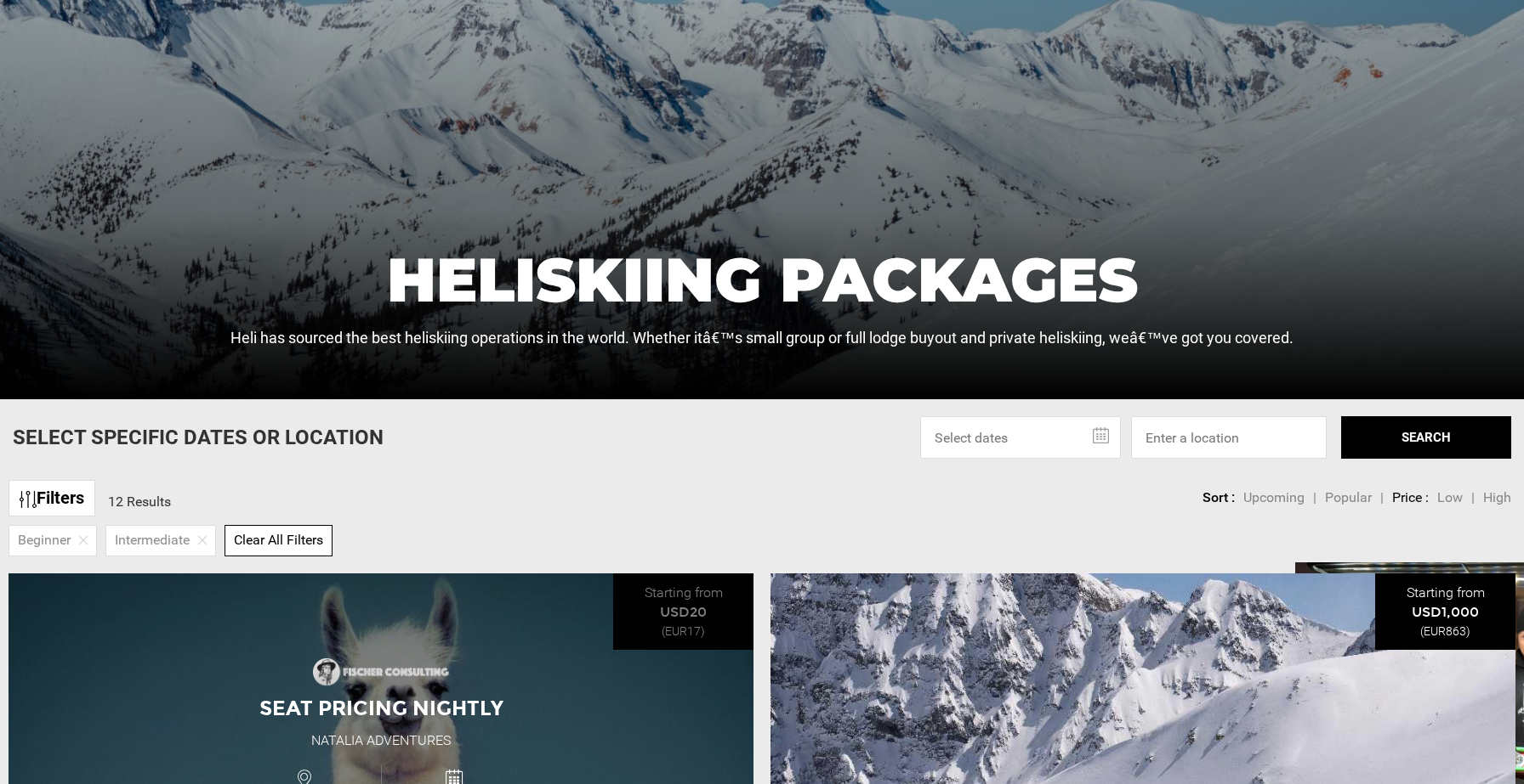
scroll to position [294, 0]
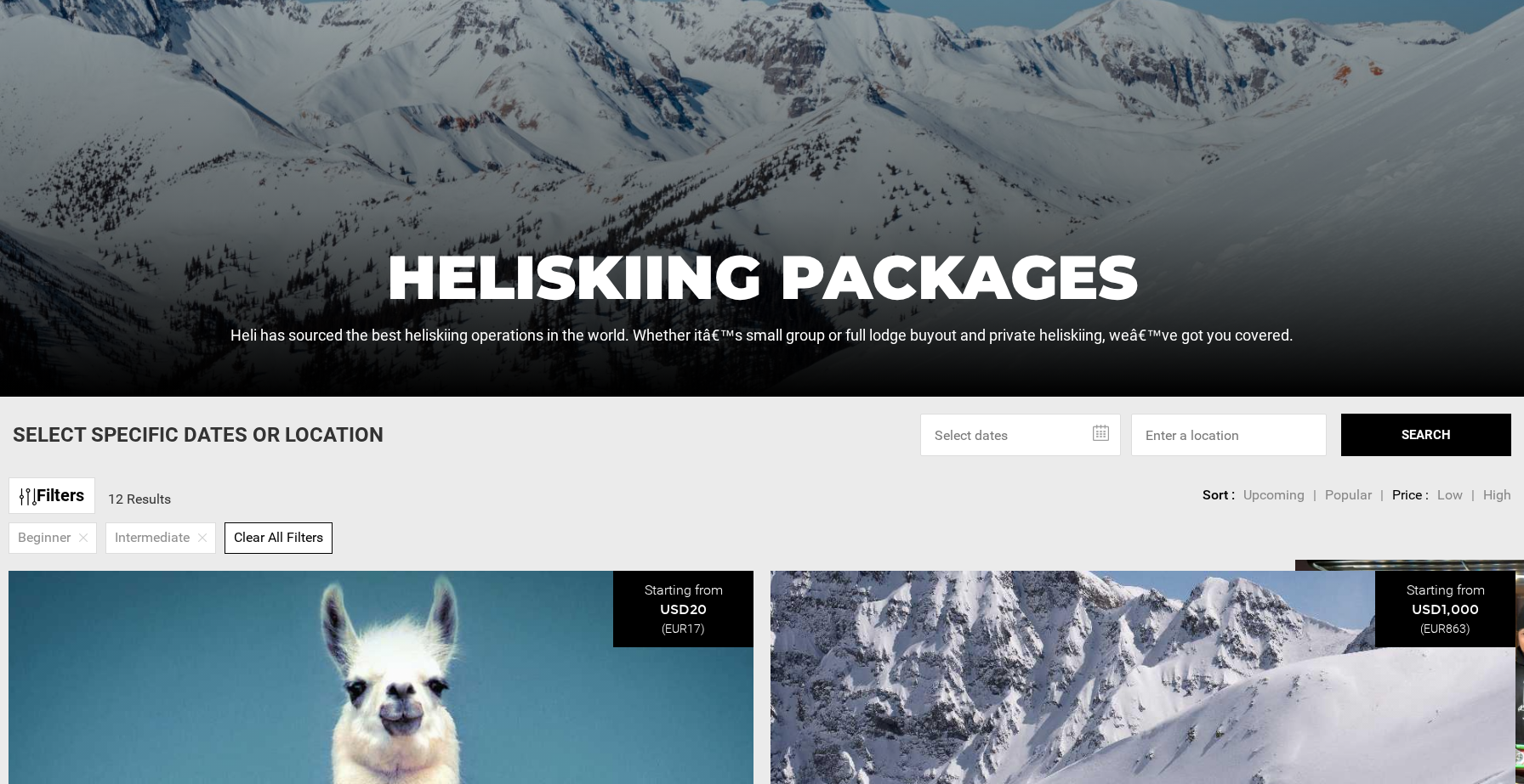
click at [298, 535] on span "Clear All Filters" at bounding box center [278, 538] width 89 height 16
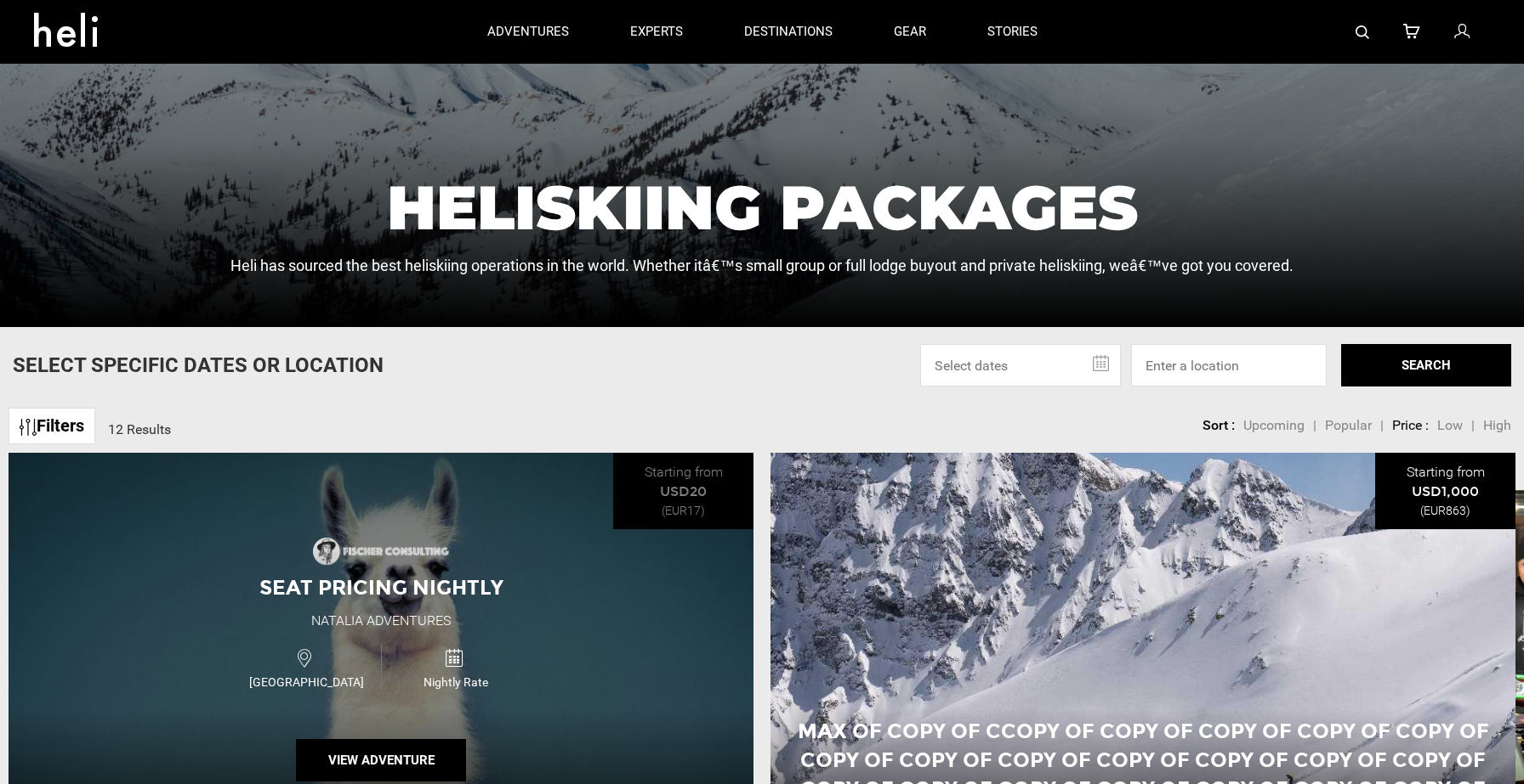
scroll to position [358, 0]
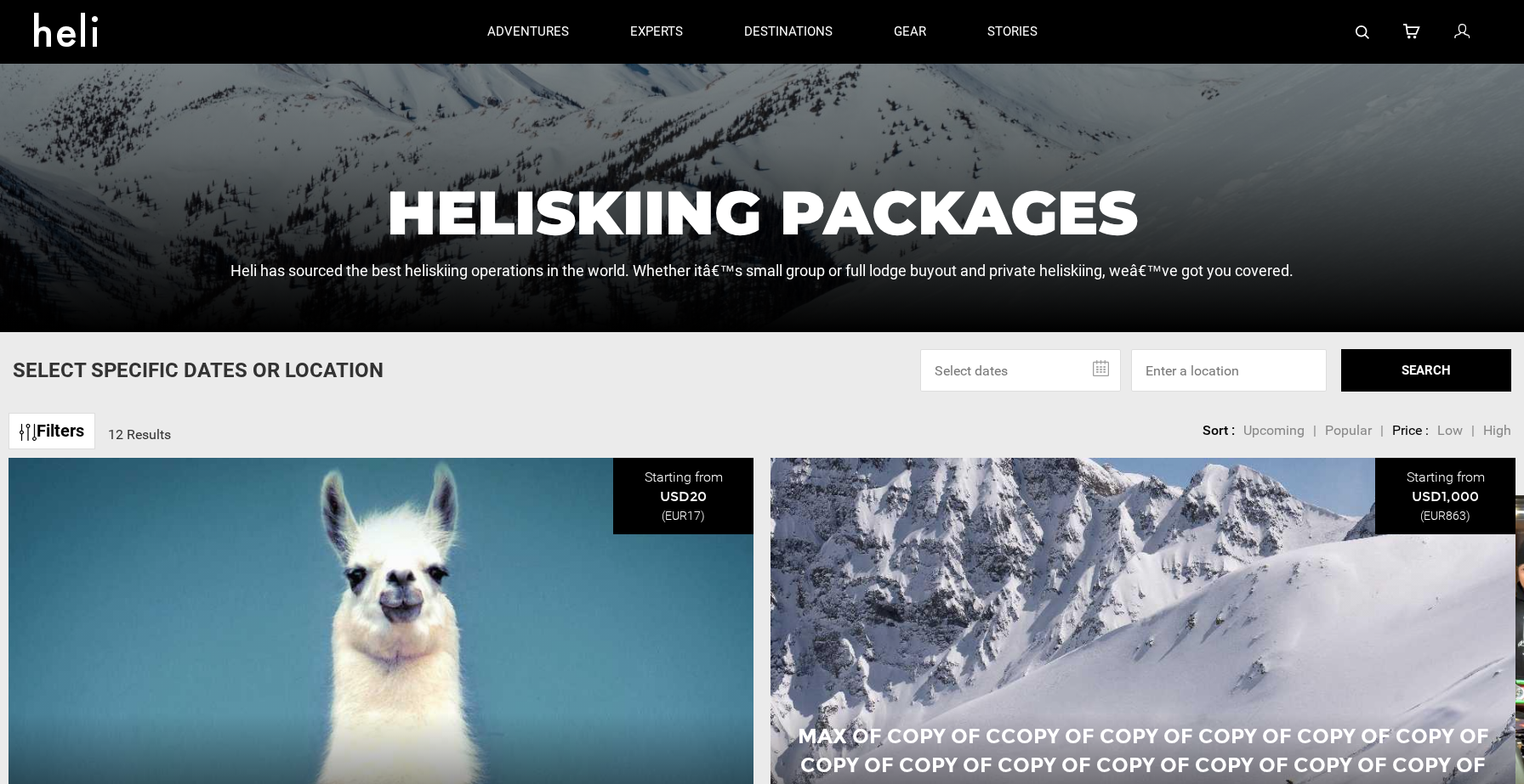
click at [1103, 371] on input "text" at bounding box center [1020, 370] width 201 height 43
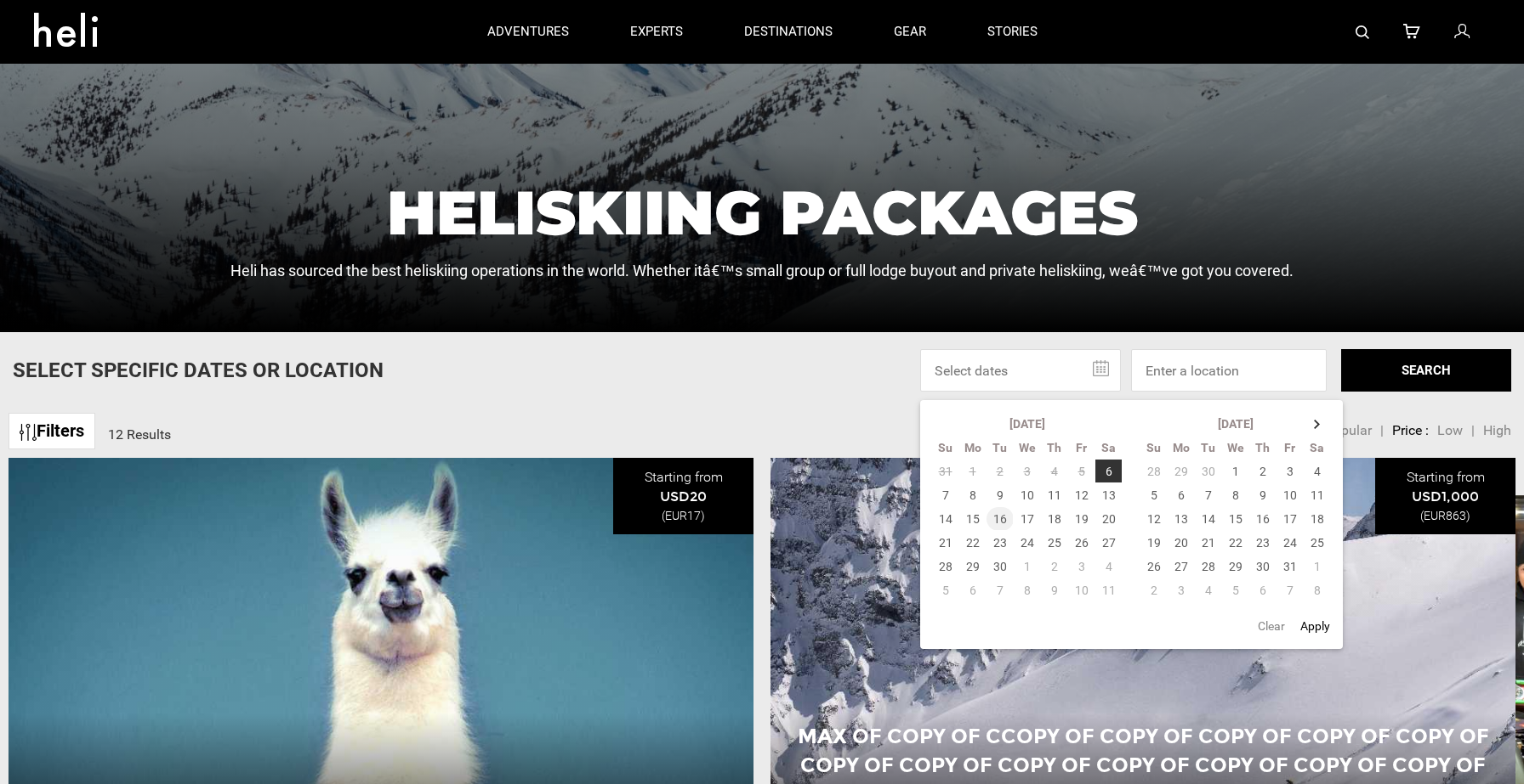
click at [999, 520] on td "16" at bounding box center [999, 520] width 27 height 24
click at [1056, 548] on td "25" at bounding box center [1054, 543] width 27 height 24
click at [1312, 629] on button "Apply" at bounding box center [1315, 626] width 40 height 31
type input "[DATE] - [DATE]"
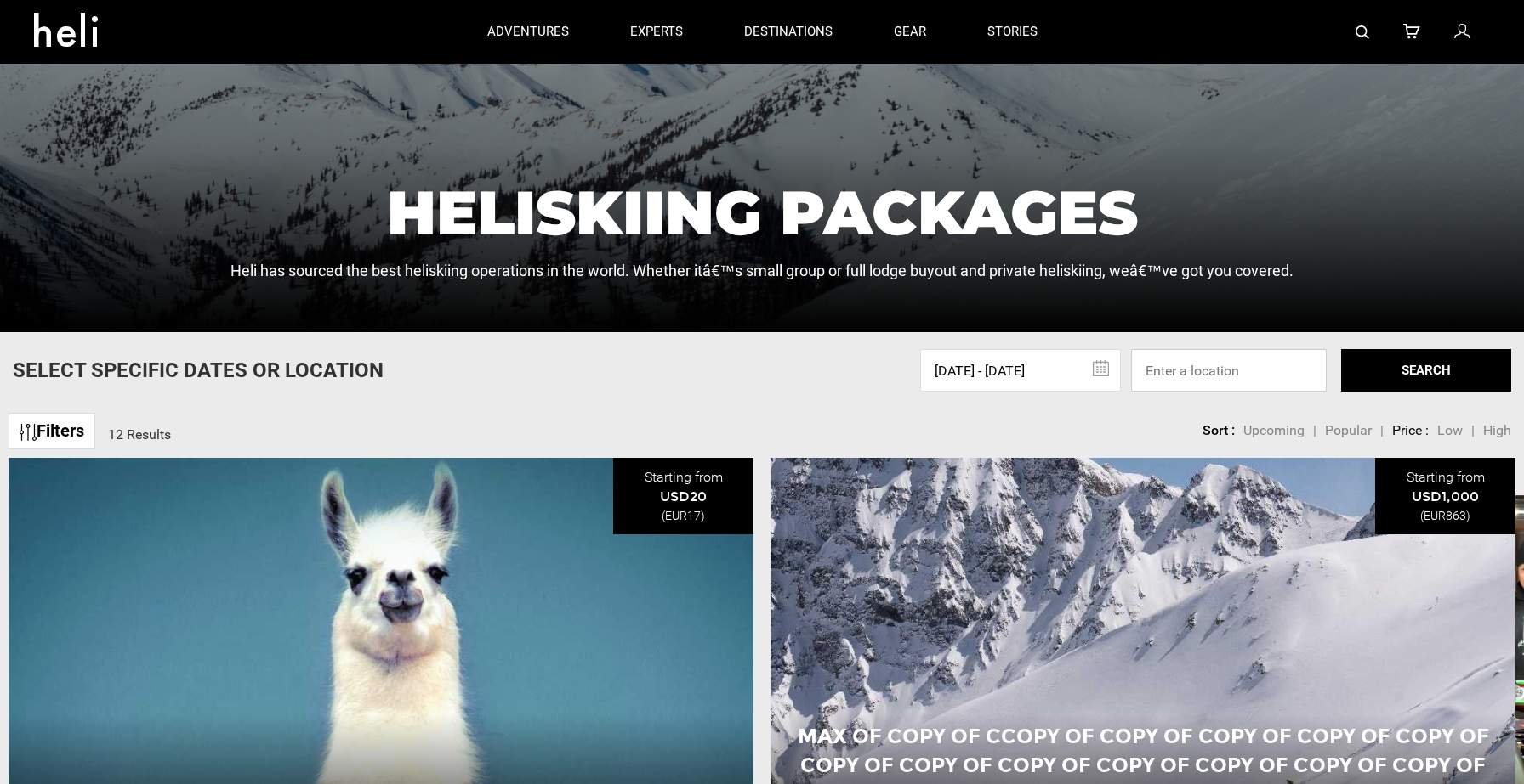
click at [1193, 364] on input at bounding box center [1228, 370] width 195 height 43
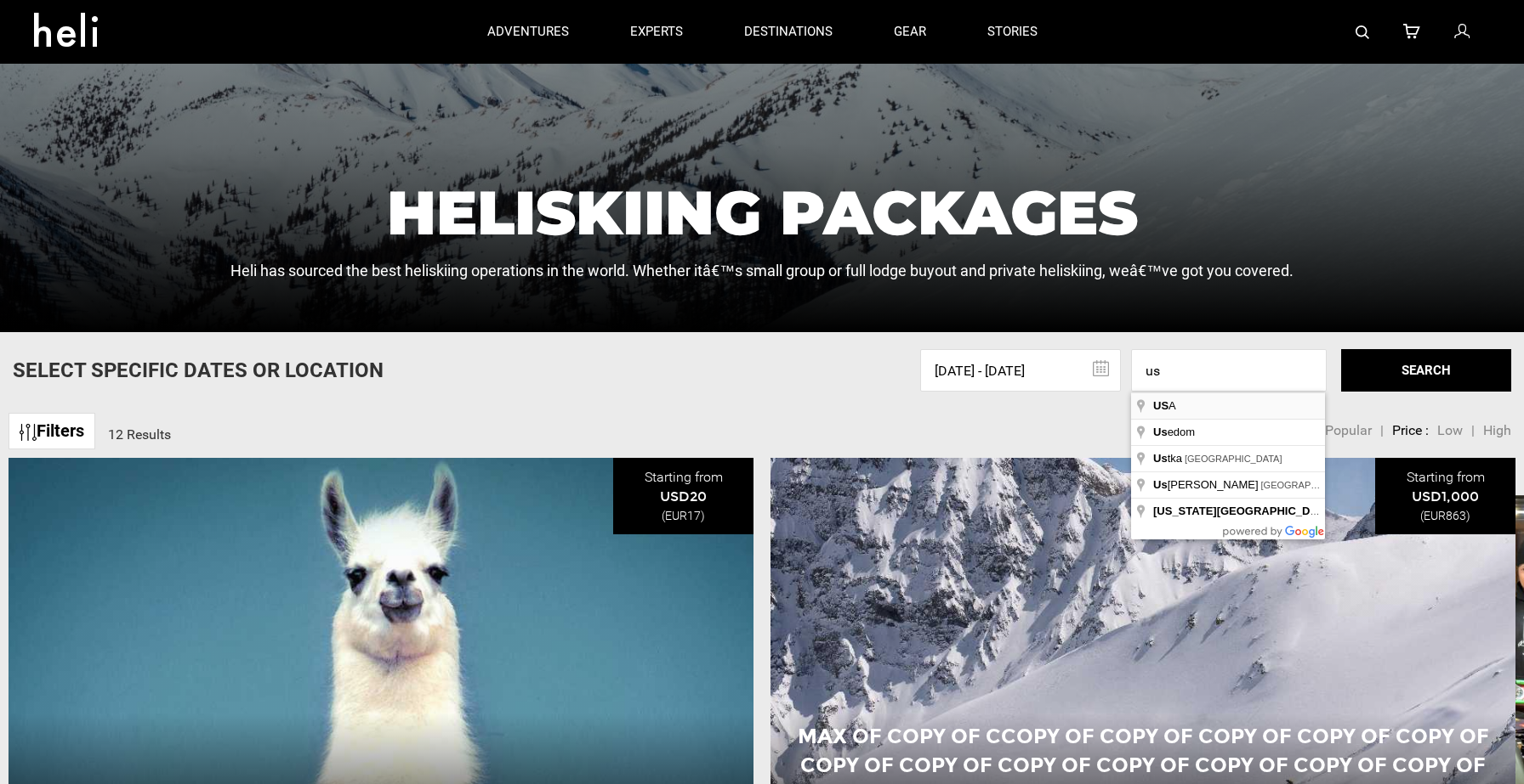
type input "[GEOGRAPHIC_DATA]"
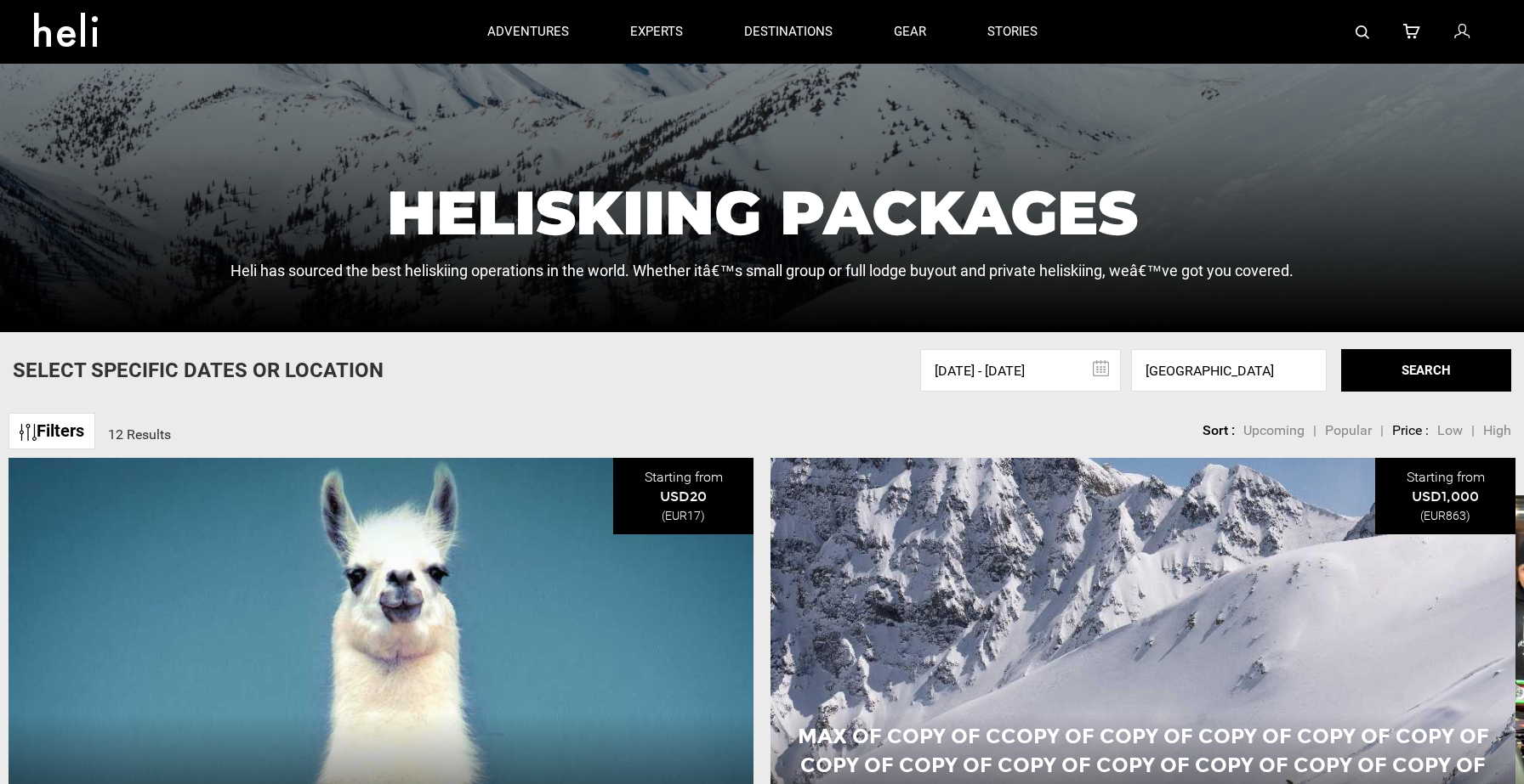
click at [1412, 372] on button "SEARCH" at bounding box center [1426, 370] width 170 height 43
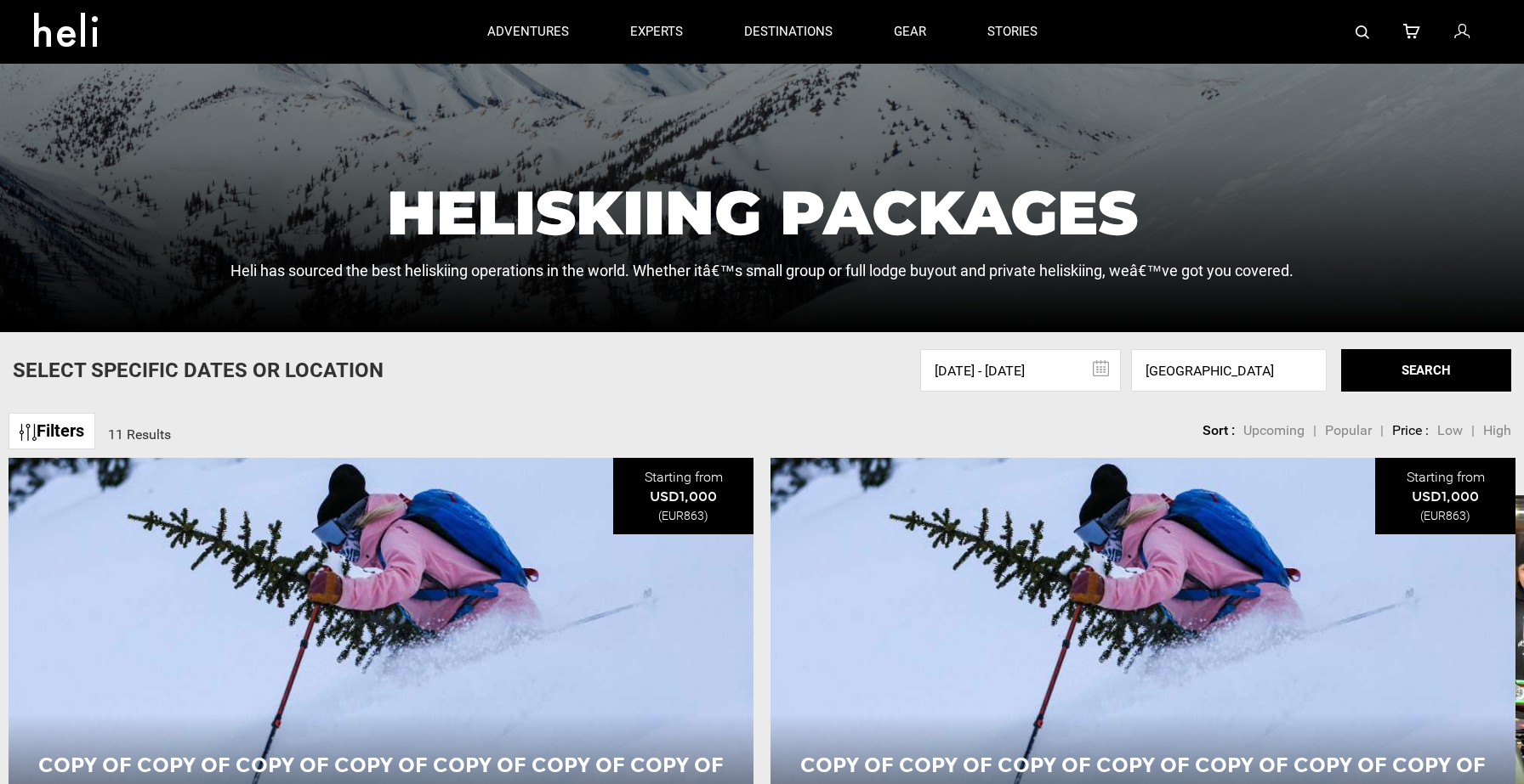
click at [1452, 431] on span "Low" at bounding box center [1450, 431] width 26 height 16
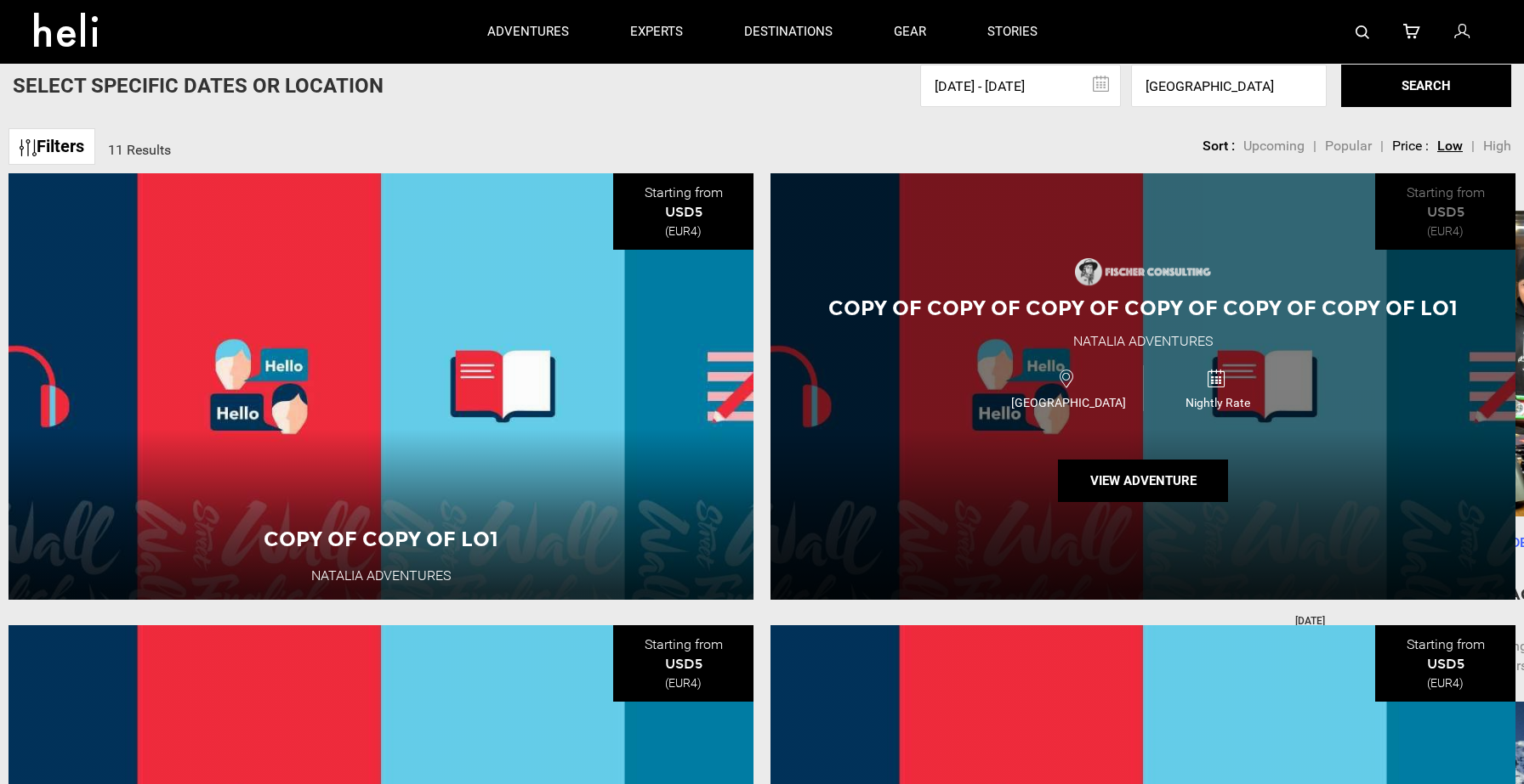
scroll to position [640, 0]
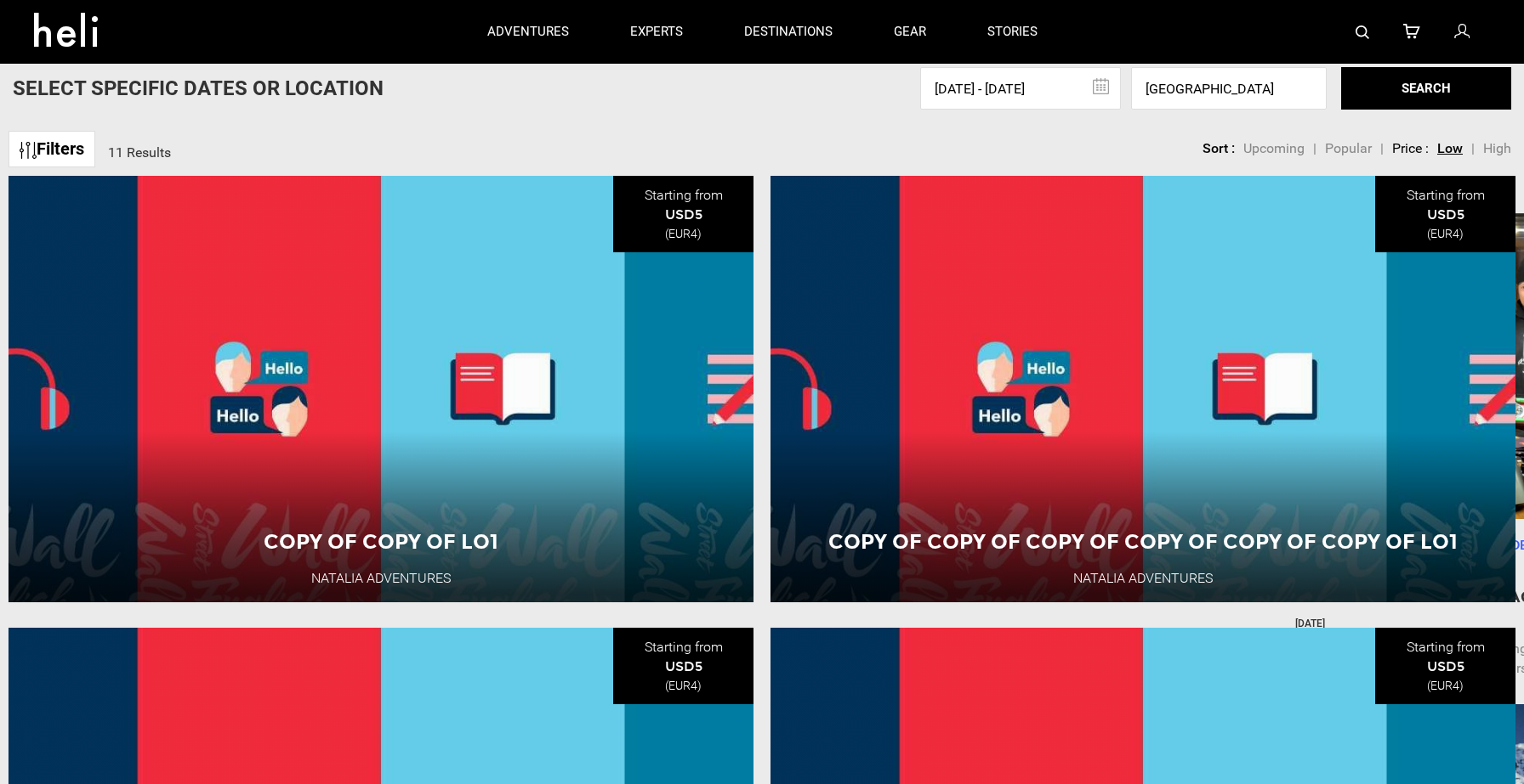
click at [1490, 153] on span "High" at bounding box center [1496, 148] width 28 height 16
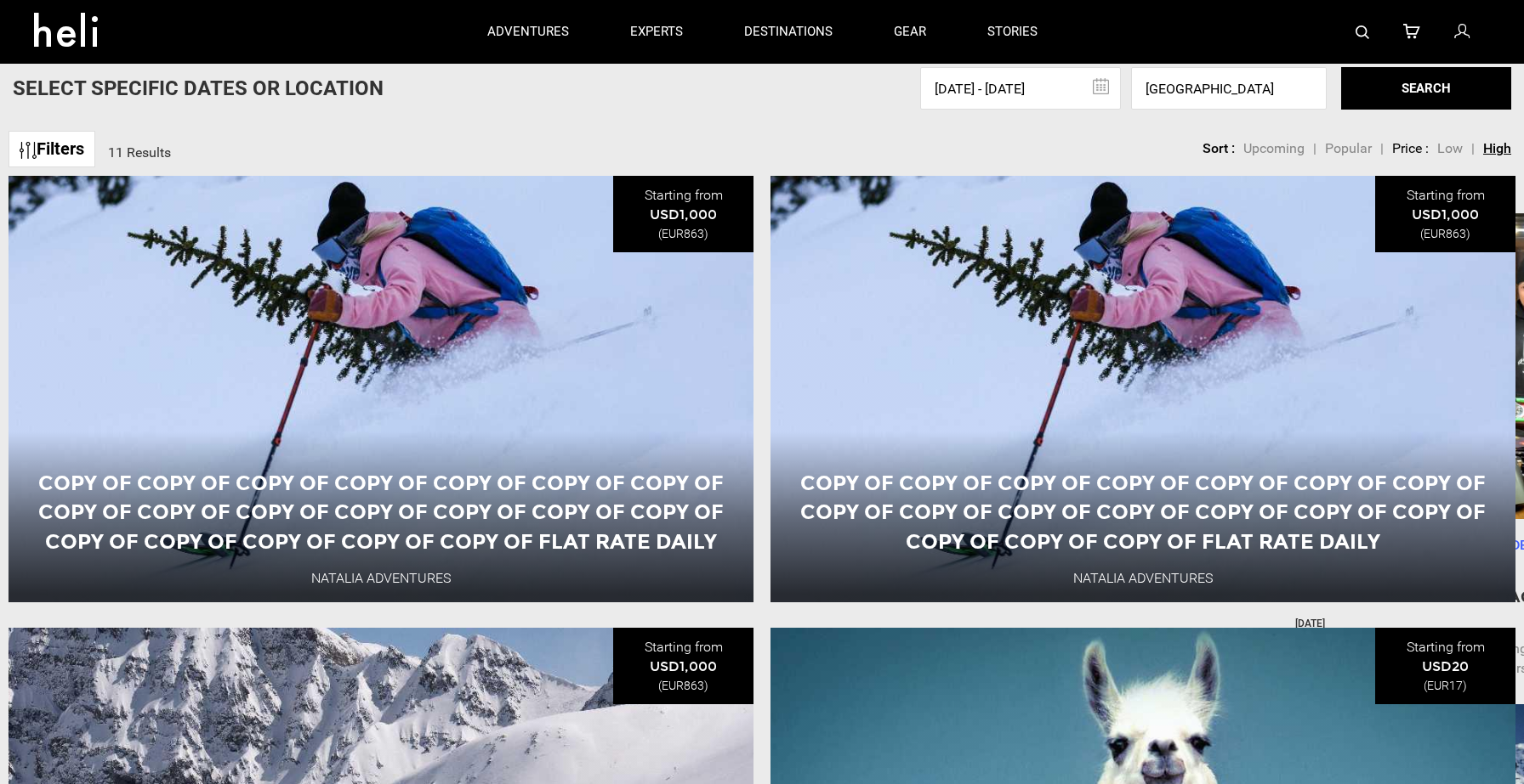
click at [61, 152] on link "Filters" at bounding box center [52, 148] width 87 height 37
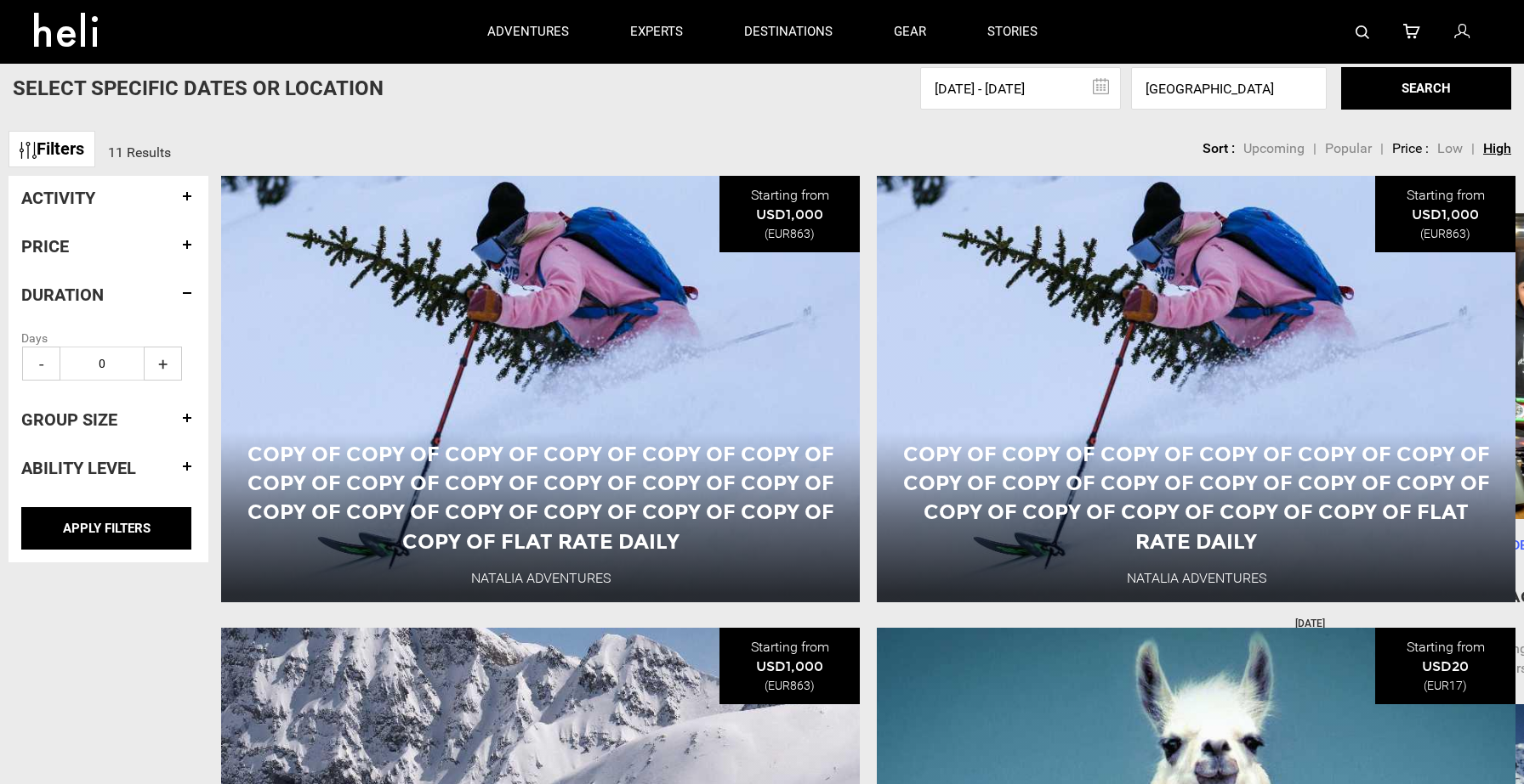
click at [186, 291] on h4 "Duration" at bounding box center [108, 294] width 174 height 19
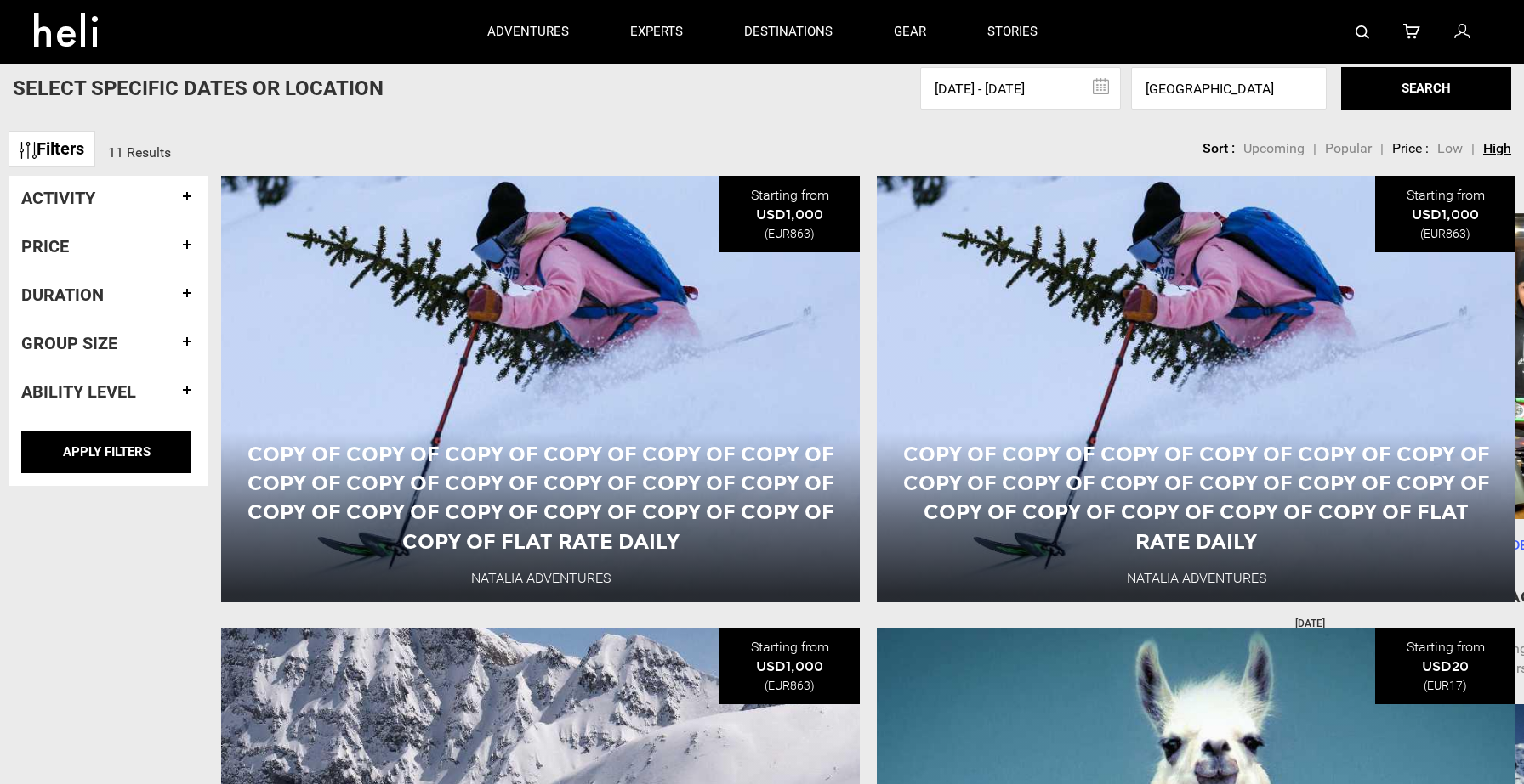
click at [182, 198] on h4 "Activity" at bounding box center [108, 198] width 174 height 19
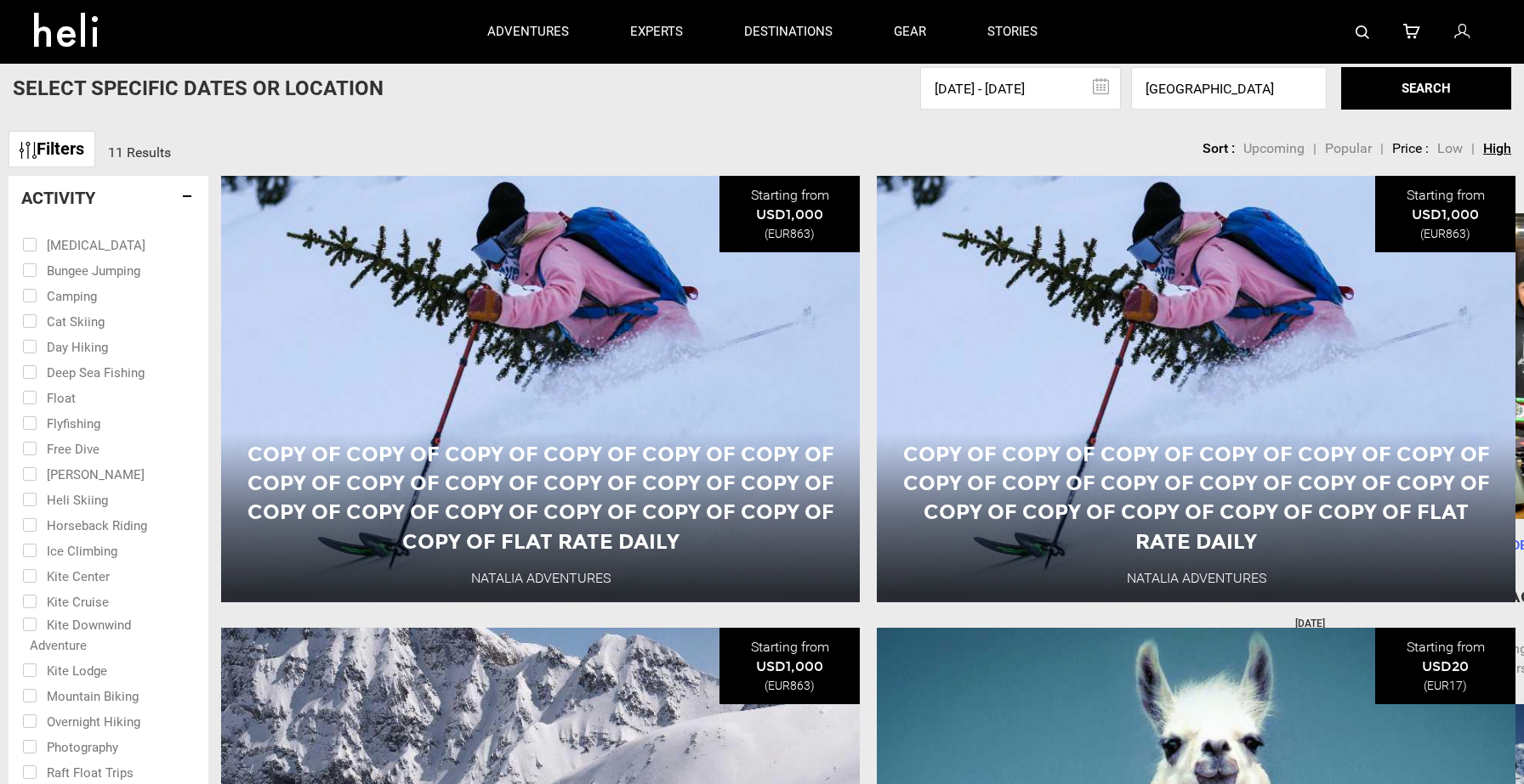
click at [68, 327] on input "checkbox" at bounding box center [96, 321] width 149 height 26
checkbox input "true"
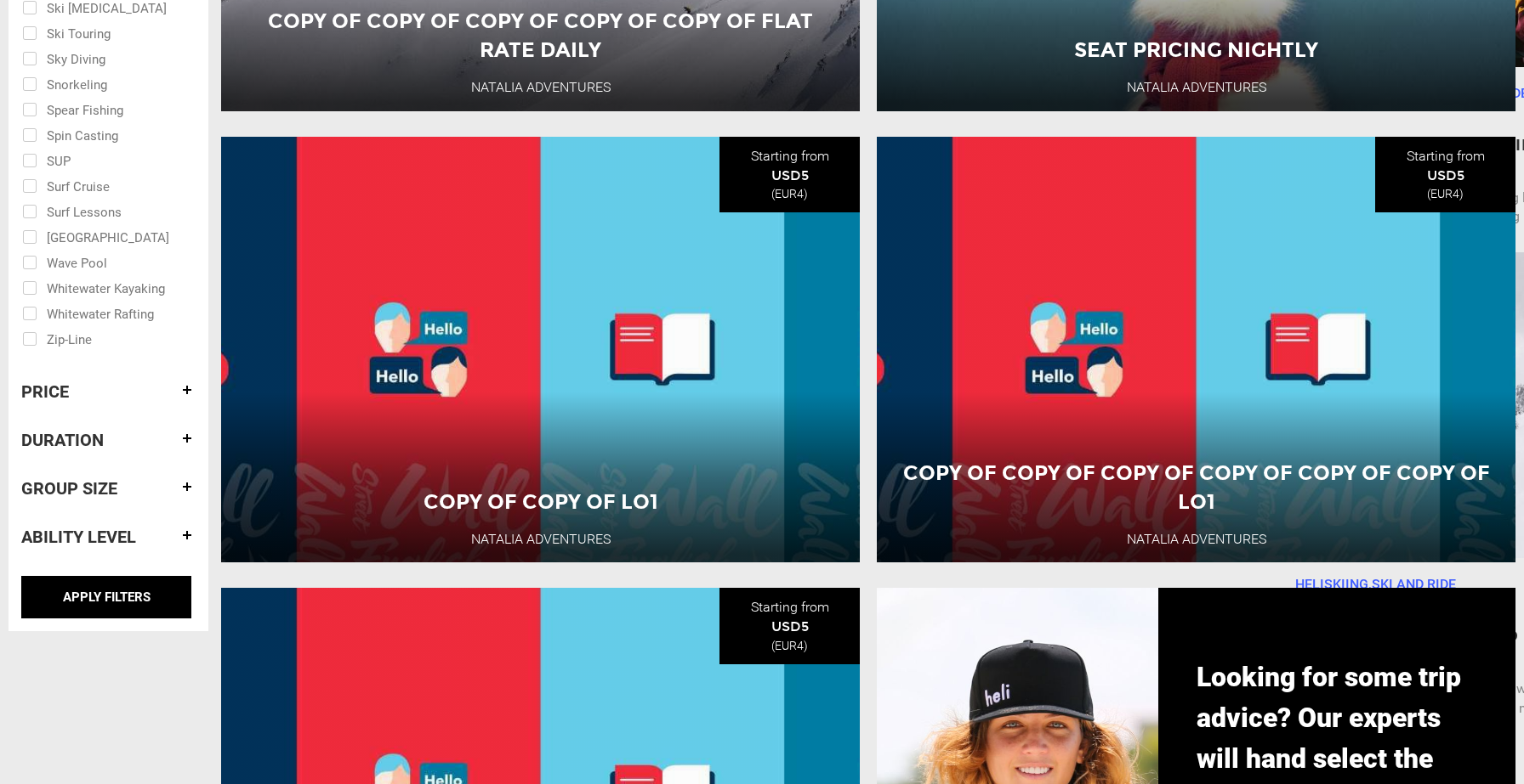
scroll to position [1603, 0]
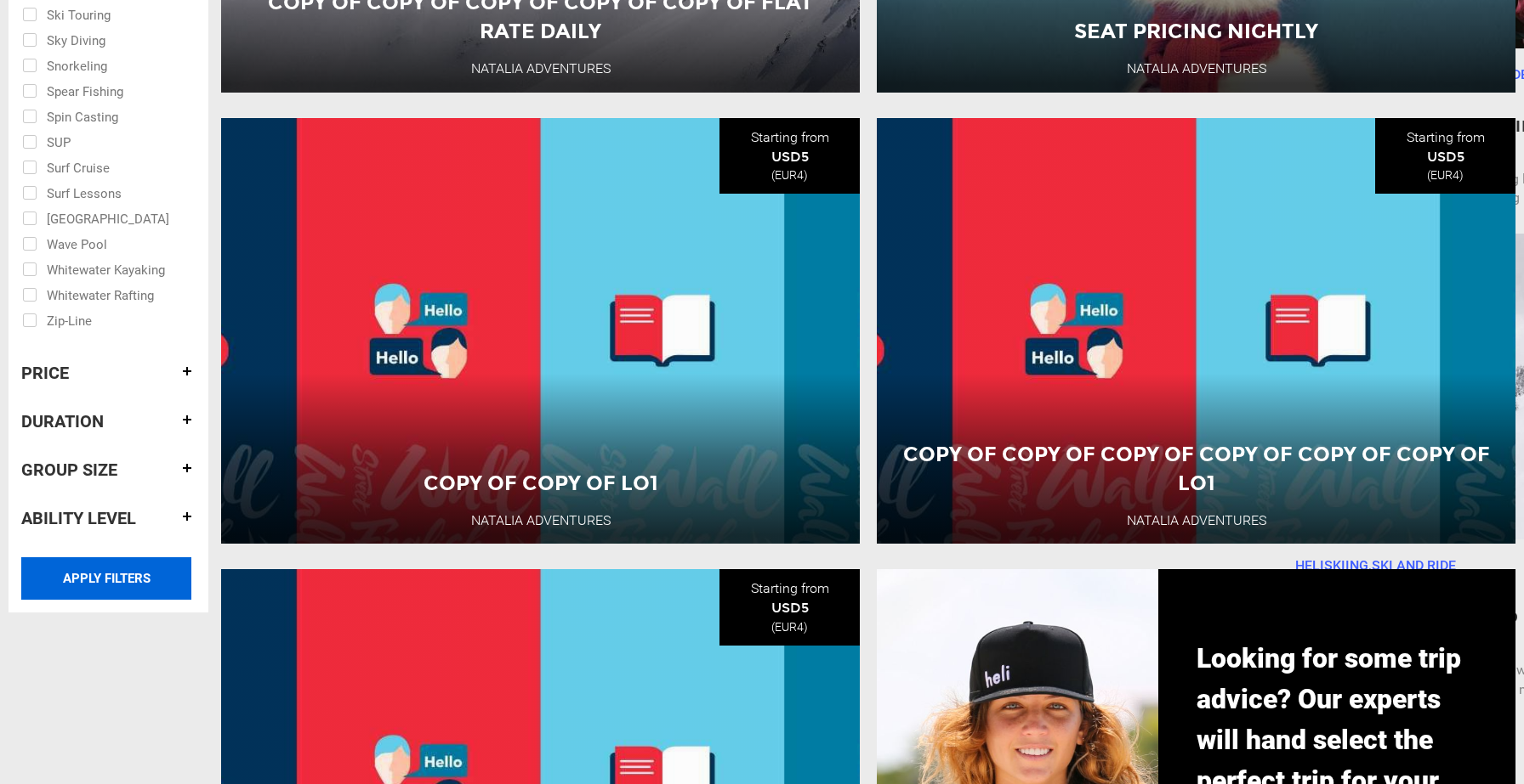
click at [118, 578] on input "APPLY FILTERS" at bounding box center [106, 578] width 170 height 43
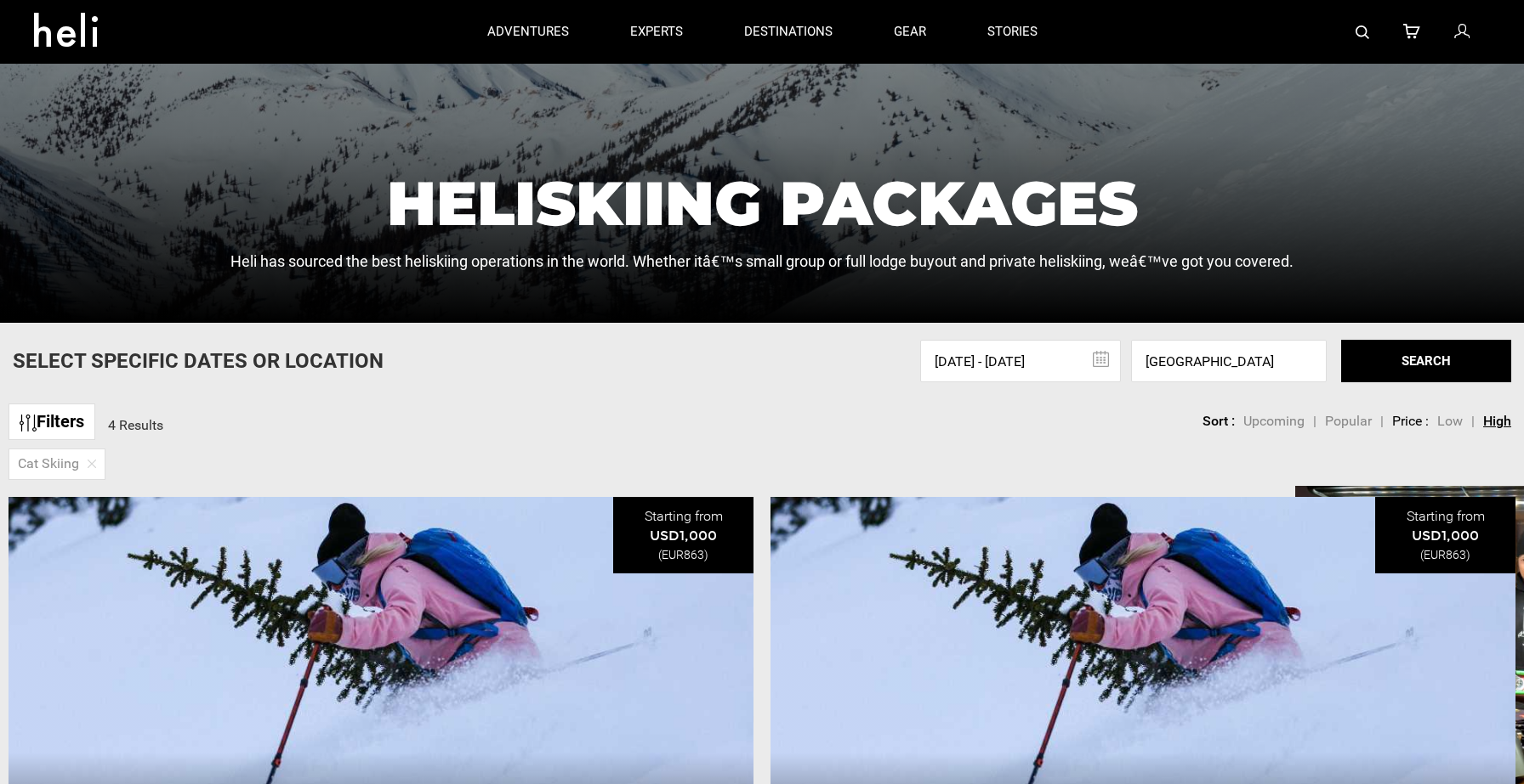
scroll to position [214, 0]
